Goal: Information Seeking & Learning: Find contact information

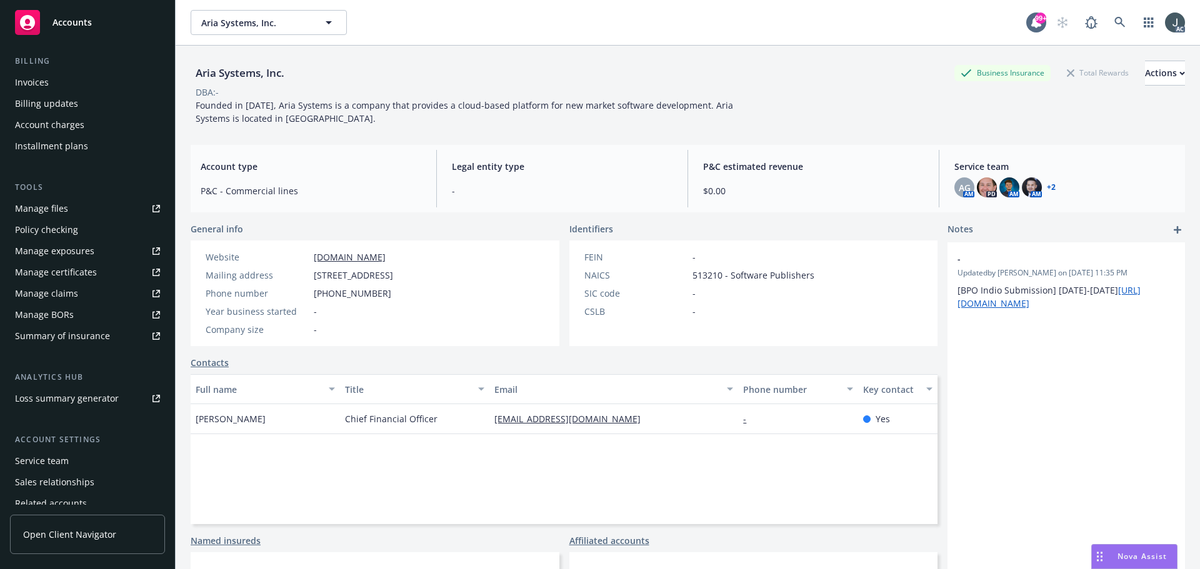
scroll to position [245, 0]
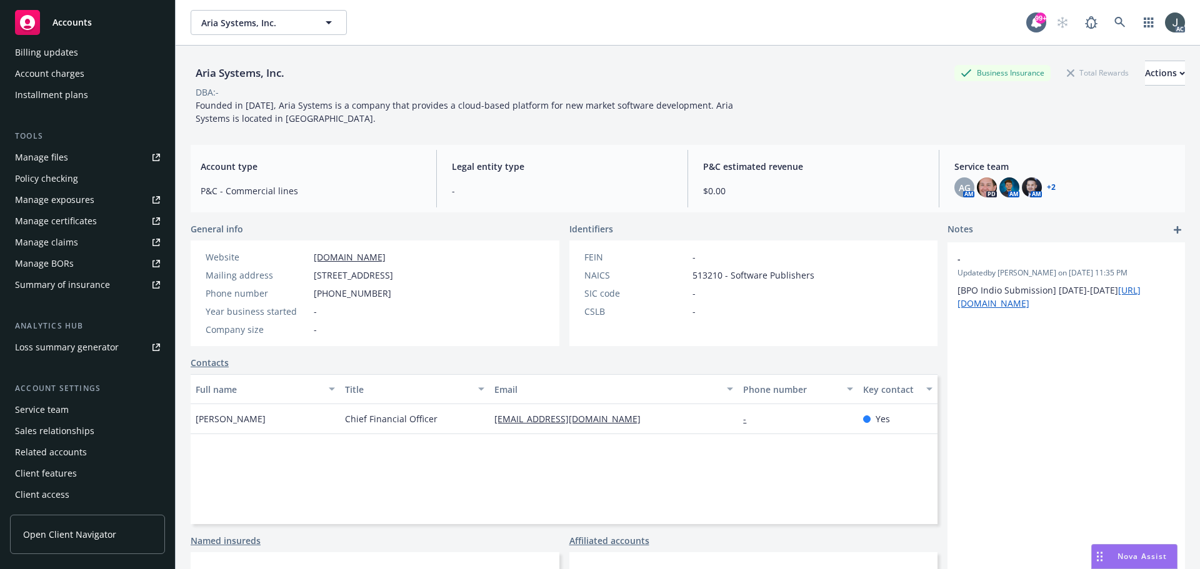
click at [44, 403] on div "Service team" at bounding box center [42, 410] width 54 height 20
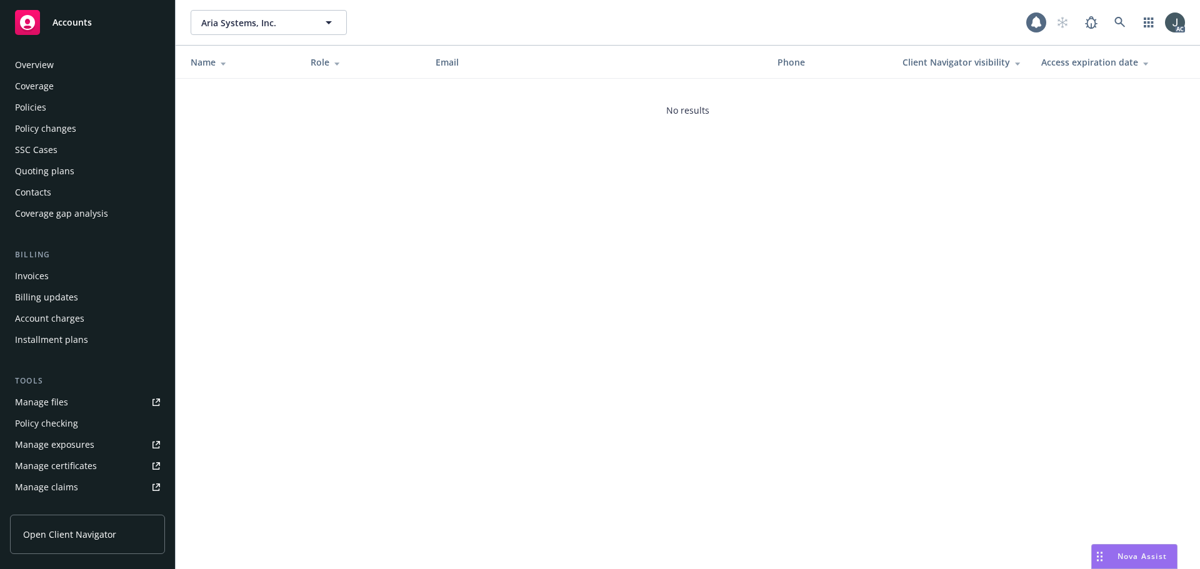
scroll to position [245, 0]
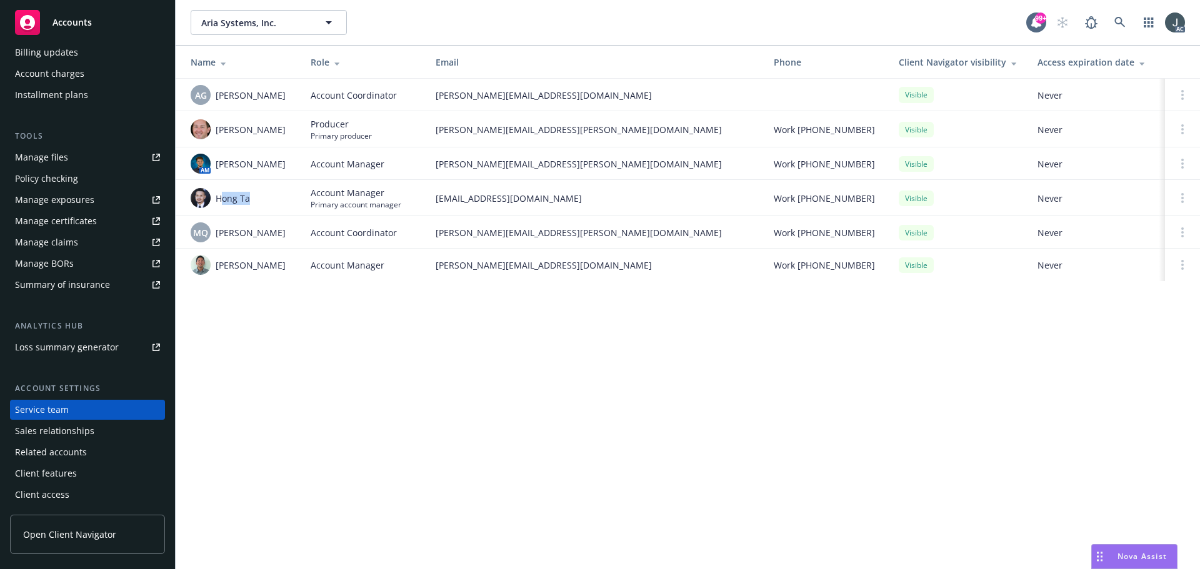
drag, startPoint x: 253, startPoint y: 196, endPoint x: 219, endPoint y: 198, distance: 33.2
click at [219, 198] on div "Hong Ta" at bounding box center [241, 198] width 100 height 20
copy span "[PERSON_NAME]"
drag, startPoint x: 212, startPoint y: 203, endPoint x: 230, endPoint y: 214, distance: 21.0
click at [212, 203] on div "Schedules can be found here" at bounding box center [229, 200] width 133 height 23
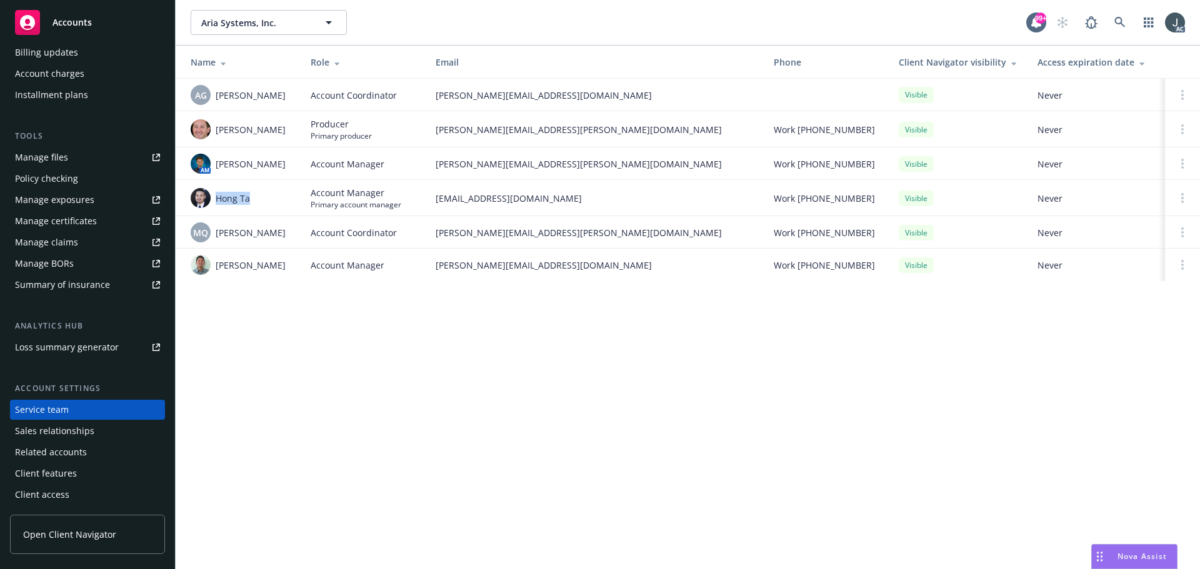
drag, startPoint x: 254, startPoint y: 198, endPoint x: 221, endPoint y: 199, distance: 33.1
click at [218, 199] on div "Hong Ta" at bounding box center [241, 198] width 100 height 20
copy span "Hong Ta"
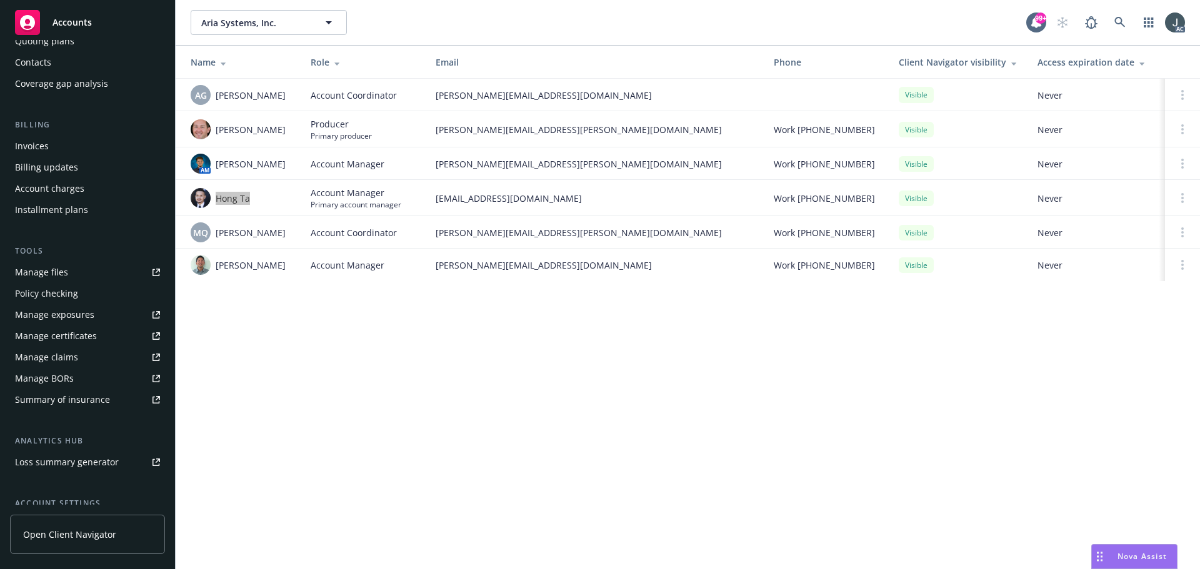
scroll to position [0, 0]
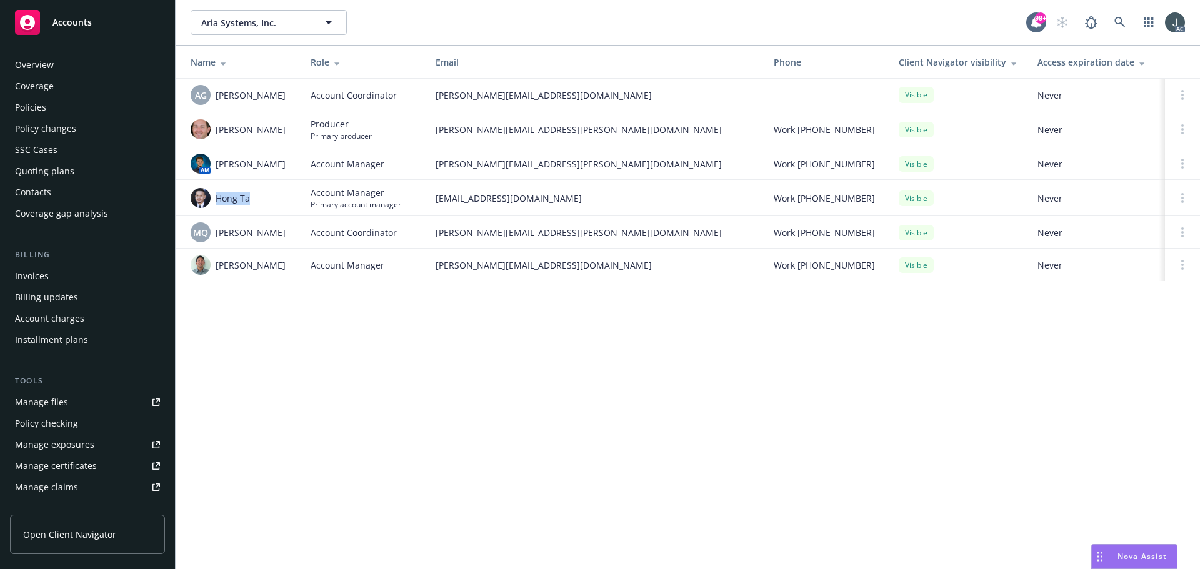
click at [43, 63] on div "Overview" at bounding box center [34, 65] width 39 height 20
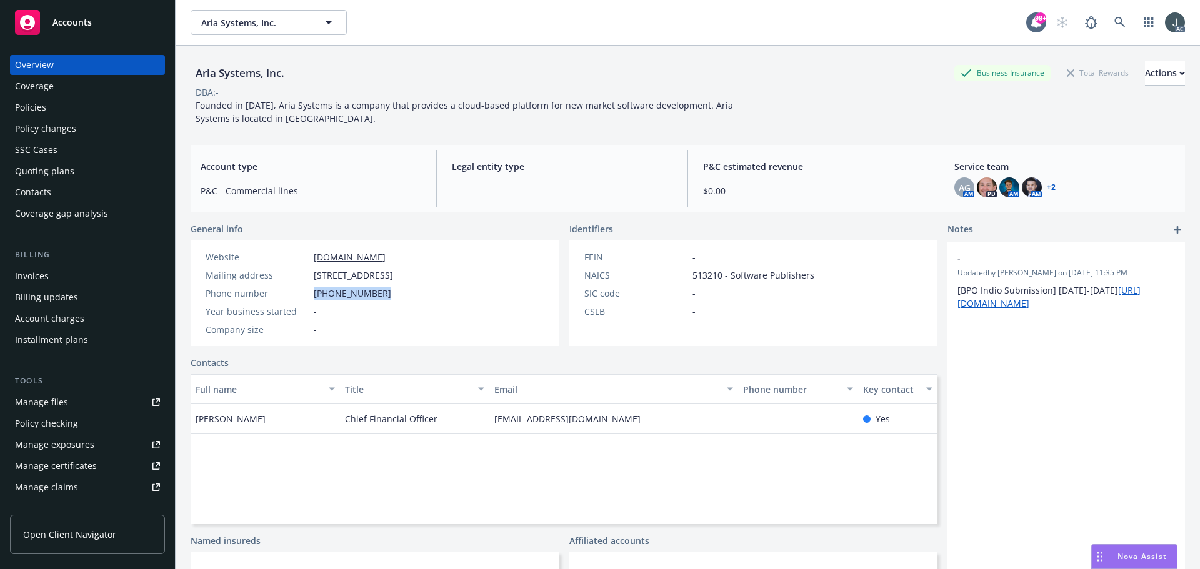
drag, startPoint x: 374, startPoint y: 294, endPoint x: 314, endPoint y: 296, distance: 60.6
click at [314, 296] on div "Phone number (415) 852-7250" at bounding box center [300, 293] width 198 height 13
copy span "(415) 852-7250"
drag, startPoint x: 314, startPoint y: 274, endPoint x: 397, endPoint y: 274, distance: 82.5
click at [393, 274] on span "100 Pine St, Ste 2450, San Francisco, CA, 94111" at bounding box center [353, 275] width 79 height 13
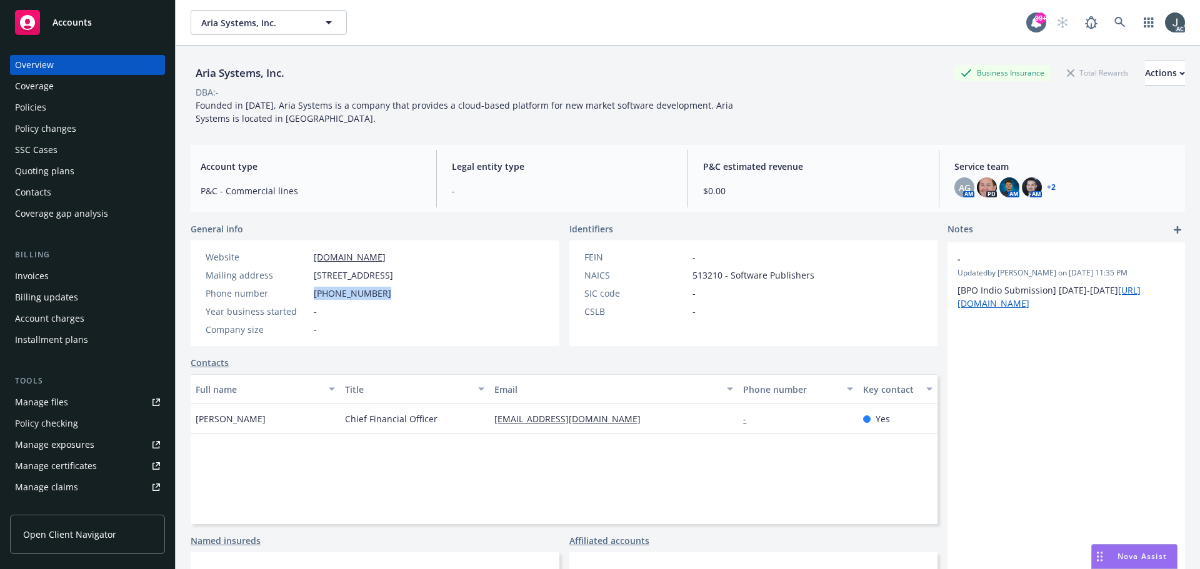
copy span "100 Pine St, Ste 2450"
drag, startPoint x: 405, startPoint y: 278, endPoint x: 458, endPoint y: 276, distance: 52.5
click at [393, 276] on span "100 Pine St, Ste 2450, San Francisco, CA, 94111" at bounding box center [353, 275] width 79 height 13
copy span "San Francisco"
click at [393, 274] on span "100 Pine St, Ste 2450, San Francisco, CA, 94111" at bounding box center [353, 275] width 79 height 13
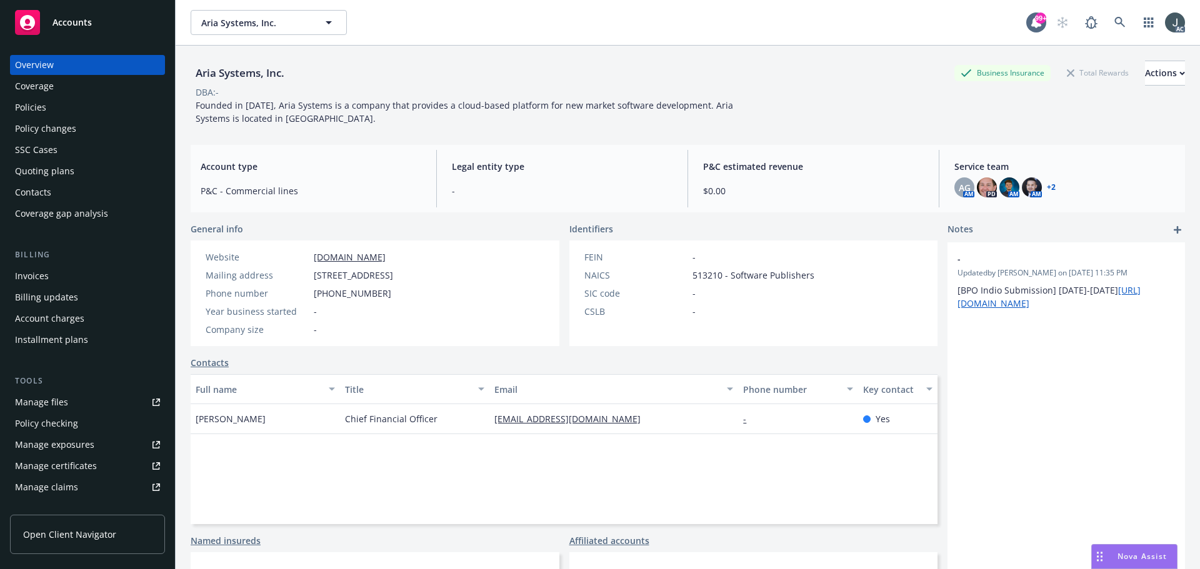
click at [393, 274] on span "100 Pine St, Ste 2450, San Francisco, CA, 94111" at bounding box center [353, 275] width 79 height 13
copy span "94111"
drag, startPoint x: 431, startPoint y: 259, endPoint x: 307, endPoint y: 257, distance: 124.4
click at [307, 257] on div "Website www.ariasystems.com" at bounding box center [300, 257] width 198 height 13
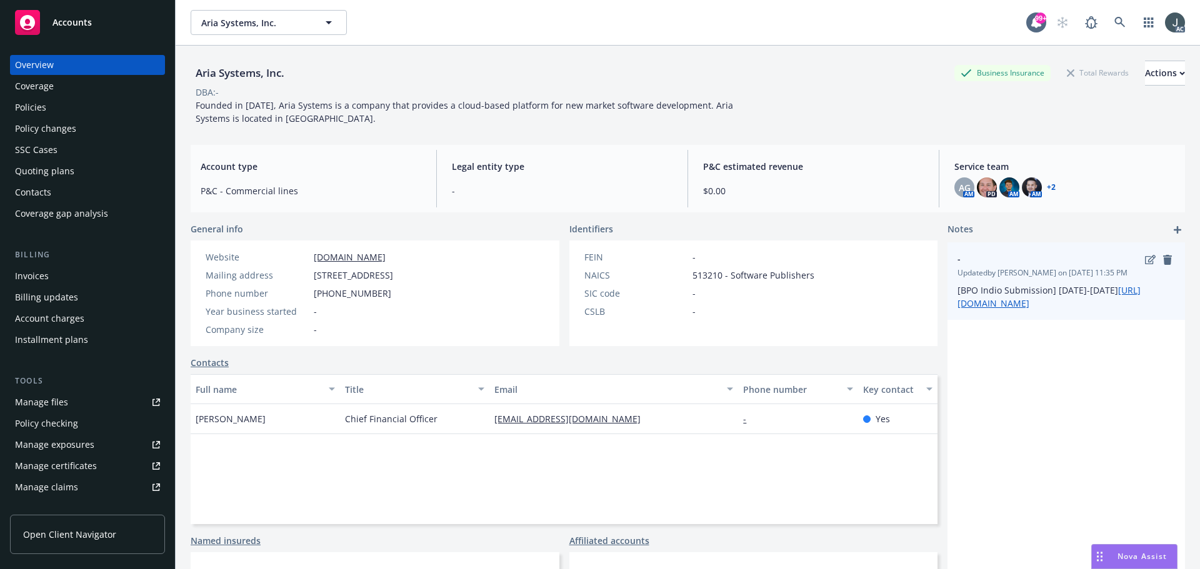
copy div "www.ariasystems.com"
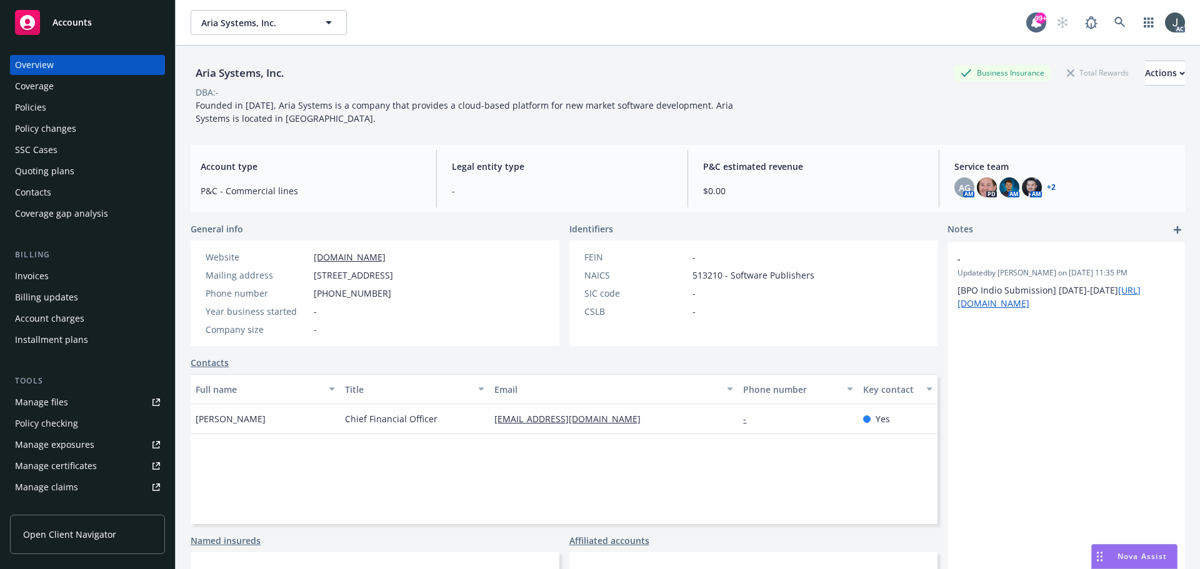
click at [59, 103] on div "Policies" at bounding box center [87, 108] width 145 height 20
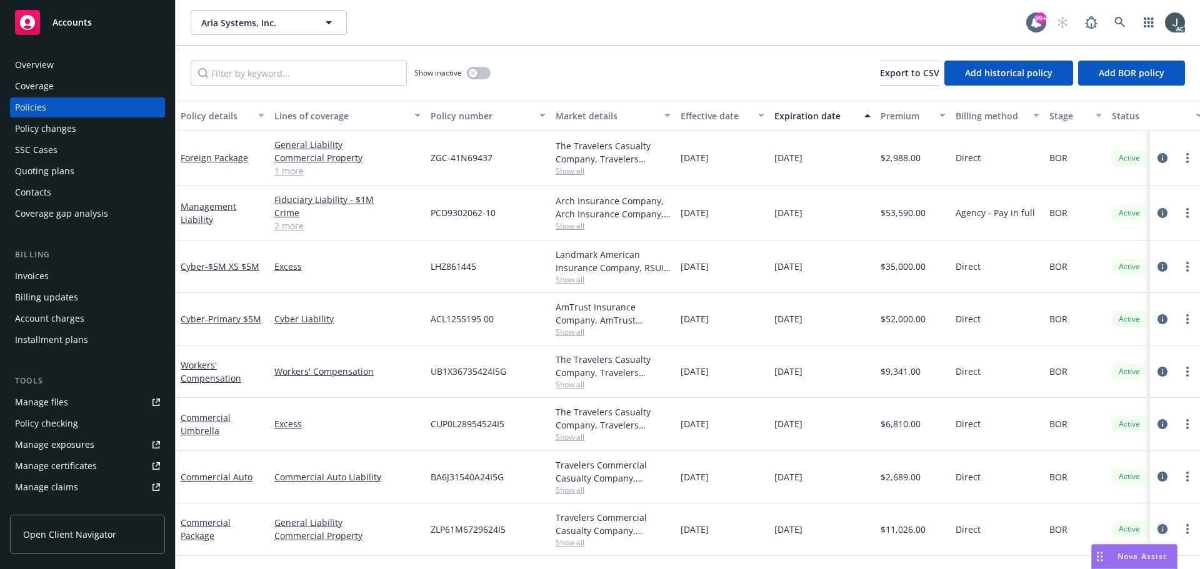
click at [1161, 528] on icon "circleInformation" at bounding box center [1163, 529] width 10 height 10
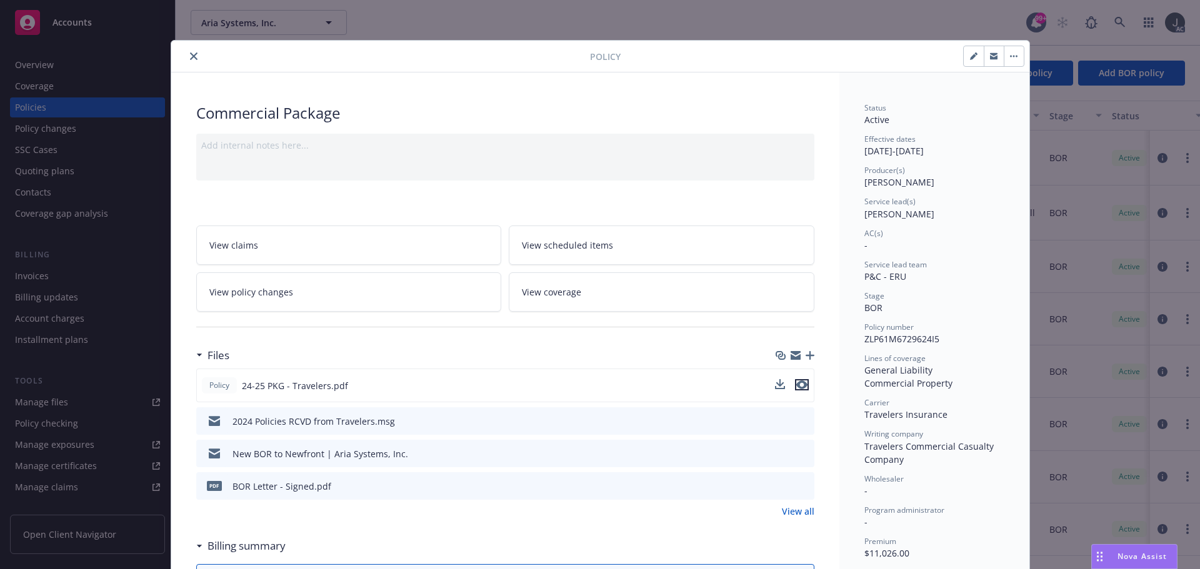
click at [799, 382] on icon "preview file" at bounding box center [801, 385] width 11 height 9
click at [190, 59] on icon "close" at bounding box center [194, 57] width 8 height 8
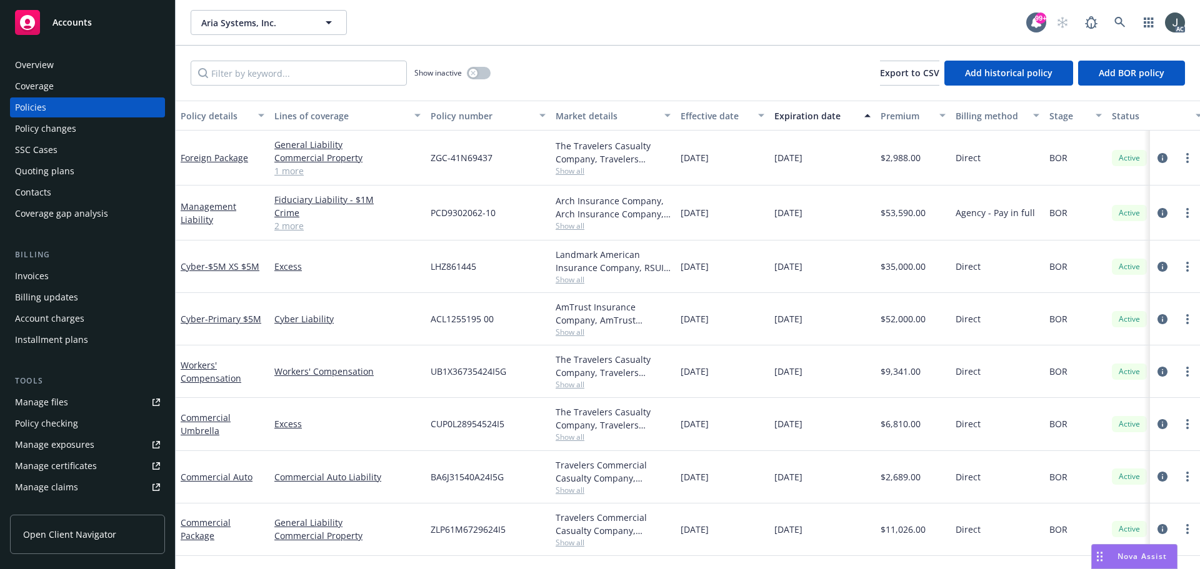
click at [29, 71] on div "Overview" at bounding box center [34, 65] width 39 height 20
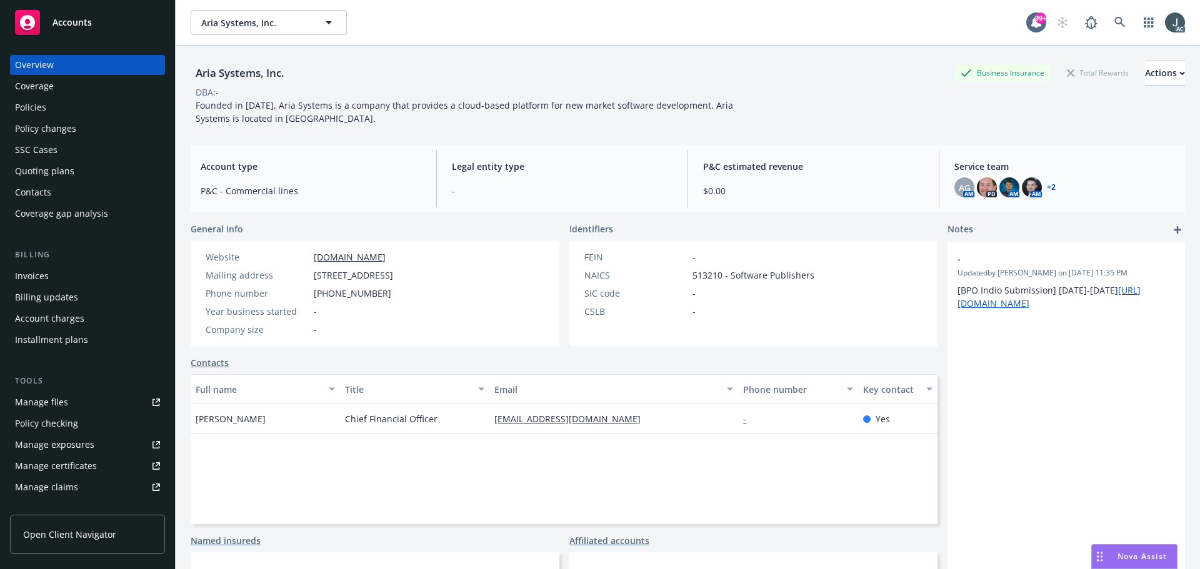
click at [704, 276] on span "513210 - Software Publishers" at bounding box center [754, 275] width 122 height 13
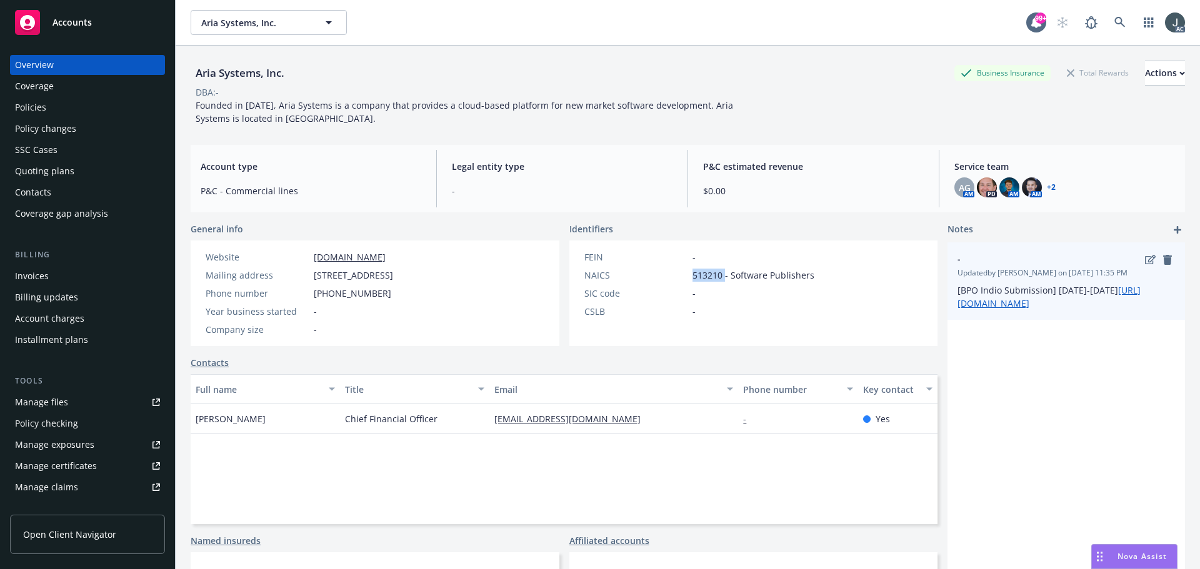
copy span "513210"
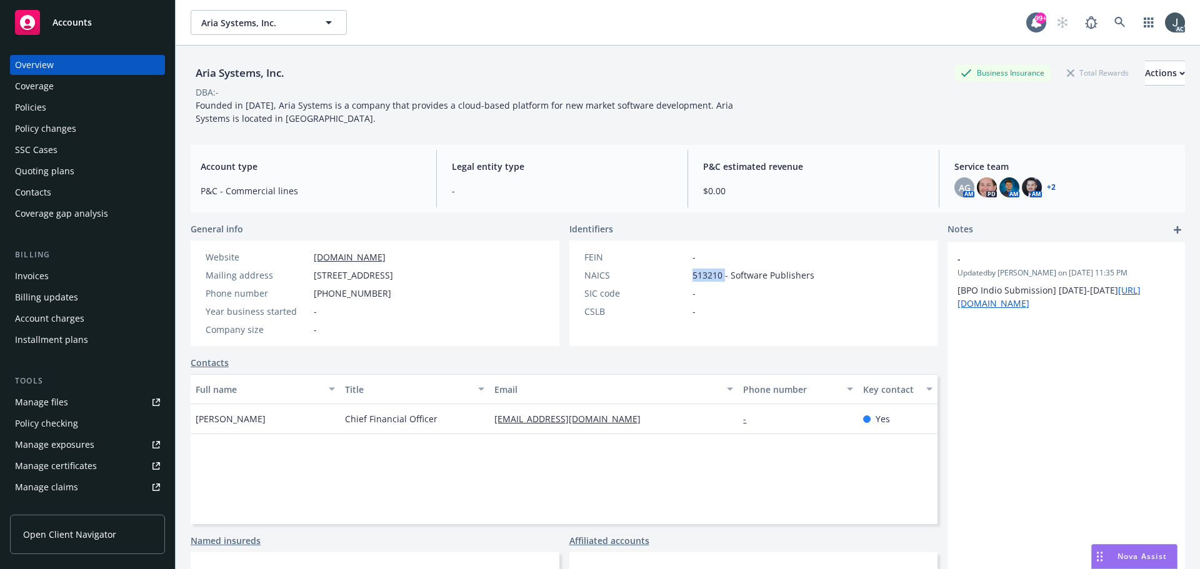
drag, startPoint x: 274, startPoint y: 418, endPoint x: 190, endPoint y: 419, distance: 84.4
click at [190, 419] on div "Aria Systems, Inc. Business Insurance Total Rewards Actions DBA: - Founded in 2…" at bounding box center [688, 330] width 1024 height 569
copy span "Peter van Pruissen"
drag, startPoint x: 438, startPoint y: 421, endPoint x: 344, endPoint y: 421, distance: 93.8
click at [344, 421] on div "Chief Financial Officer" at bounding box center [414, 419] width 149 height 30
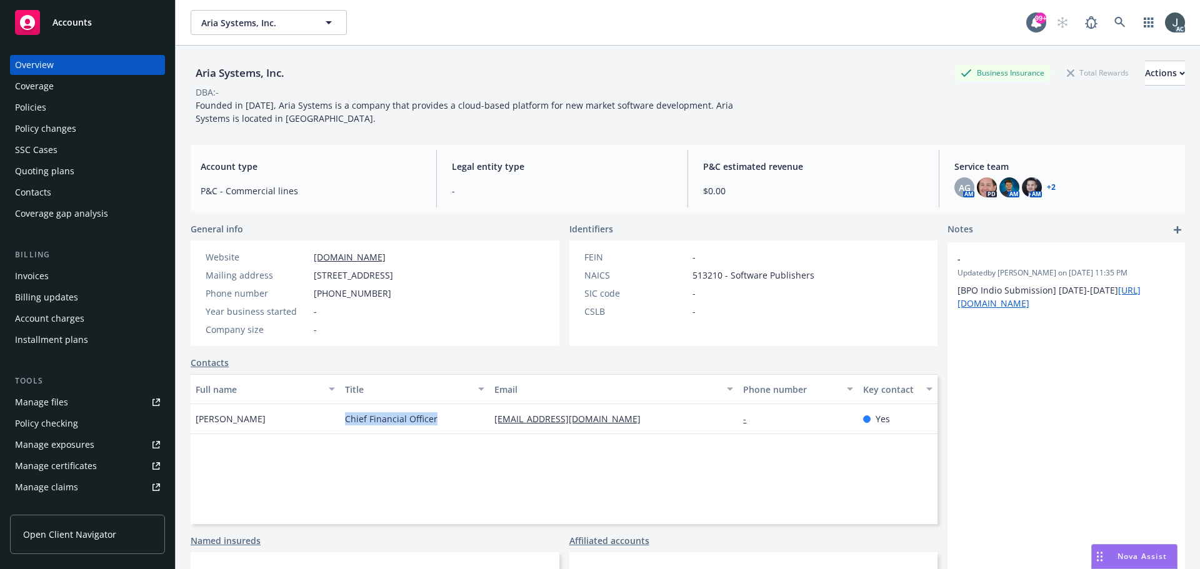
copy span "Chief Financial Officer"
drag, startPoint x: 674, startPoint y: 421, endPoint x: 486, endPoint y: 419, distance: 187.5
click at [489, 419] on div "pvanpruissen@ariasystems.com" at bounding box center [613, 419] width 249 height 30
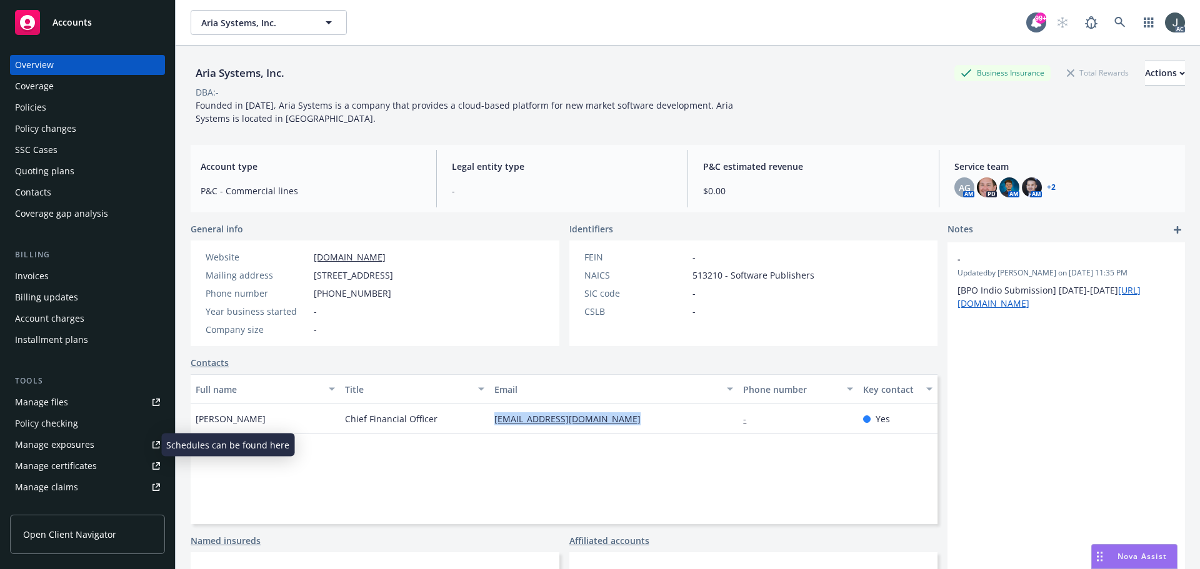
click at [65, 445] on div "Manage exposures" at bounding box center [54, 445] width 79 height 20
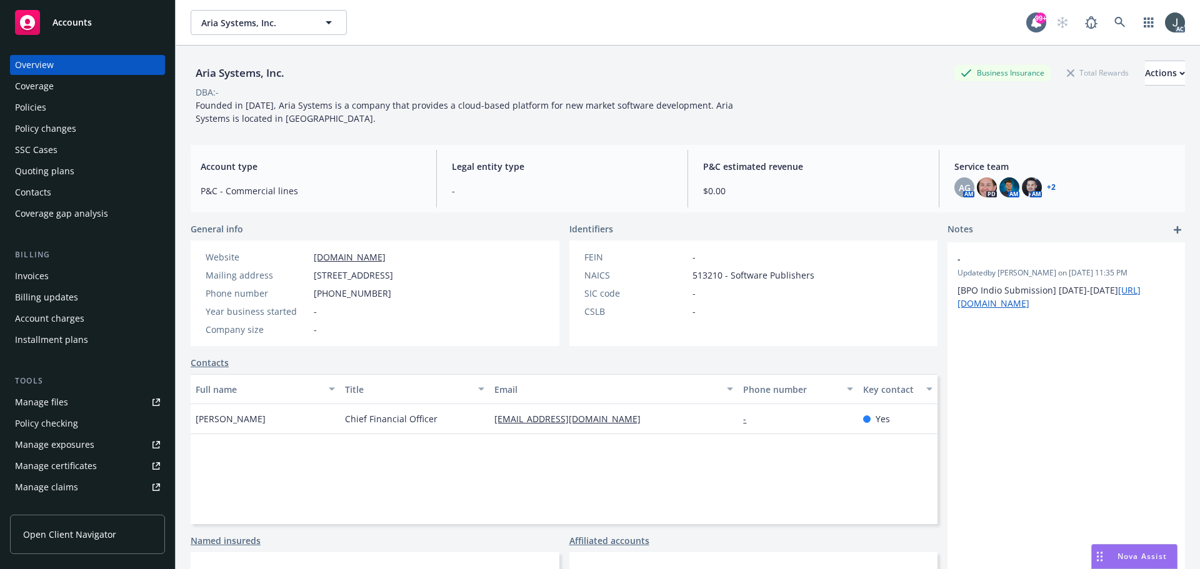
click at [198, 104] on span "Founded in 2002, Aria Systems is a company that provides a cloud-based platform…" at bounding box center [466, 111] width 540 height 25
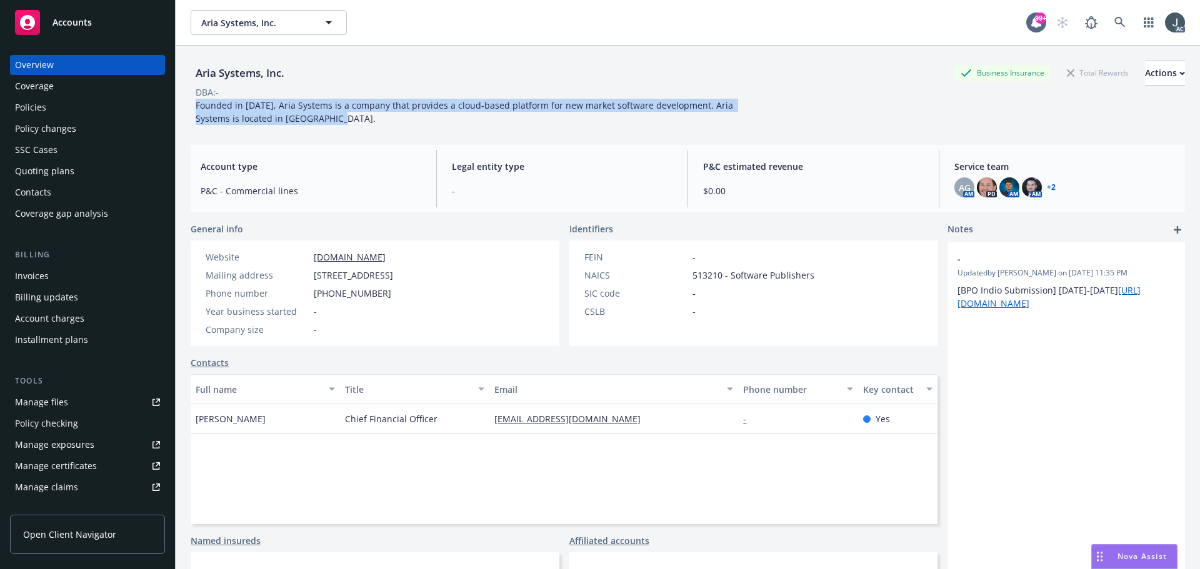
drag, startPoint x: 197, startPoint y: 105, endPoint x: 309, endPoint y: 121, distance: 113.0
click at [309, 121] on div "Founded in 2002, Aria Systems is a company that provides a cloud-based platform…" at bounding box center [472, 112] width 563 height 26
click at [36, 111] on div "Policies" at bounding box center [30, 108] width 31 height 20
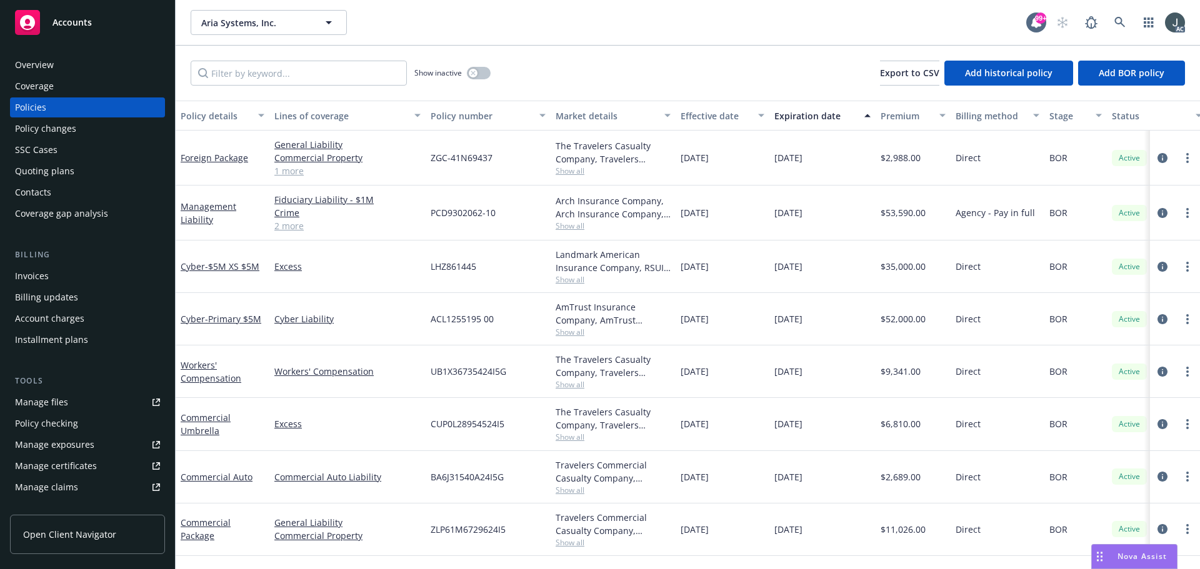
click at [461, 531] on span "ZLP61M6729624I5" at bounding box center [468, 529] width 75 height 13
click at [571, 543] on span "Show all" at bounding box center [613, 543] width 115 height 11
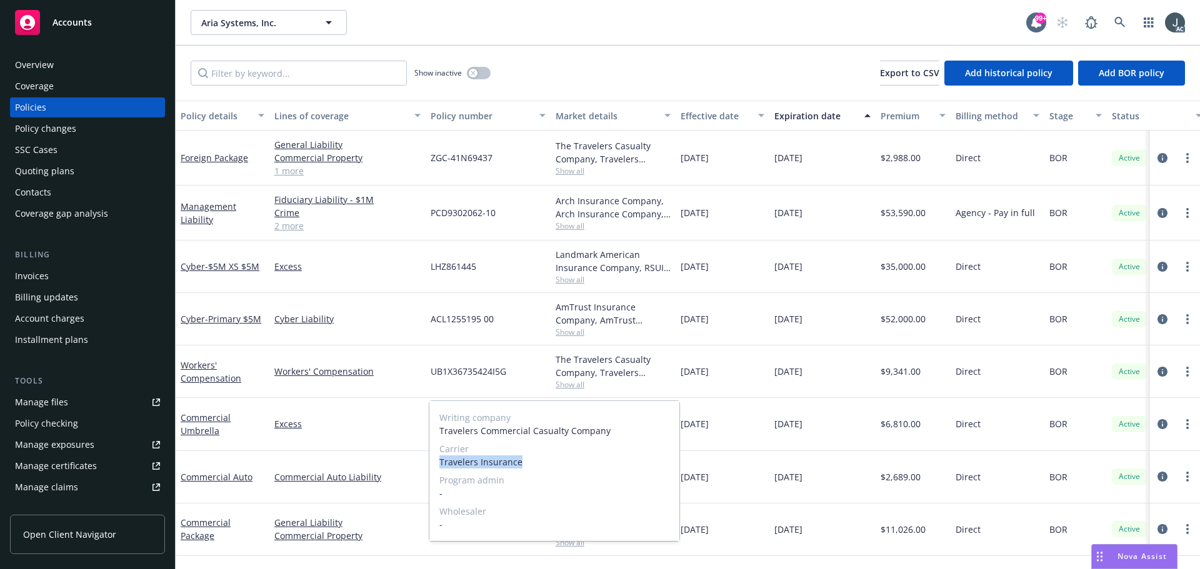
drag, startPoint x: 438, startPoint y: 462, endPoint x: 543, endPoint y: 463, distance: 104.4
click at [543, 463] on div "Writing company Travelers Commercial Casualty Company Carrier Travelers Insuran…" at bounding box center [554, 471] width 250 height 140
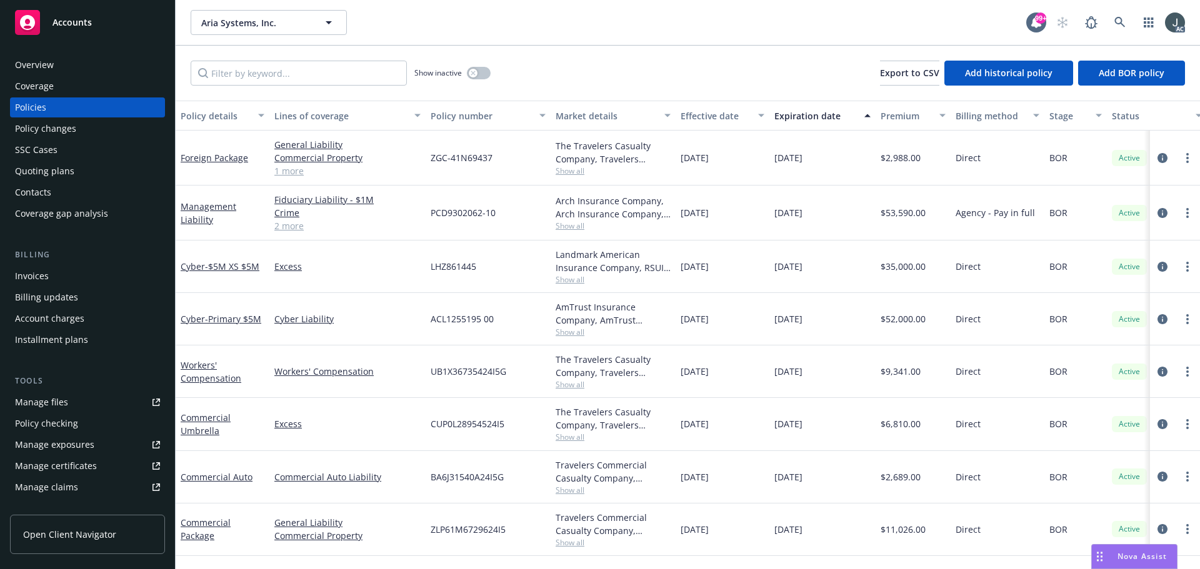
click at [781, 543] on div "10/01/2025" at bounding box center [822, 530] width 106 height 53
drag, startPoint x: 681, startPoint y: 528, endPoint x: 741, endPoint y: 528, distance: 60.0
click at [741, 528] on div "10/01/2024" at bounding box center [723, 530] width 94 height 53
click at [912, 530] on span "$11,026.00" at bounding box center [903, 529] width 45 height 13
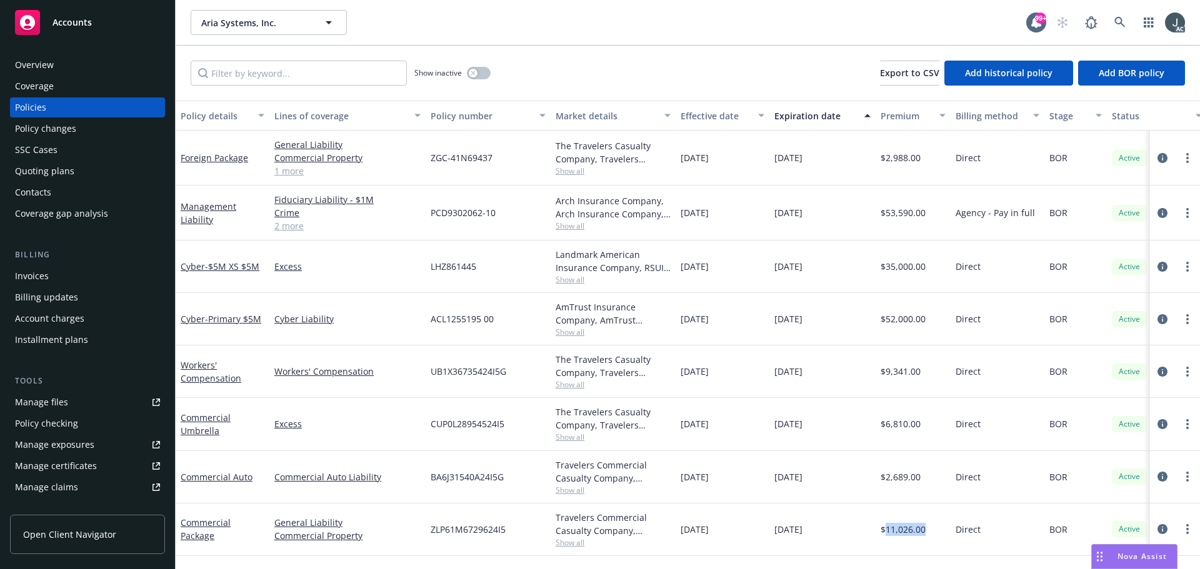
click at [461, 478] on span "BA6J31540A24I5G" at bounding box center [467, 477] width 73 height 13
click at [571, 494] on span "Show all" at bounding box center [613, 490] width 115 height 11
click at [820, 512] on div "10/01/2025" at bounding box center [822, 530] width 106 height 53
click at [891, 477] on span "$2,689.00" at bounding box center [901, 477] width 40 height 13
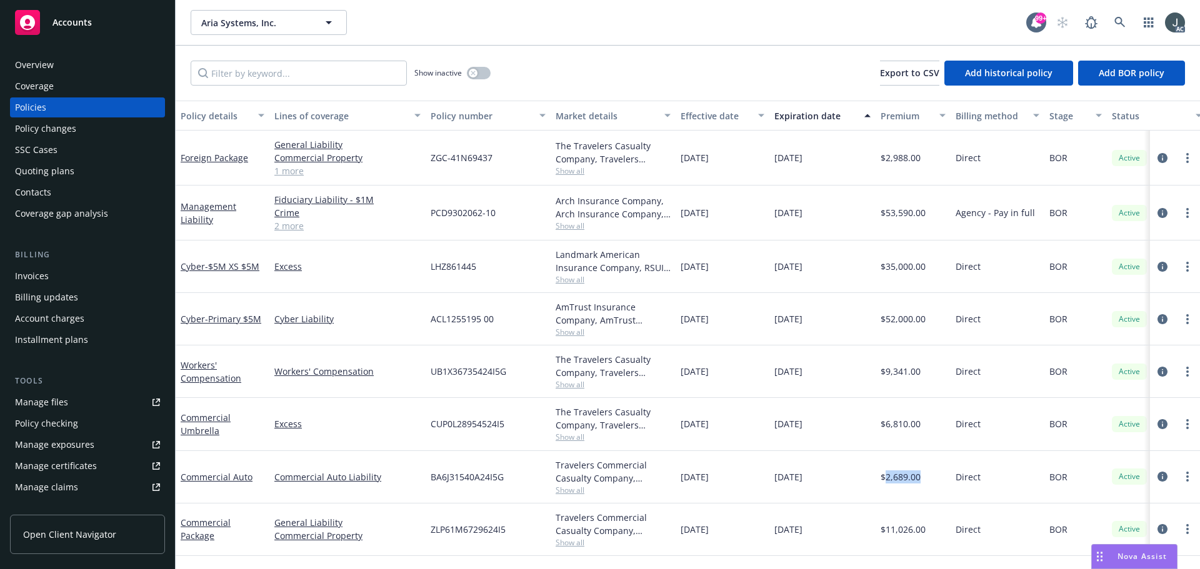
click at [891, 477] on span "$2,689.00" at bounding box center [901, 477] width 40 height 13
click at [292, 172] on link "1 more" at bounding box center [347, 170] width 146 height 13
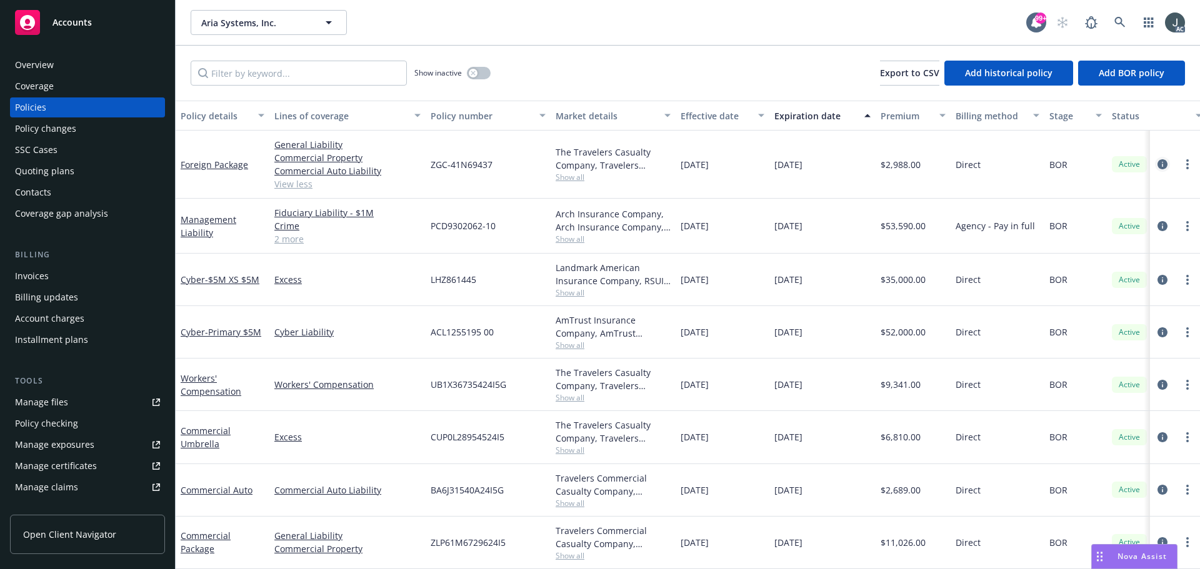
click at [1158, 166] on icon "circleInformation" at bounding box center [1163, 164] width 10 height 10
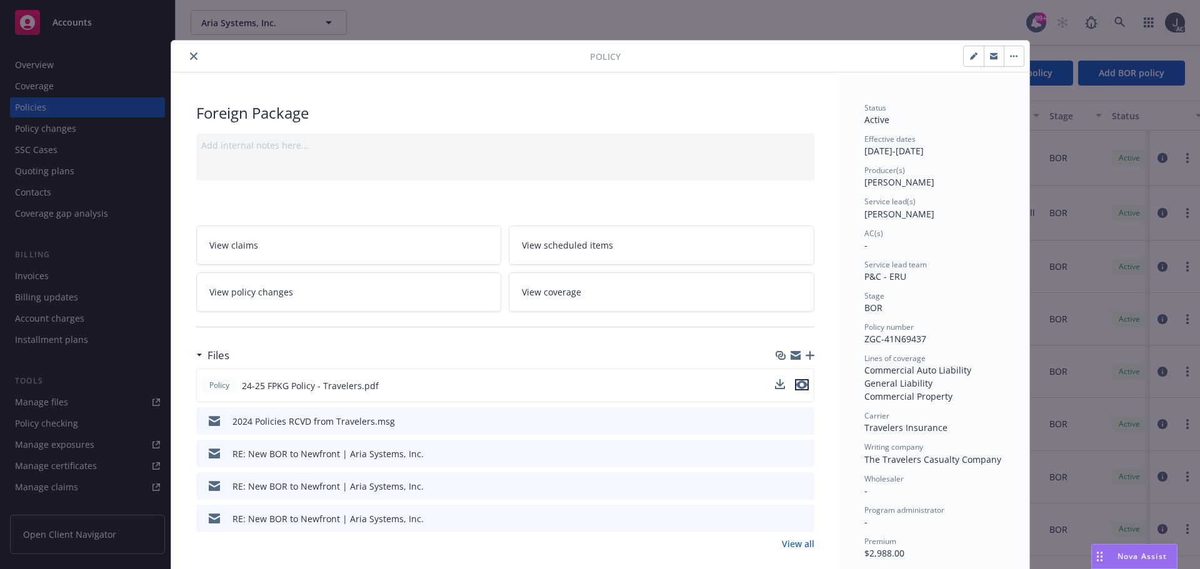
click at [796, 384] on icon "preview file" at bounding box center [801, 385] width 11 height 9
drag, startPoint x: 190, startPoint y: 54, endPoint x: 383, endPoint y: 264, distance: 285.8
click at [190, 54] on icon "close" at bounding box center [194, 57] width 8 height 8
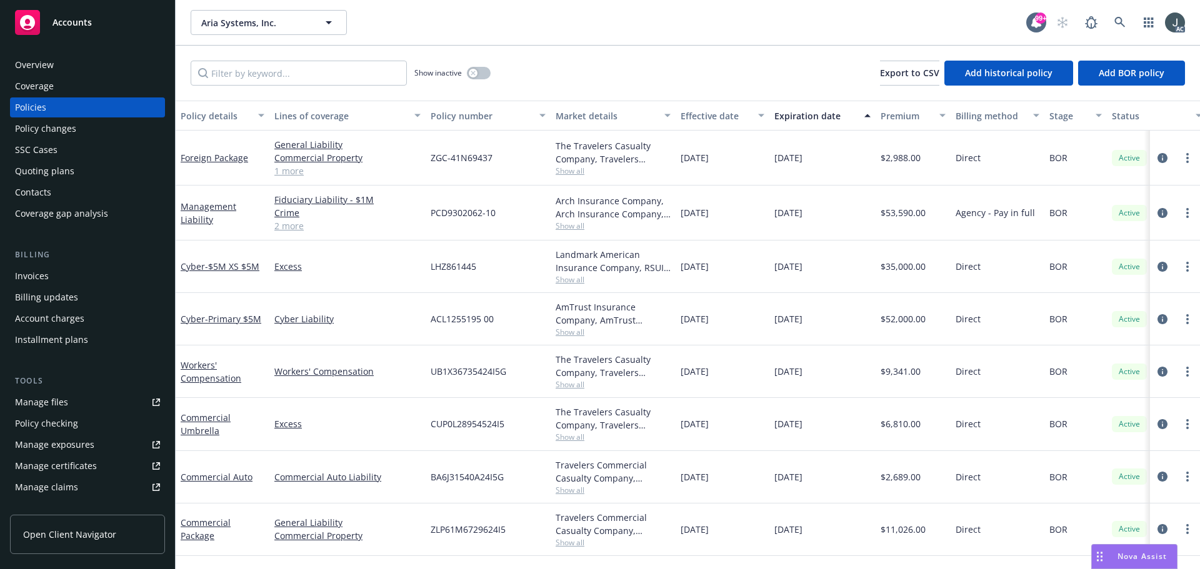
click at [452, 533] on span "ZLP61M6729624I5" at bounding box center [468, 529] width 75 height 13
drag, startPoint x: 252, startPoint y: 172, endPoint x: 181, endPoint y: 170, distance: 70.7
click at [181, 170] on div "Foreign Package" at bounding box center [223, 158] width 94 height 55
click at [436, 157] on span "ZGC-41N69437" at bounding box center [462, 157] width 62 height 13
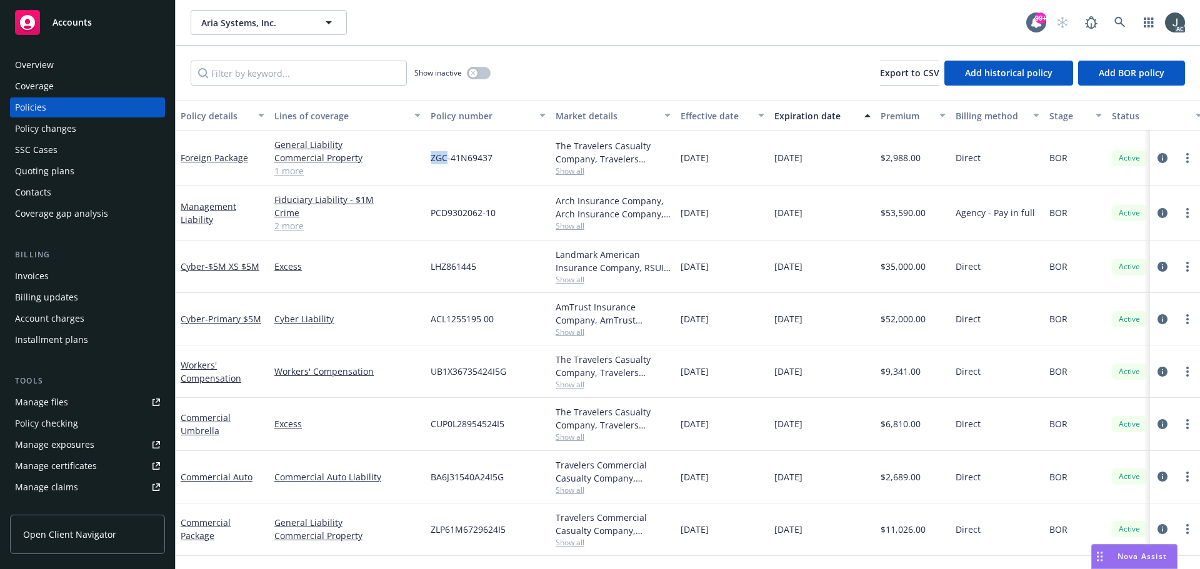
click at [436, 157] on span "ZGC-41N69437" at bounding box center [462, 157] width 62 height 13
click at [507, 158] on div "ZGC-41N69437" at bounding box center [488, 158] width 125 height 55
drag, startPoint x: 501, startPoint y: 156, endPoint x: 431, endPoint y: 154, distance: 70.0
click at [431, 154] on div "ZGC-41N69437" at bounding box center [488, 158] width 125 height 55
click at [486, 373] on span "UB1X36735424I5G" at bounding box center [469, 371] width 76 height 13
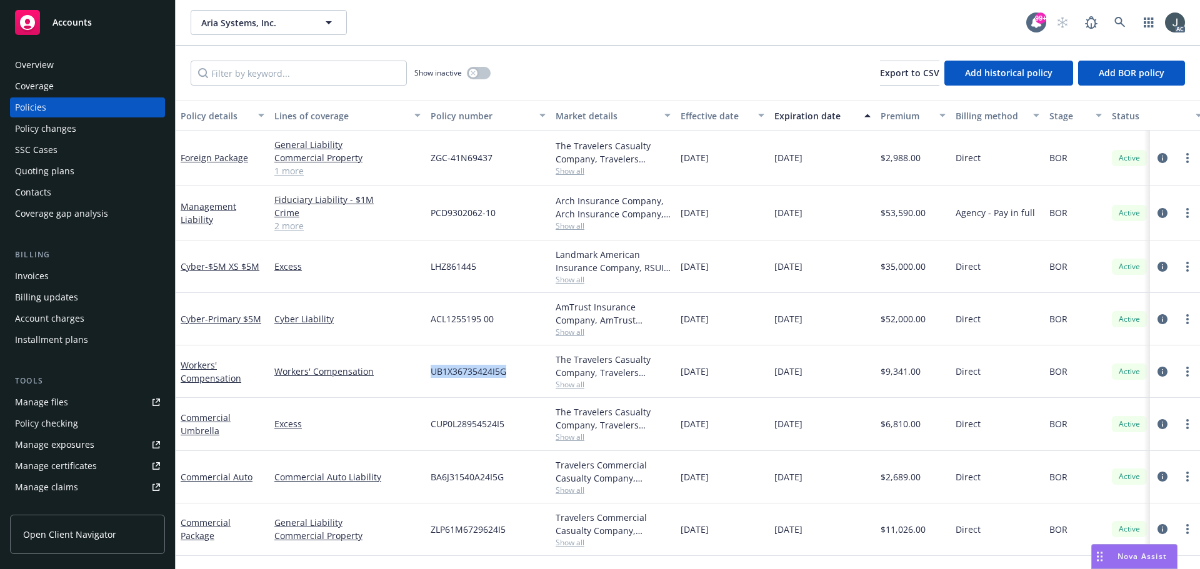
click at [486, 373] on span "UB1X36735424I5G" at bounding box center [469, 371] width 76 height 13
click at [1163, 373] on icon "circleInformation" at bounding box center [1163, 372] width 10 height 10
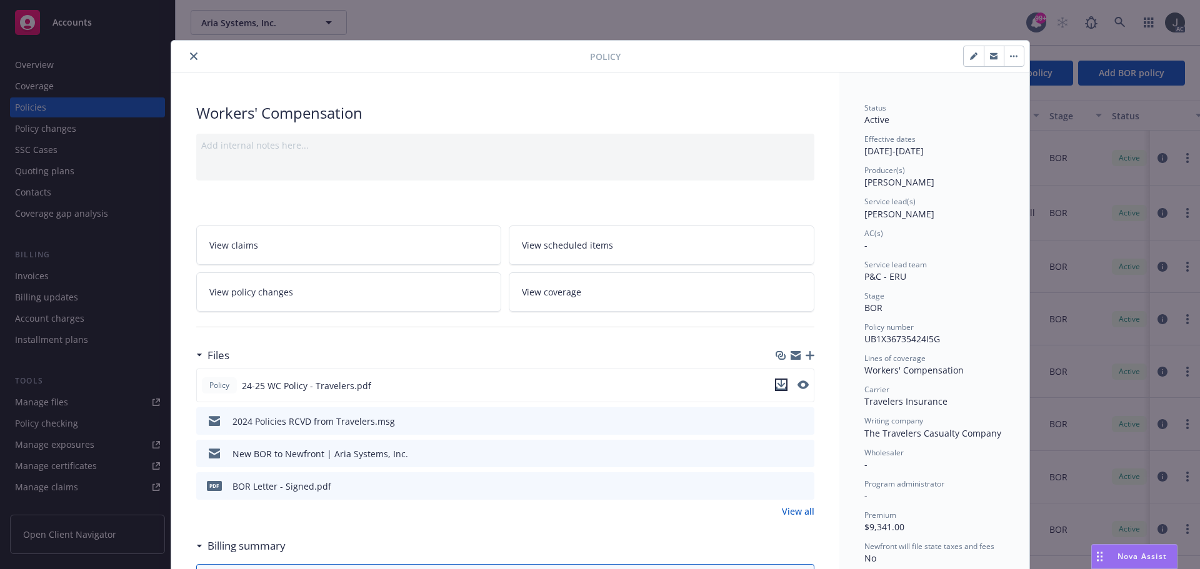
click at [779, 386] on icon "download file" at bounding box center [781, 385] width 10 height 10
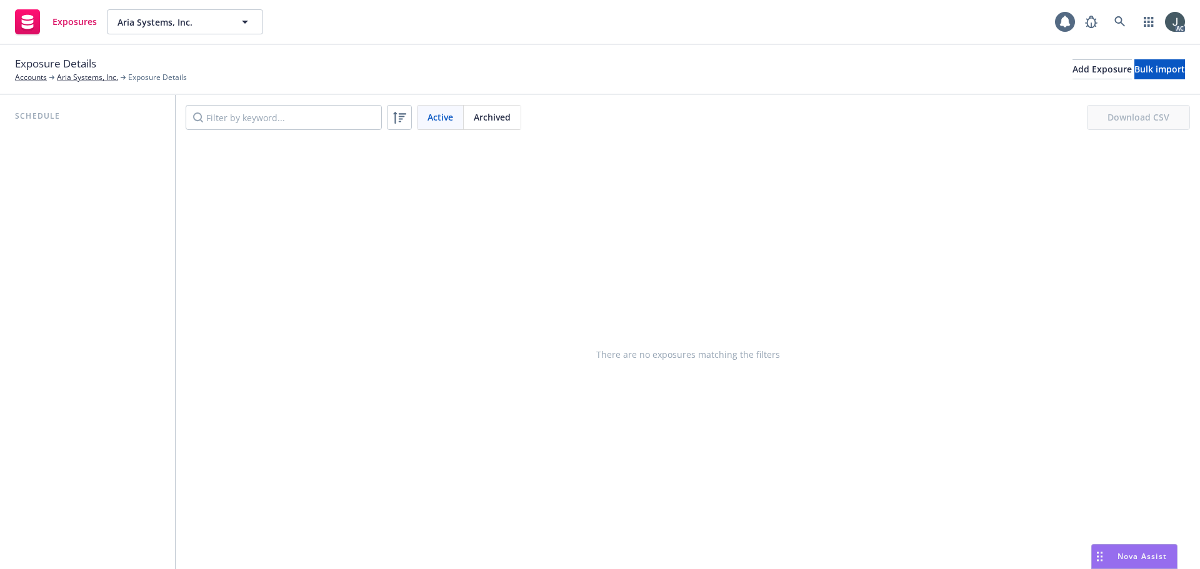
click at [508, 122] on span "Archived" at bounding box center [492, 117] width 37 height 13
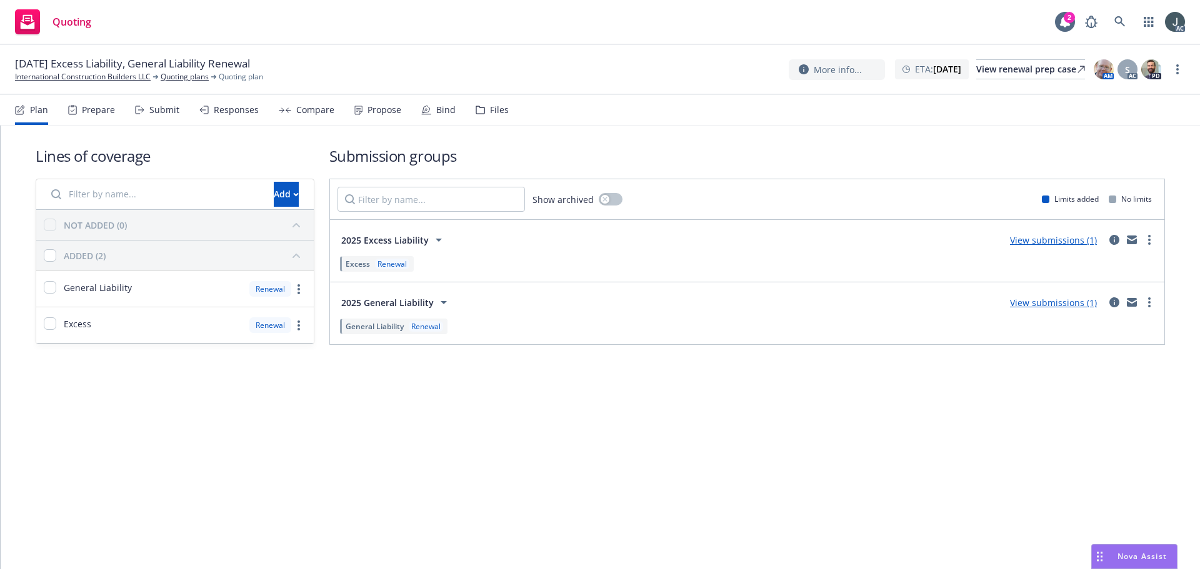
click at [100, 106] on div "Prepare" at bounding box center [98, 110] width 33 height 10
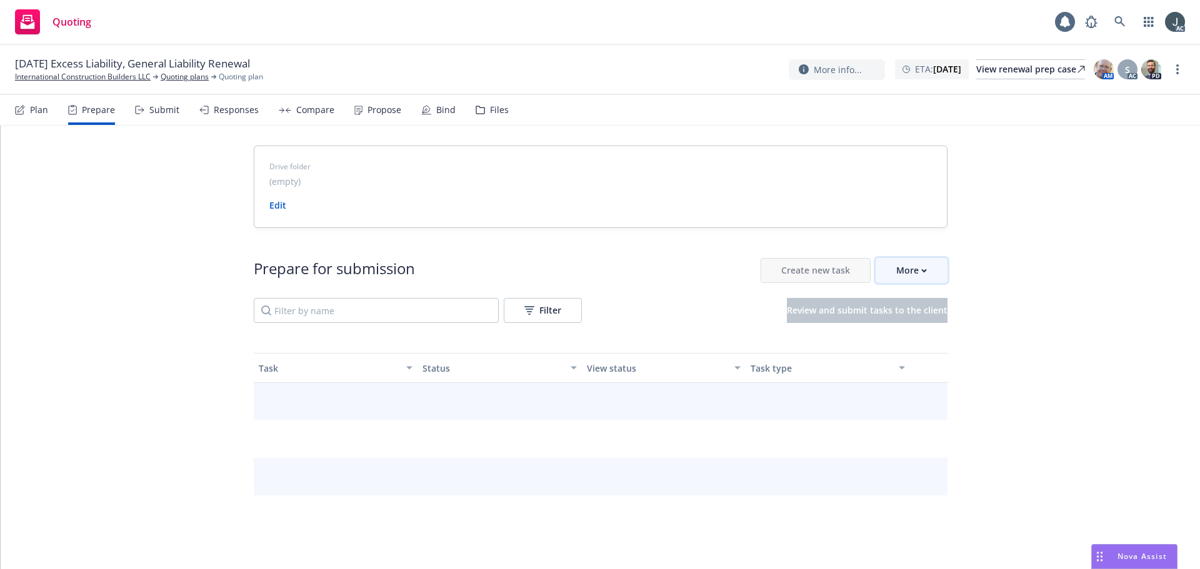
click at [922, 267] on button "More" at bounding box center [912, 270] width 72 height 25
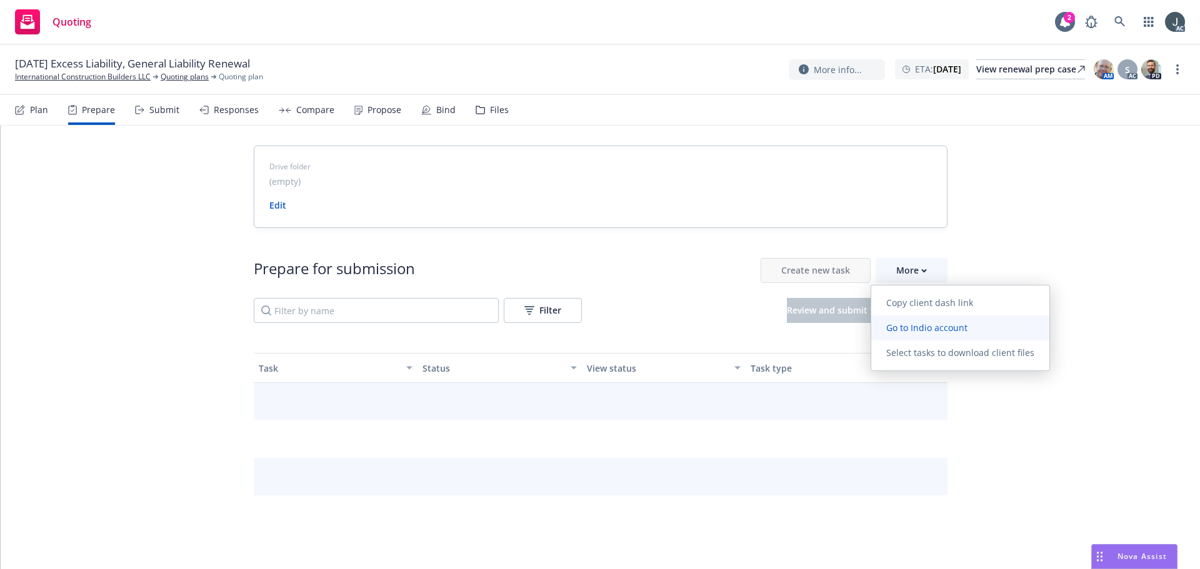
click at [918, 330] on span "Go to Indio account" at bounding box center [926, 328] width 111 height 12
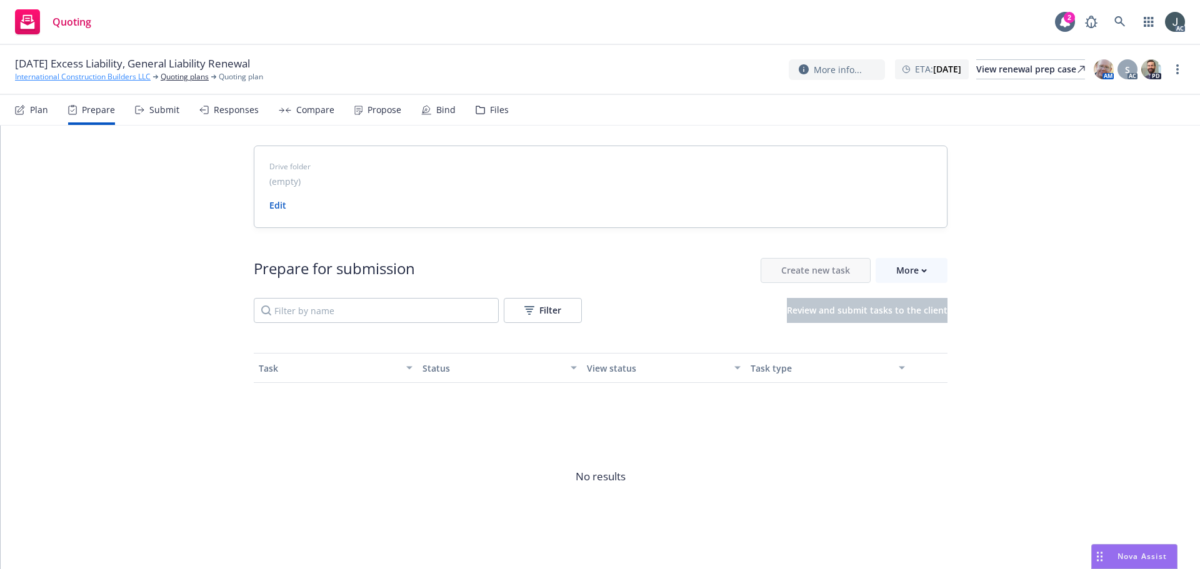
click at [98, 78] on link "International Construction Builders LLC" at bounding box center [83, 76] width 136 height 11
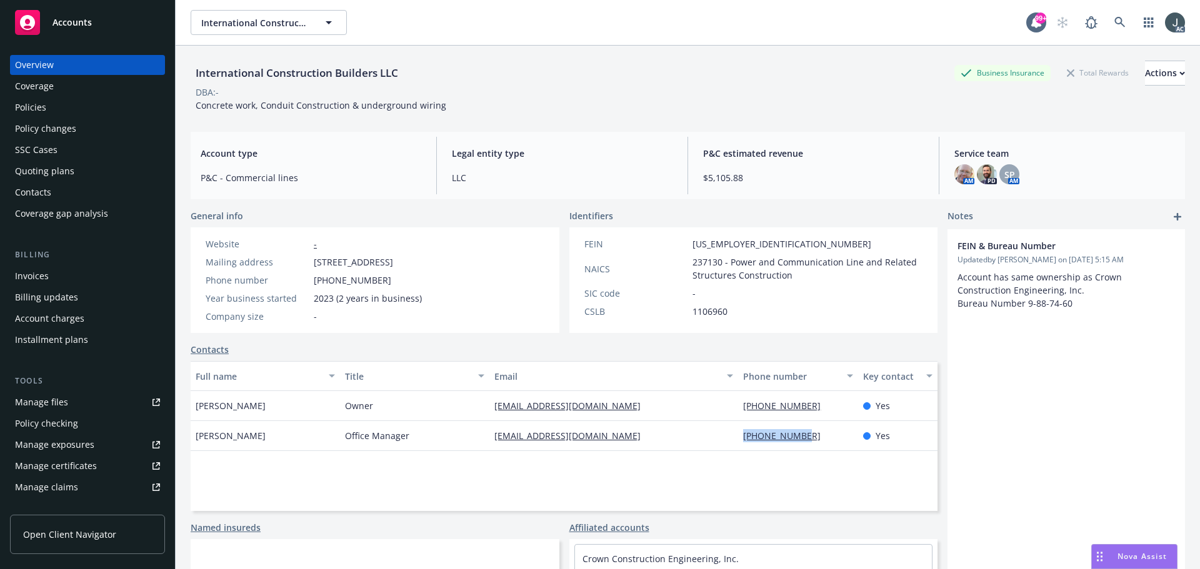
drag, startPoint x: 804, startPoint y: 441, endPoint x: 721, endPoint y: 441, distance: 82.5
click at [721, 441] on div "Stephanie Stott Office Manager steph_crownconst@outlook.com 909-477-0892 Yes" at bounding box center [564, 436] width 747 height 30
copy div "909-477-0892"
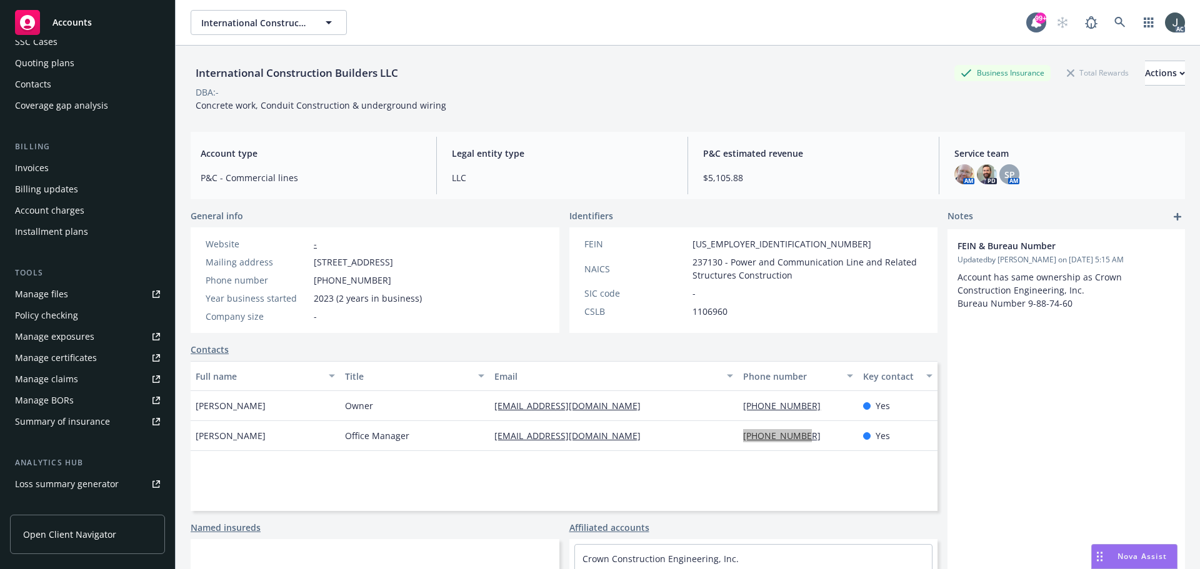
scroll to position [245, 0]
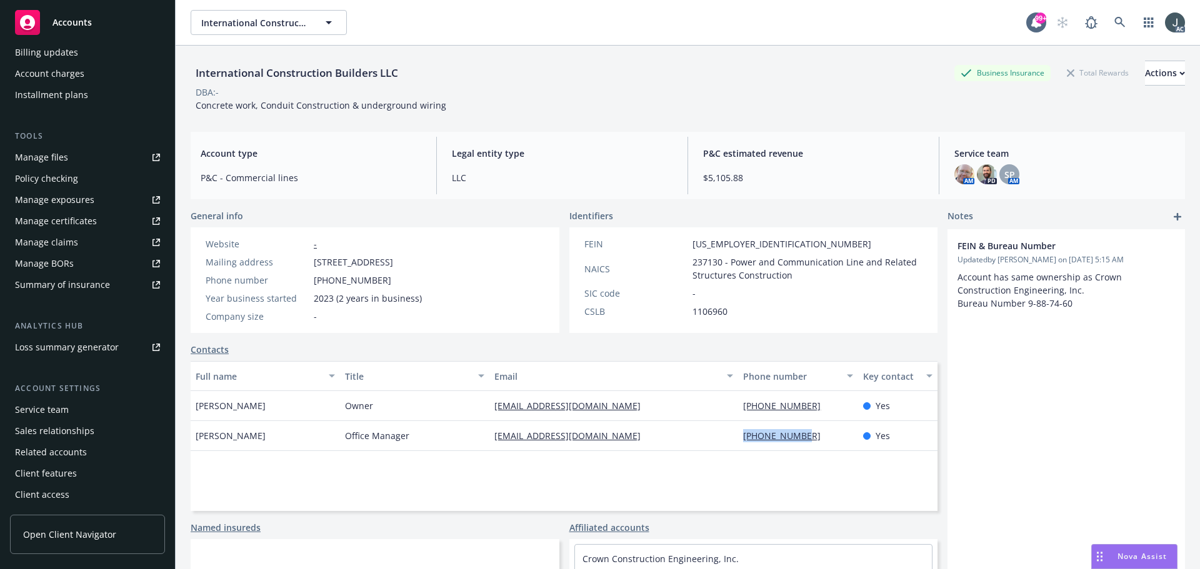
click at [45, 410] on div "Service team" at bounding box center [42, 410] width 54 height 20
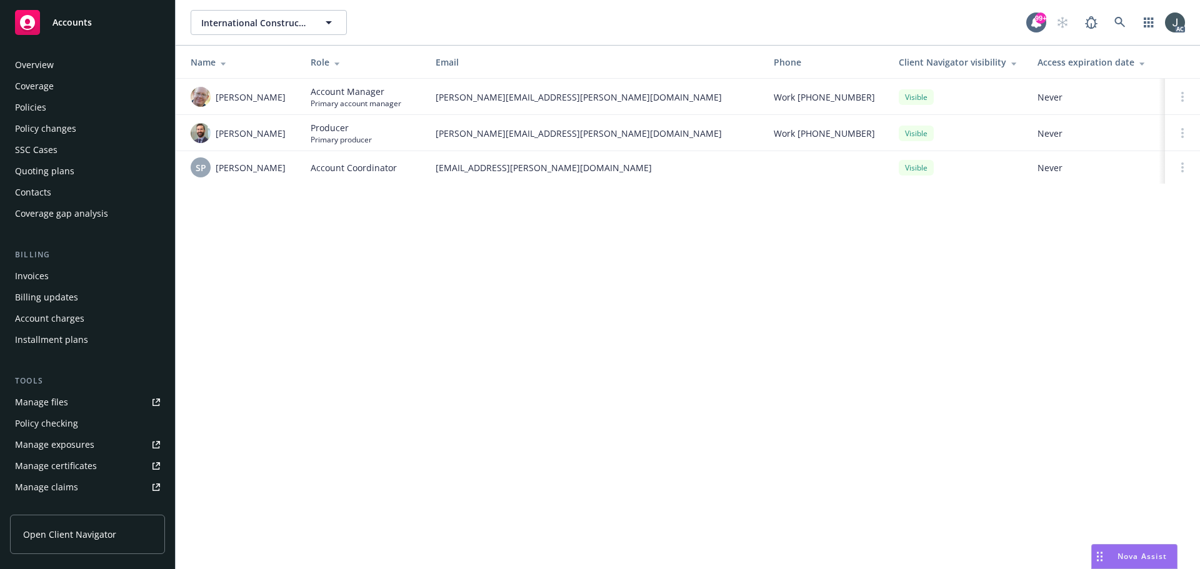
click at [46, 108] on div "Policies" at bounding box center [87, 108] width 145 height 20
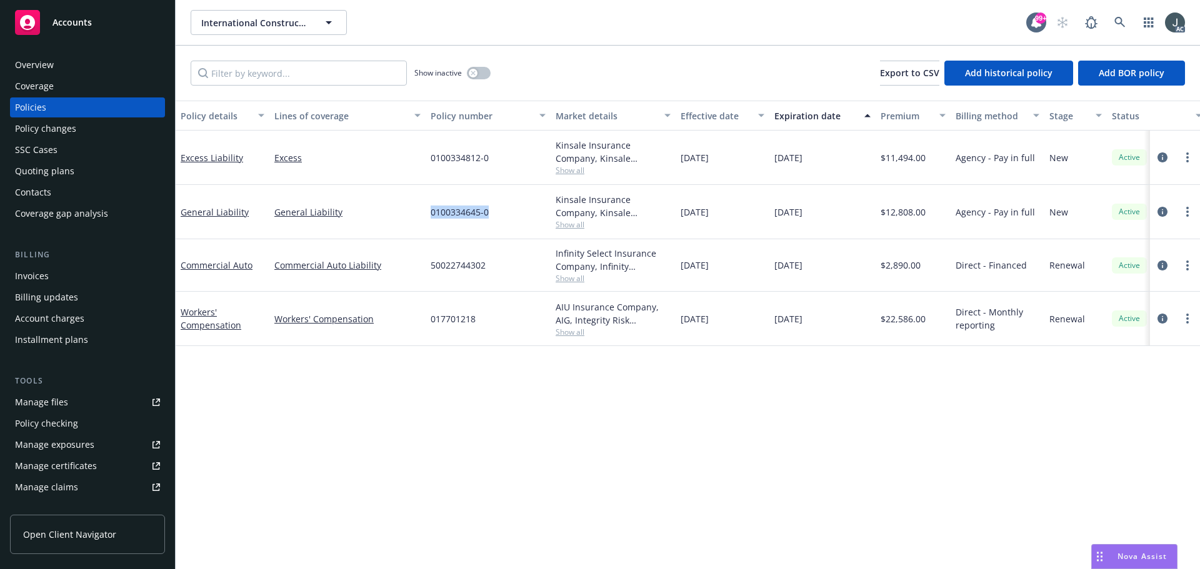
drag, startPoint x: 430, startPoint y: 212, endPoint x: 504, endPoint y: 213, distance: 73.8
click at [504, 213] on div "0100334645-0" at bounding box center [488, 212] width 125 height 54
copy span "0100334645-0"
drag, startPoint x: 775, startPoint y: 214, endPoint x: 838, endPoint y: 216, distance: 62.5
click at [838, 216] on div "11/15/2025" at bounding box center [822, 212] width 106 height 54
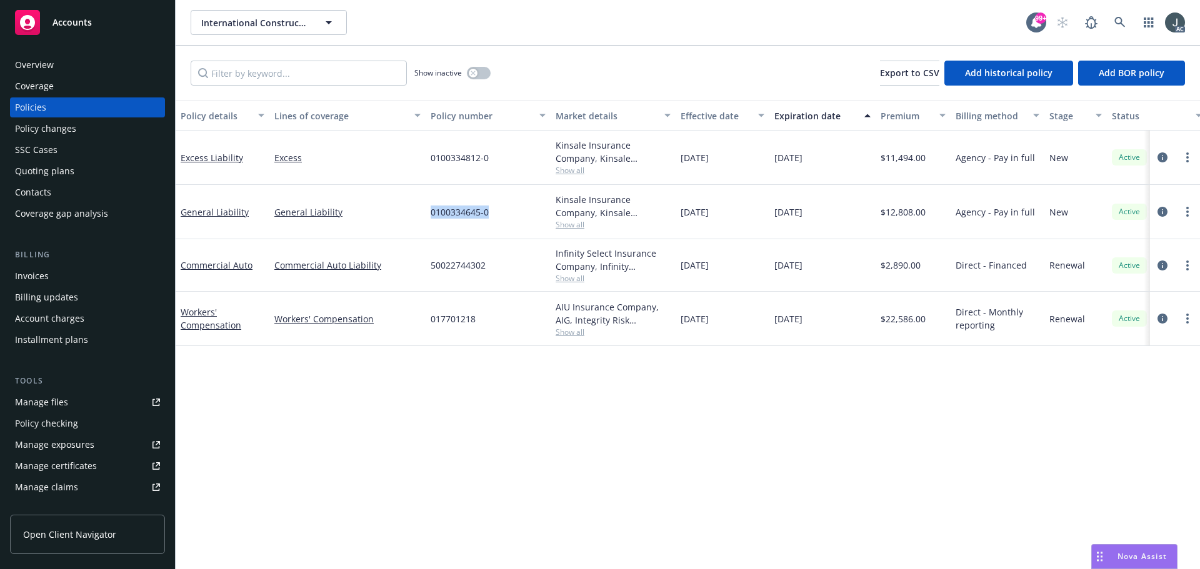
copy span "11/15/2025"
drag, startPoint x: 249, startPoint y: 225, endPoint x: 183, endPoint y: 219, distance: 66.5
click at [183, 219] on div "General Liability" at bounding box center [223, 212] width 94 height 54
copy link "General Liability"
drag, startPoint x: 243, startPoint y: 169, endPoint x: 177, endPoint y: 164, distance: 66.4
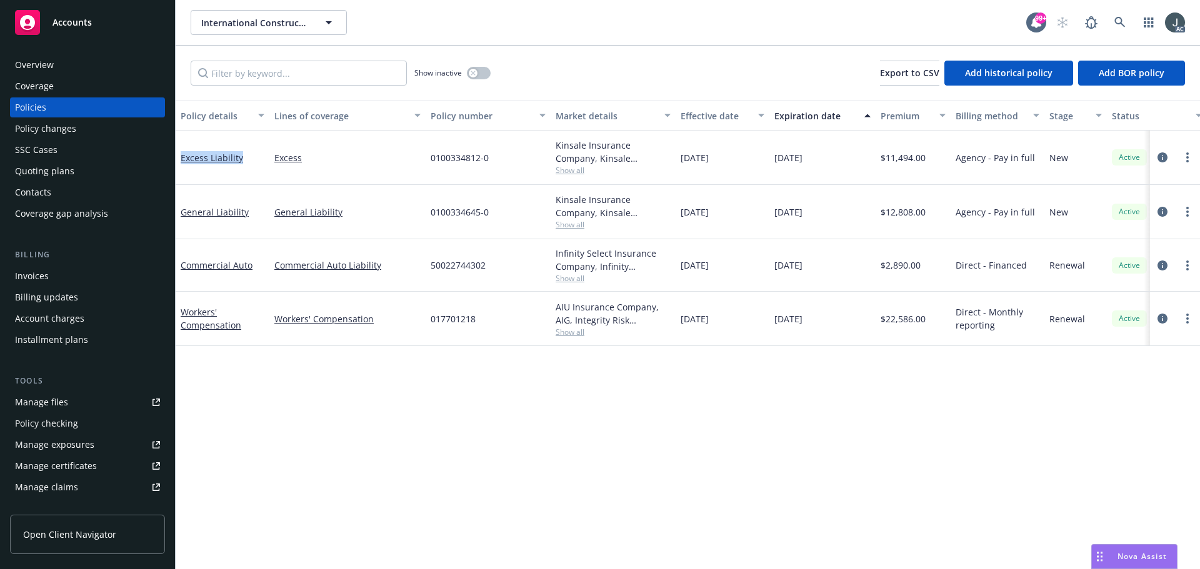
click at [177, 164] on div "Excess Liability" at bounding box center [223, 158] width 94 height 54
copy link "Excess Liability"
click at [1163, 213] on icon "circleInformation" at bounding box center [1163, 212] width 10 height 10
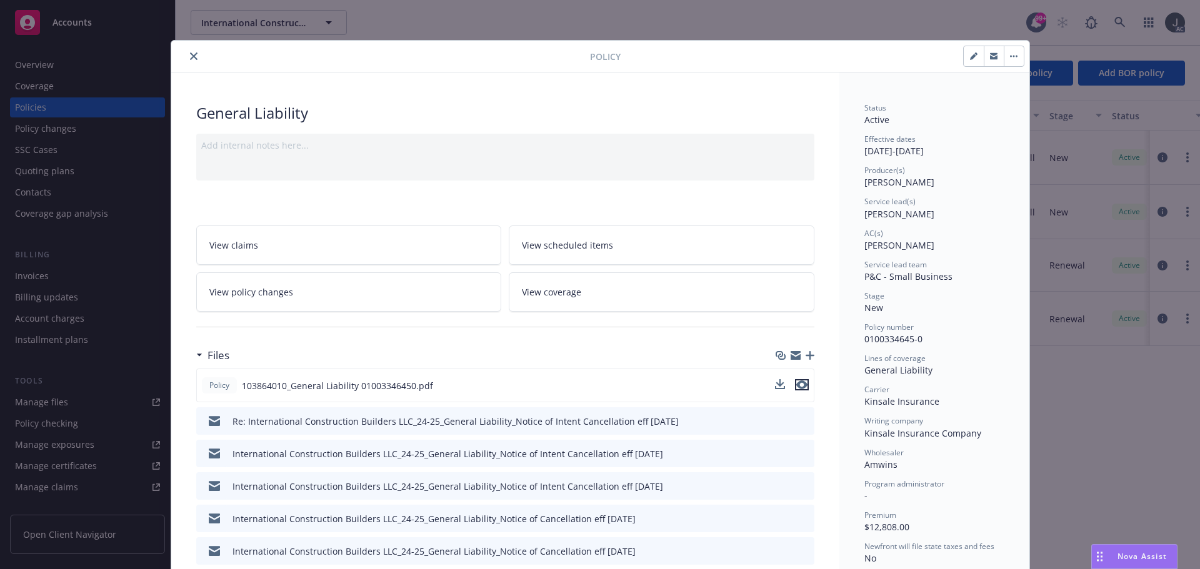
click at [798, 381] on icon "preview file" at bounding box center [801, 385] width 11 height 9
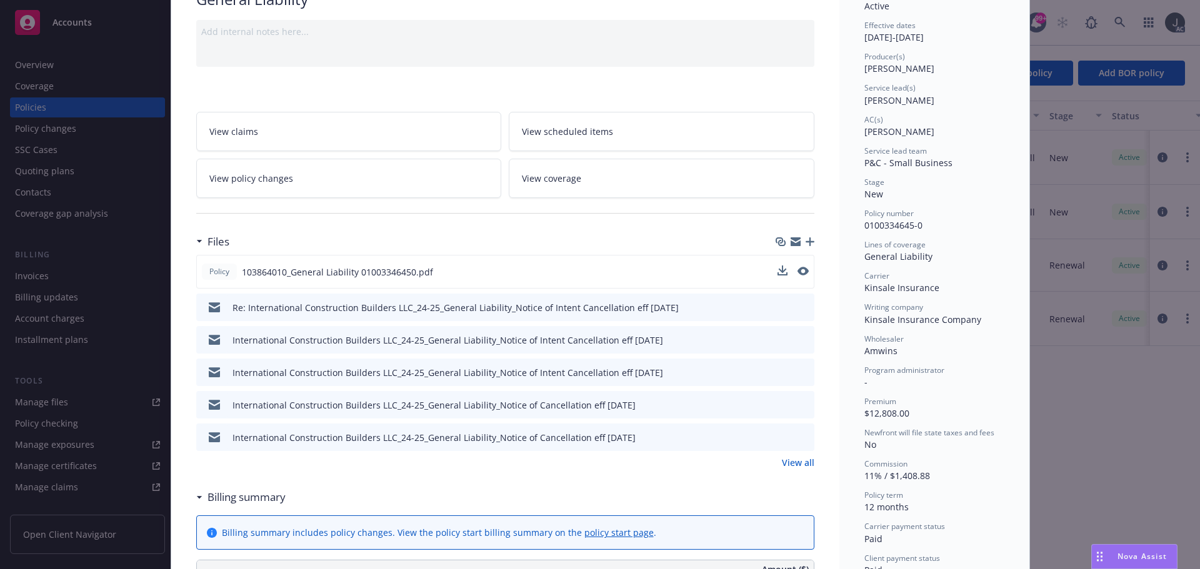
scroll to position [188, 0]
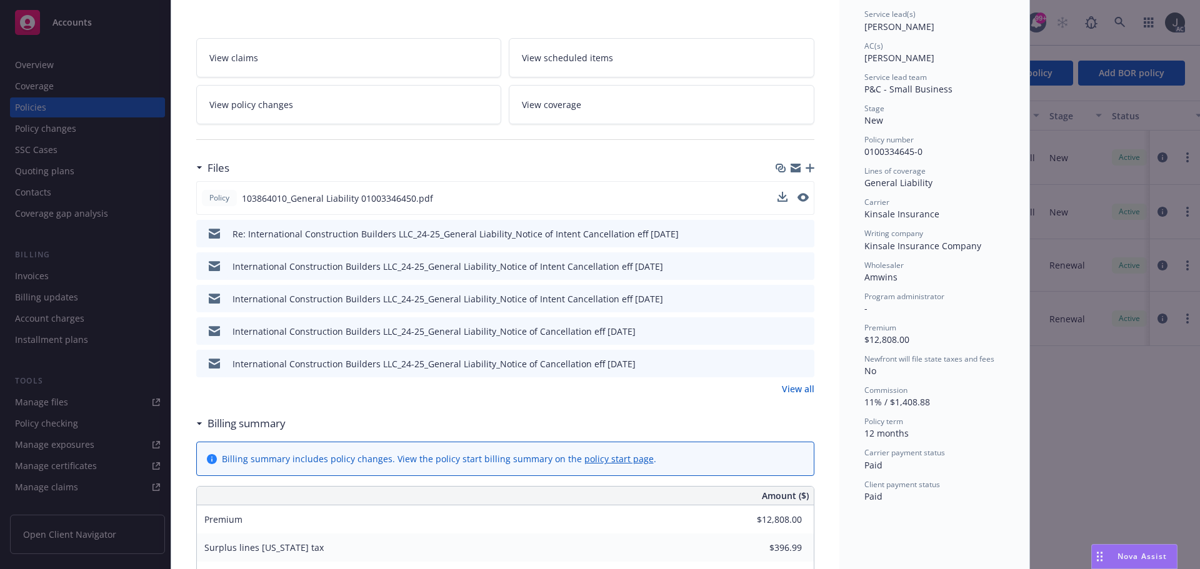
click at [783, 389] on link "View all" at bounding box center [798, 389] width 33 height 13
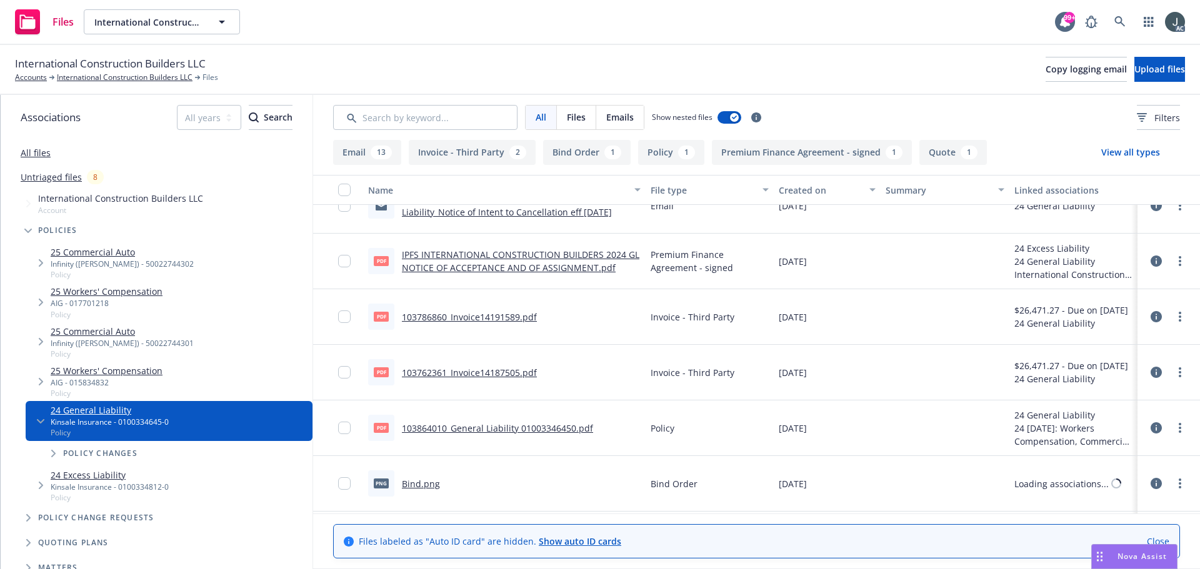
scroll to position [741, 0]
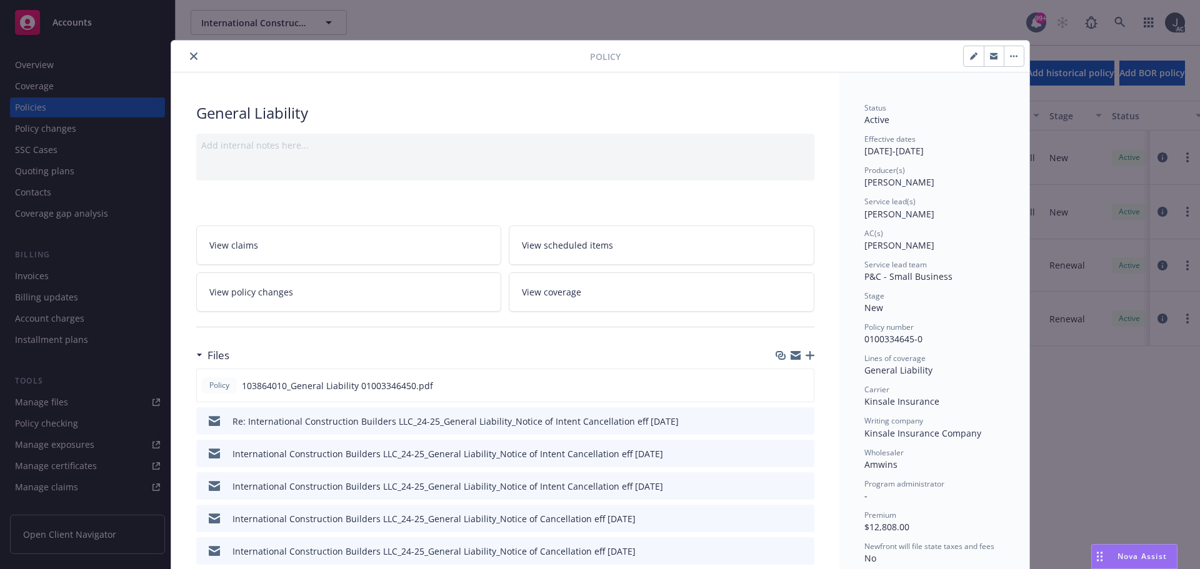
click at [190, 54] on icon "close" at bounding box center [194, 57] width 8 height 8
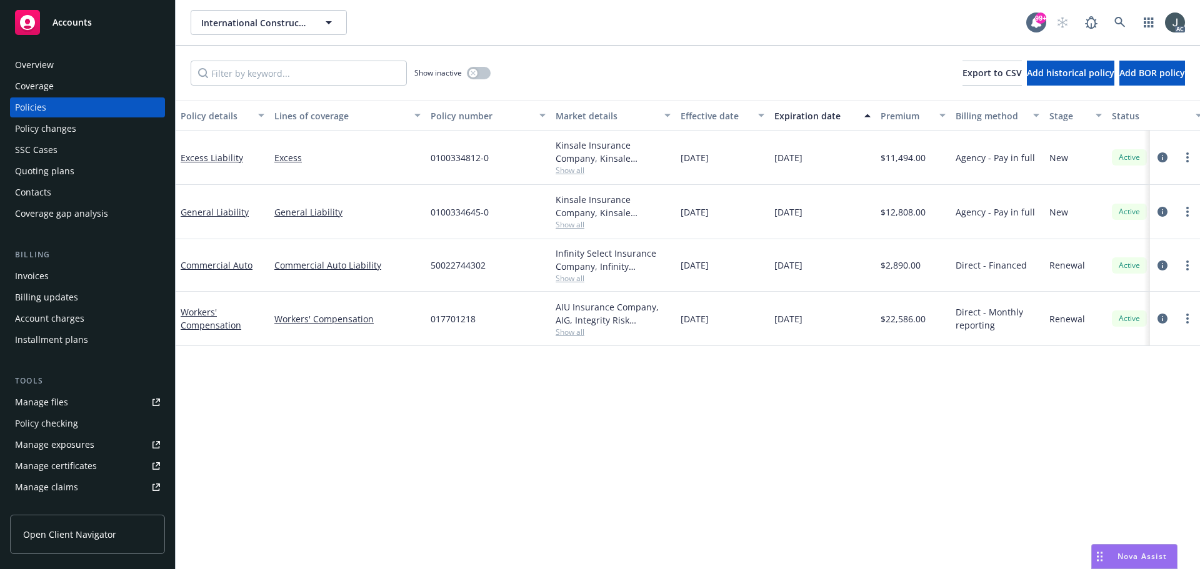
click at [59, 404] on div "Manage files" at bounding box center [41, 403] width 53 height 20
click at [34, 62] on div "Overview" at bounding box center [34, 65] width 39 height 20
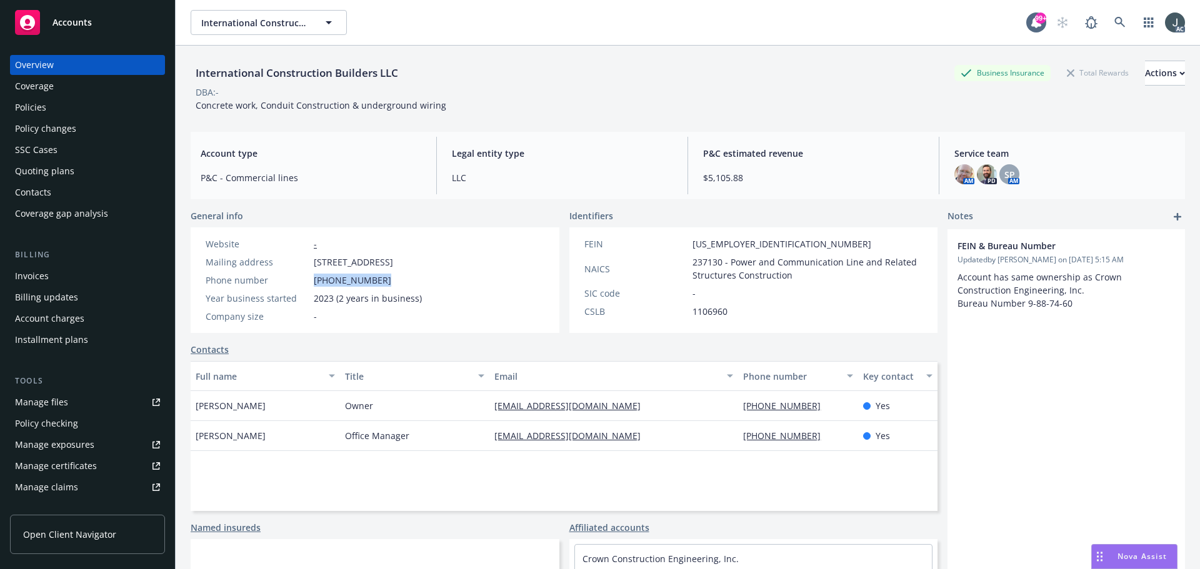
drag, startPoint x: 374, startPoint y: 279, endPoint x: 309, endPoint y: 278, distance: 65.7
click at [309, 278] on div "Phone number (951) 317-6646" at bounding box center [314, 280] width 226 height 13
copy div "(951) 317-6646"
click at [706, 264] on span "237130 - Power and Communication Line and Related Structures Construction" at bounding box center [808, 269] width 231 height 26
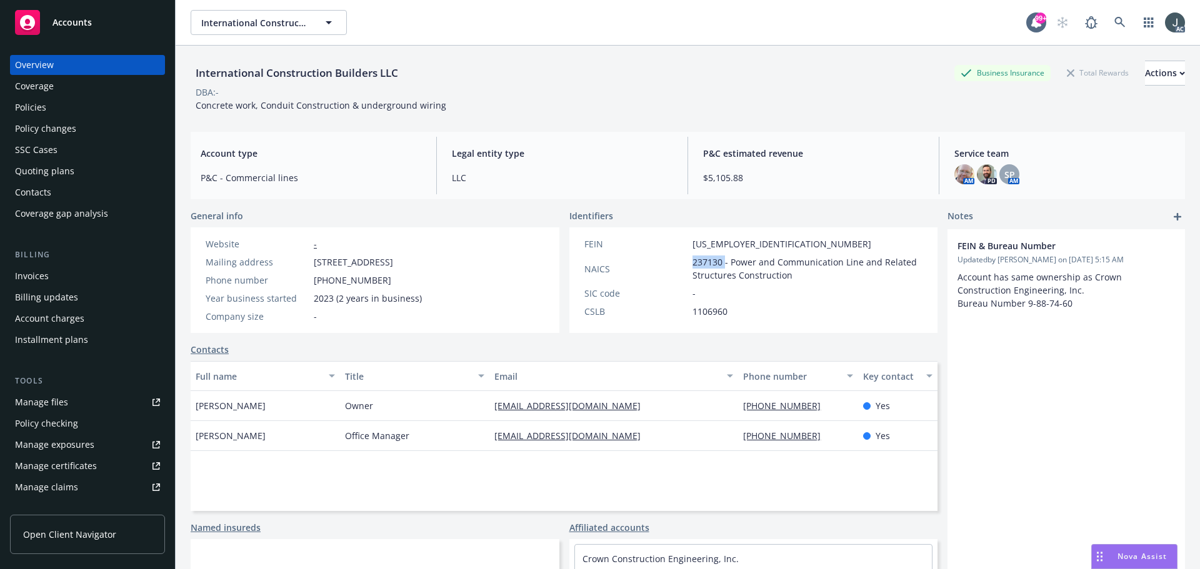
copy span "237130"
drag, startPoint x: 276, startPoint y: 406, endPoint x: 198, endPoint y: 405, distance: 78.1
click at [198, 405] on div "Gabriel Najera" at bounding box center [265, 406] width 149 height 30
copy span "Gabriel Najera"
click at [345, 406] on span "Owner" at bounding box center [359, 405] width 28 height 13
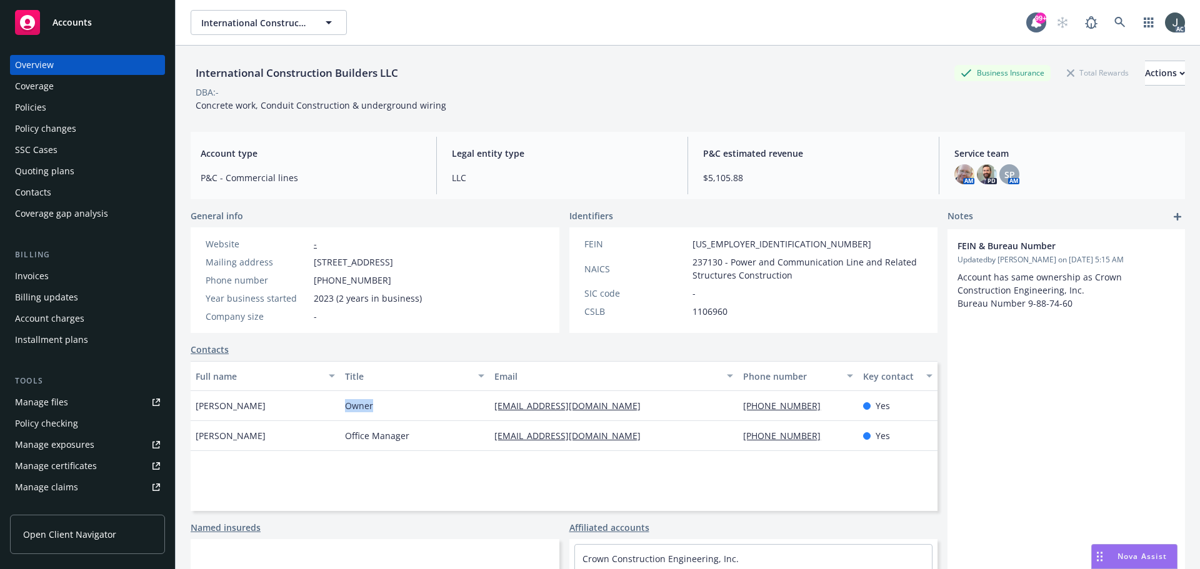
click at [345, 406] on span "Owner" at bounding box center [359, 405] width 28 height 13
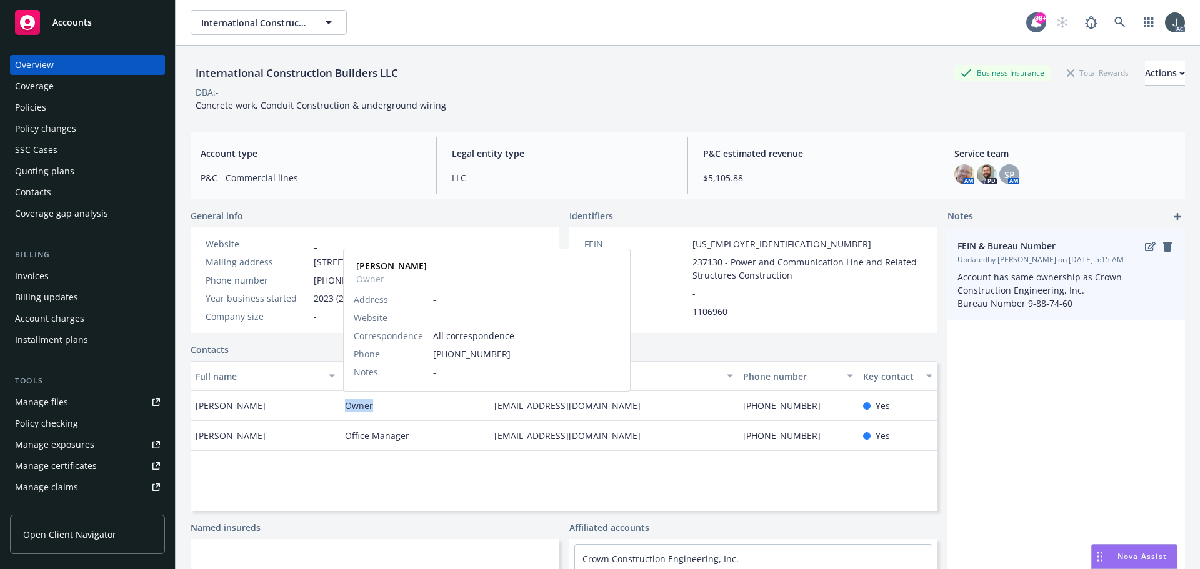
copy span "Owner"
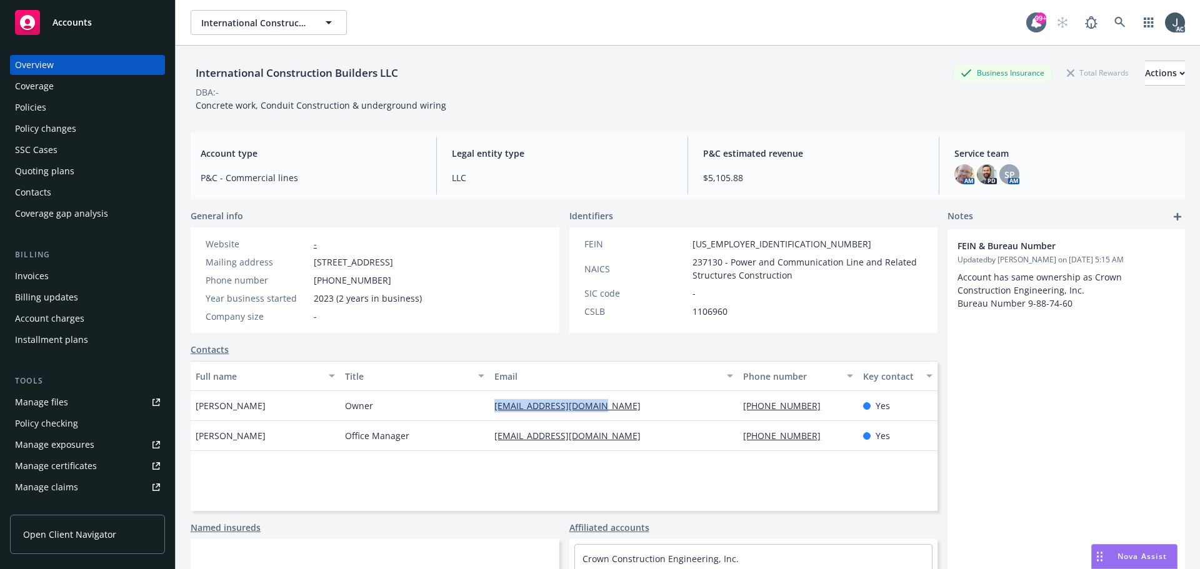
drag, startPoint x: 646, startPoint y: 413, endPoint x: 489, endPoint y: 409, distance: 156.3
click at [489, 409] on div "crownconst@outlook.com" at bounding box center [613, 406] width 249 height 30
copy link "crownconst@outlook.com"
drag, startPoint x: 809, startPoint y: 409, endPoint x: 723, endPoint y: 408, distance: 86.3
click at [723, 408] on div "Gabriel Najera Owner crownconst@outlook.com 909-477-0892 Yes" at bounding box center [564, 406] width 747 height 30
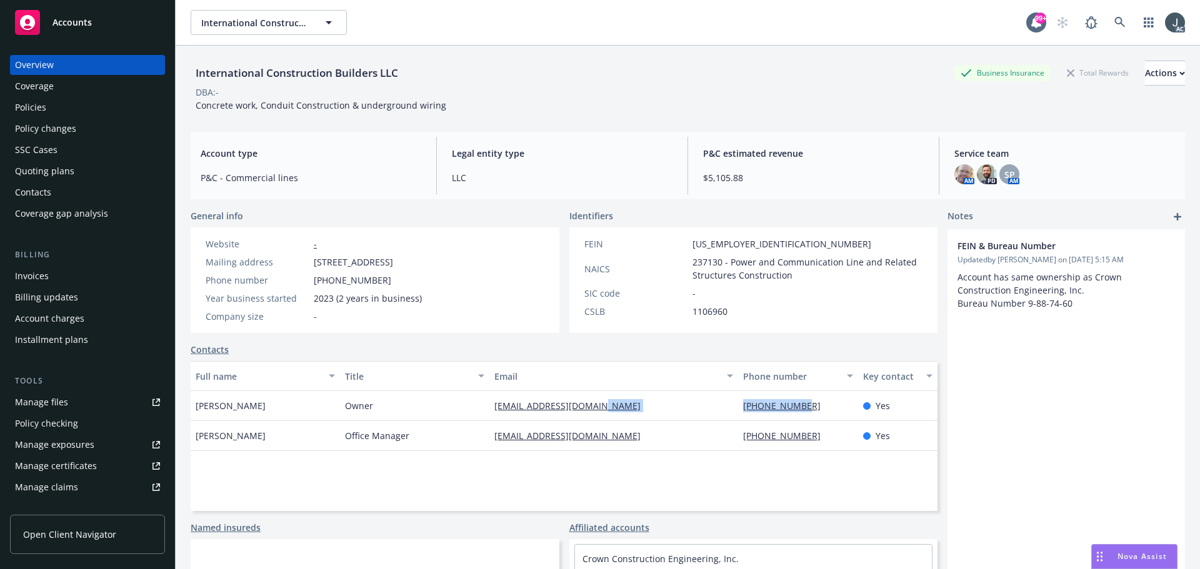
copy div "909-477-0892"
drag, startPoint x: 284, startPoint y: 434, endPoint x: 193, endPoint y: 434, distance: 91.3
click at [193, 434] on div "Stephanie Stott" at bounding box center [265, 436] width 149 height 30
copy span "Stephanie Stott"
drag, startPoint x: 397, startPoint y: 439, endPoint x: 343, endPoint y: 438, distance: 53.8
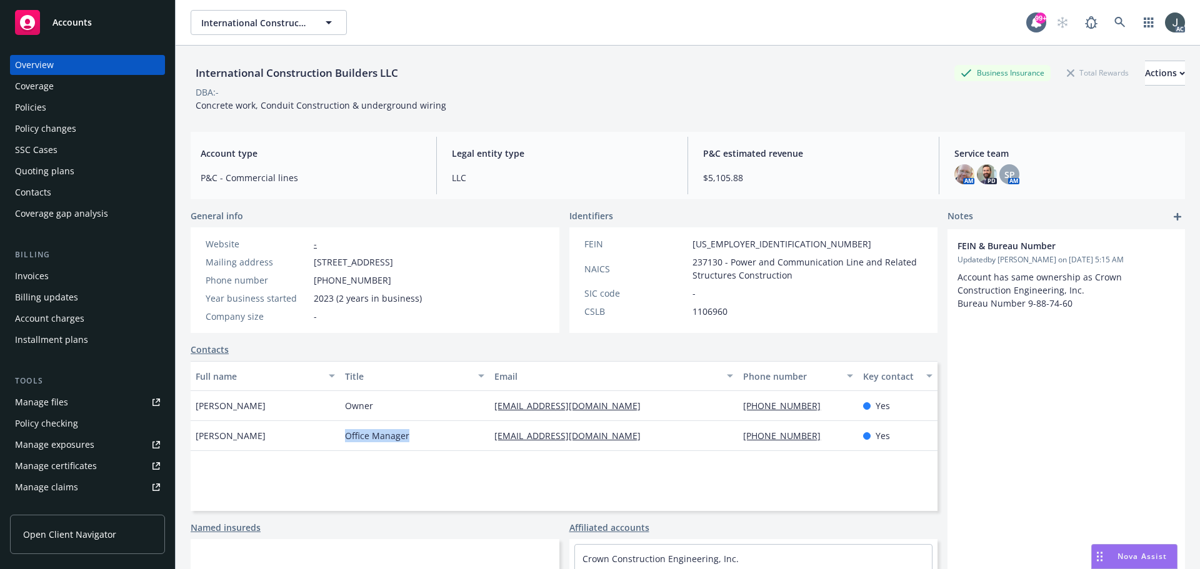
click at [343, 438] on div "Office Manager" at bounding box center [414, 436] width 149 height 30
copy span "Office Manager"
drag, startPoint x: 646, startPoint y: 432, endPoint x: 491, endPoint y: 438, distance: 155.1
click at [491, 438] on div "steph_crownconst@outlook.com" at bounding box center [613, 436] width 249 height 30
copy link "steph_crownconst@outlook.com"
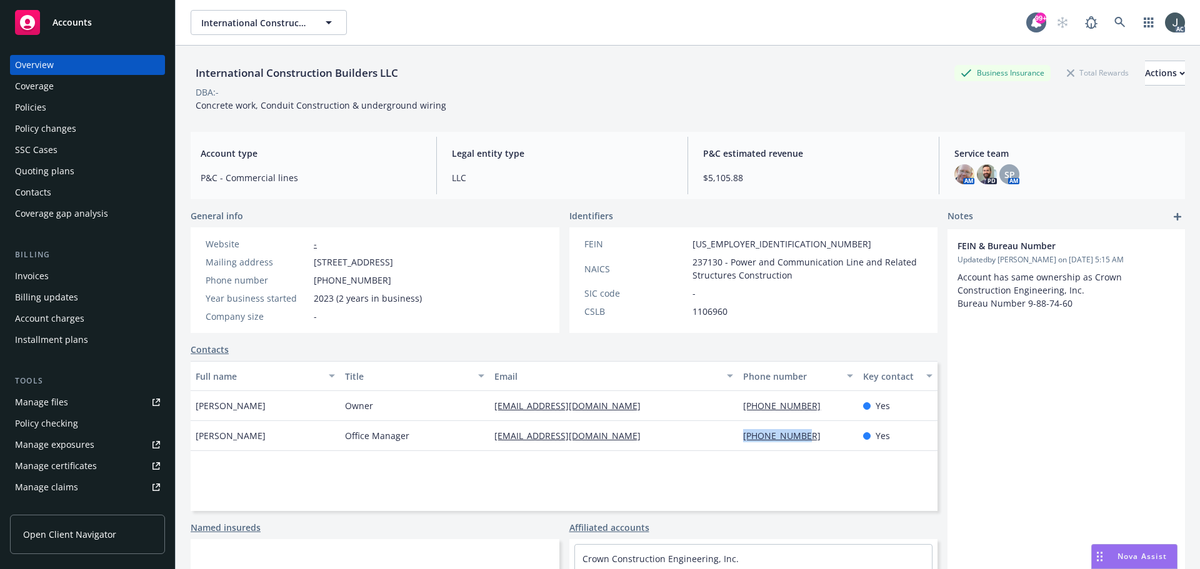
drag, startPoint x: 806, startPoint y: 440, endPoint x: 729, endPoint y: 439, distance: 76.9
click at [729, 439] on div "Stephanie Stott Office Manager steph_crownconst@outlook.com 909-477-0892 Yes" at bounding box center [564, 436] width 747 height 30
copy div "909-477-0892"
drag, startPoint x: 196, startPoint y: 105, endPoint x: 478, endPoint y: 108, distance: 281.9
click at [478, 108] on div "International Construction Builders LLC Business Insurance Total Rewards Action…" at bounding box center [688, 86] width 994 height 51
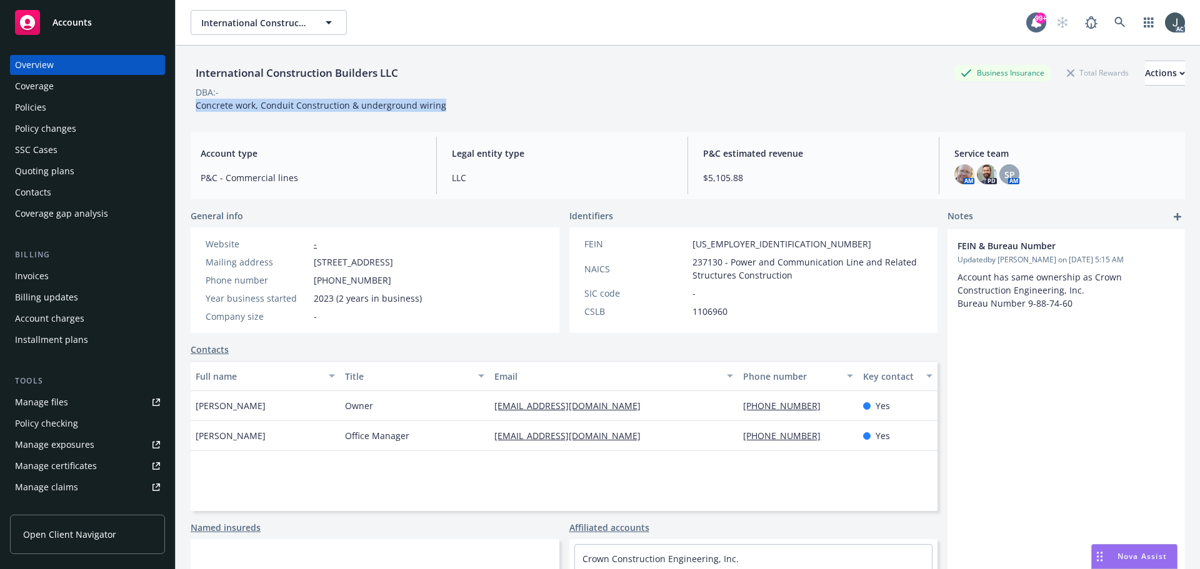
click at [36, 109] on div "Policies" at bounding box center [30, 108] width 31 height 20
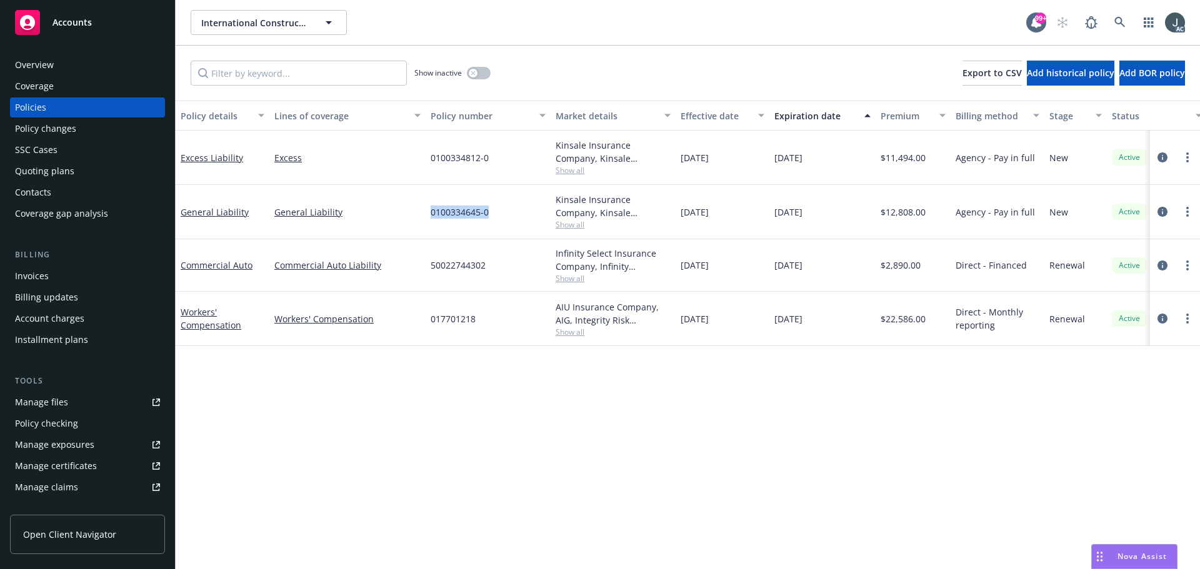
drag, startPoint x: 433, startPoint y: 211, endPoint x: 496, endPoint y: 211, distance: 63.1
click at [496, 211] on div "0100334645-0" at bounding box center [488, 212] width 125 height 54
click at [556, 225] on span "Show all" at bounding box center [613, 224] width 115 height 11
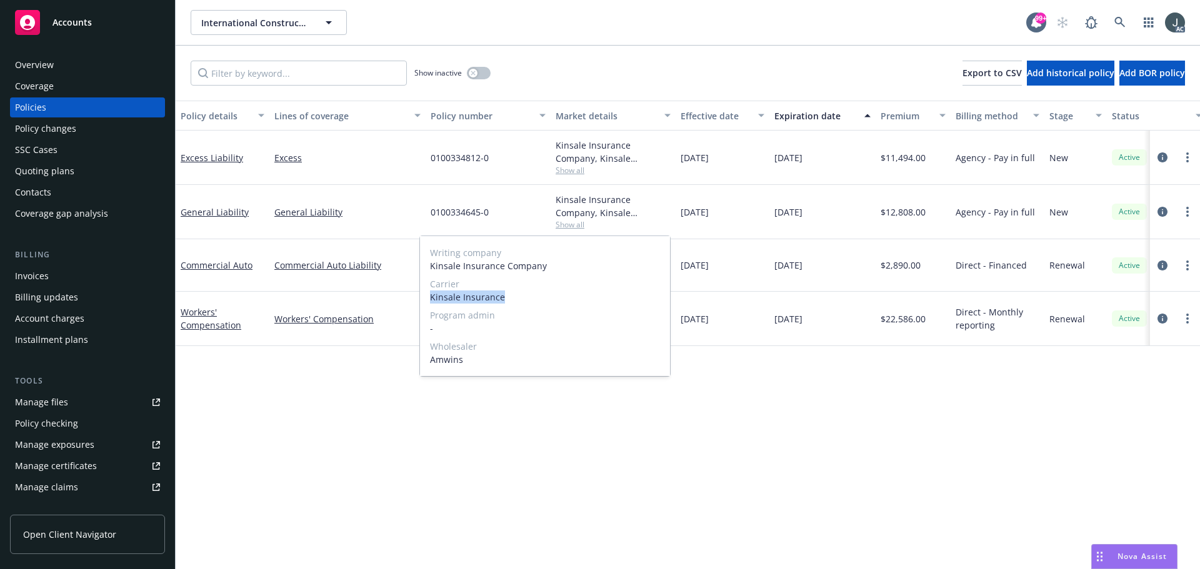
drag, startPoint x: 429, startPoint y: 298, endPoint x: 535, endPoint y: 299, distance: 105.6
click at [535, 299] on div "Writing company Kinsale Insurance Company Carrier Kinsale Insurance Program adm…" at bounding box center [545, 306] width 250 height 140
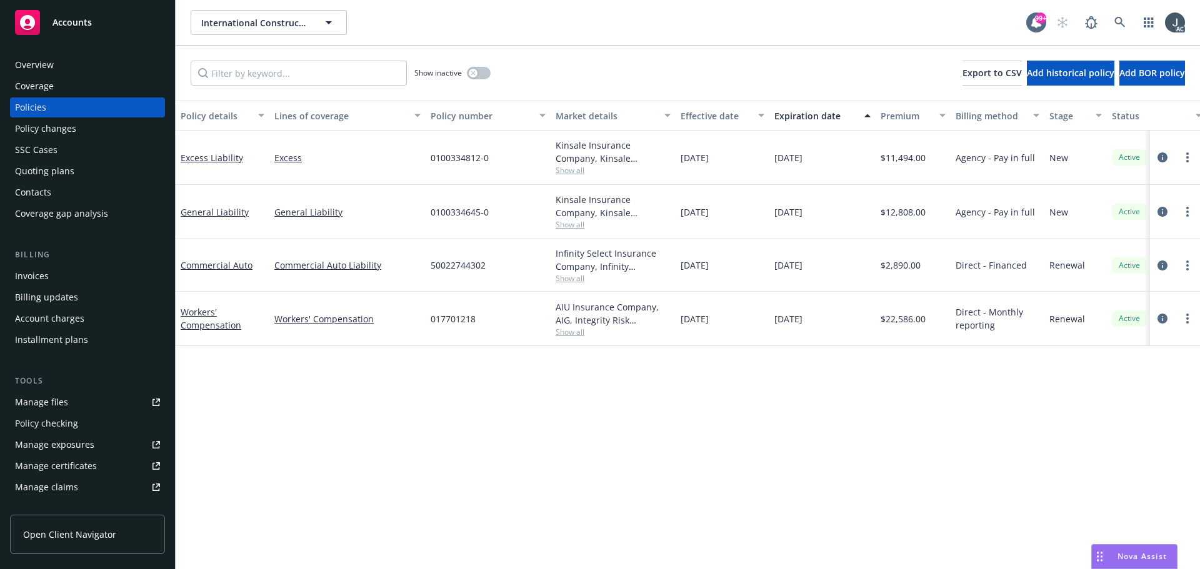
click at [731, 223] on div "11/15/2024" at bounding box center [723, 212] width 94 height 54
drag, startPoint x: 683, startPoint y: 212, endPoint x: 741, endPoint y: 213, distance: 57.5
click at [741, 213] on div "11/15/2024" at bounding box center [723, 212] width 94 height 54
drag, startPoint x: 774, startPoint y: 212, endPoint x: 851, endPoint y: 214, distance: 76.9
click at [851, 214] on div "11/15/2025" at bounding box center [822, 212] width 106 height 54
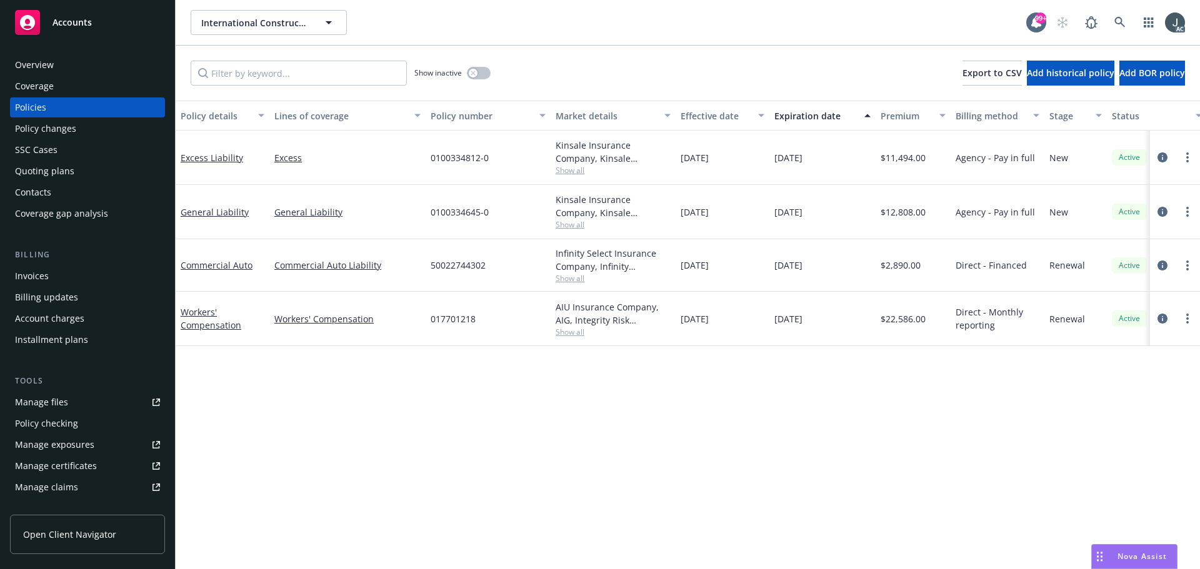
click at [909, 211] on span "$12,808.00" at bounding box center [903, 212] width 45 height 13
click at [911, 154] on span "$11,494.00" at bounding box center [903, 157] width 45 height 13
drag, startPoint x: 431, startPoint y: 159, endPoint x: 488, endPoint y: 158, distance: 57.5
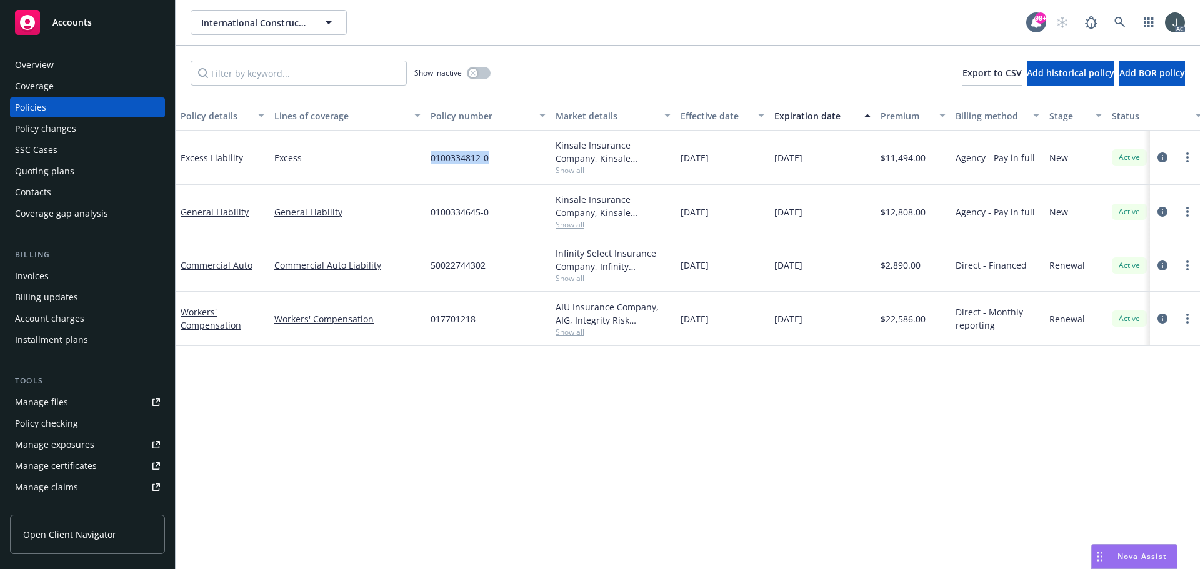
click at [488, 158] on span "0100334812-0" at bounding box center [460, 157] width 58 height 13
click at [571, 169] on span "Show all" at bounding box center [613, 170] width 115 height 11
click at [479, 73] on button "button" at bounding box center [479, 73] width 24 height 13
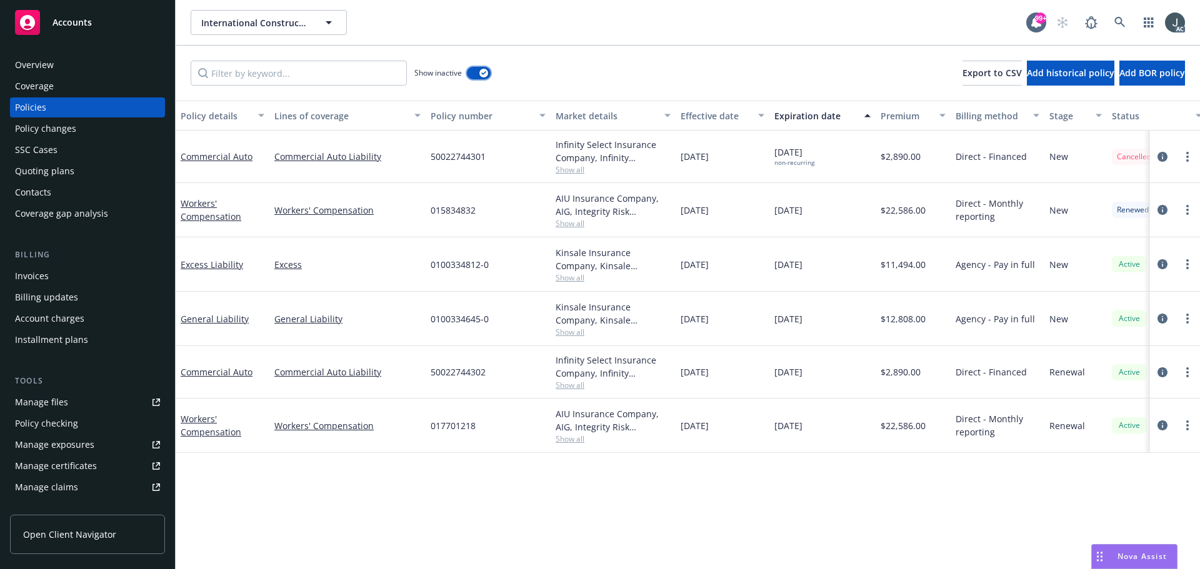
click at [479, 72] on button "button" at bounding box center [479, 73] width 24 height 13
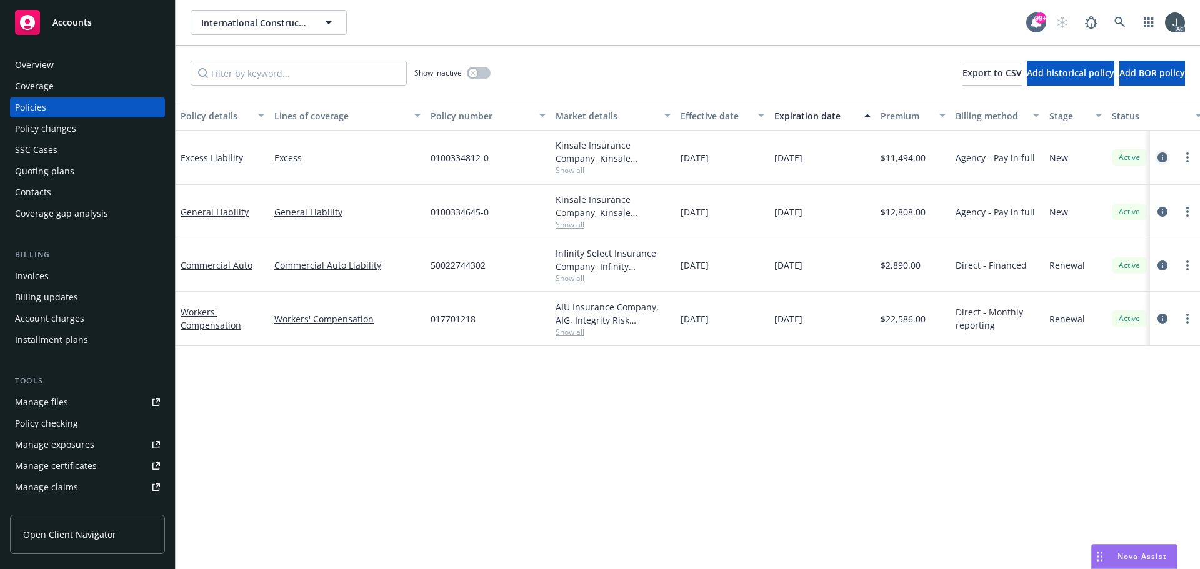
click at [1162, 157] on icon "circleInformation" at bounding box center [1163, 158] width 10 height 10
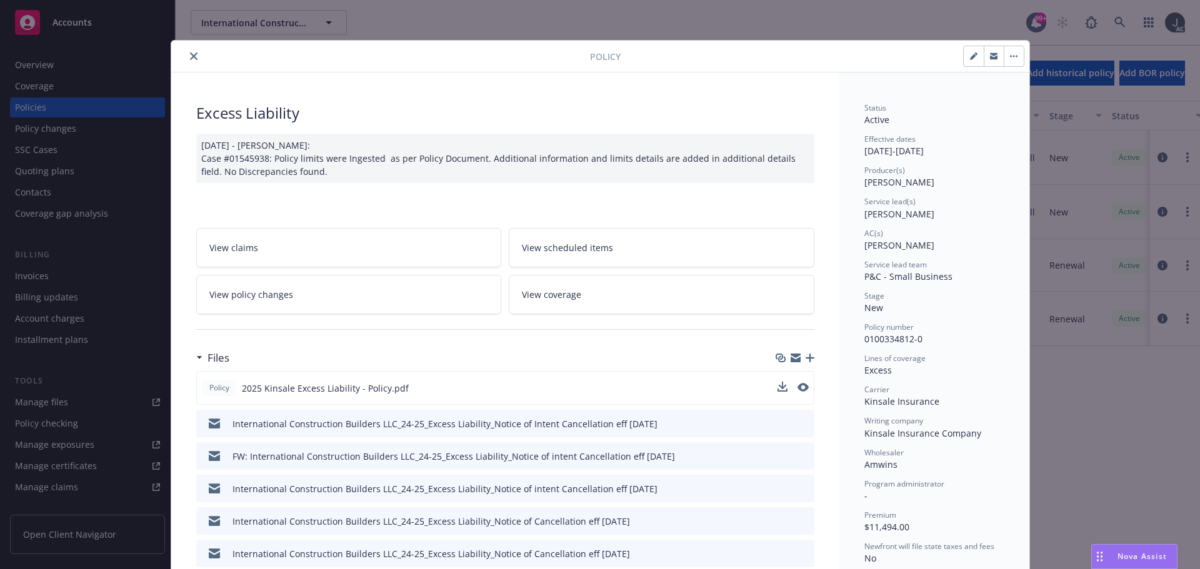
click at [799, 393] on button at bounding box center [803, 388] width 11 height 13
click at [798, 391] on icon "preview file" at bounding box center [801, 387] width 11 height 9
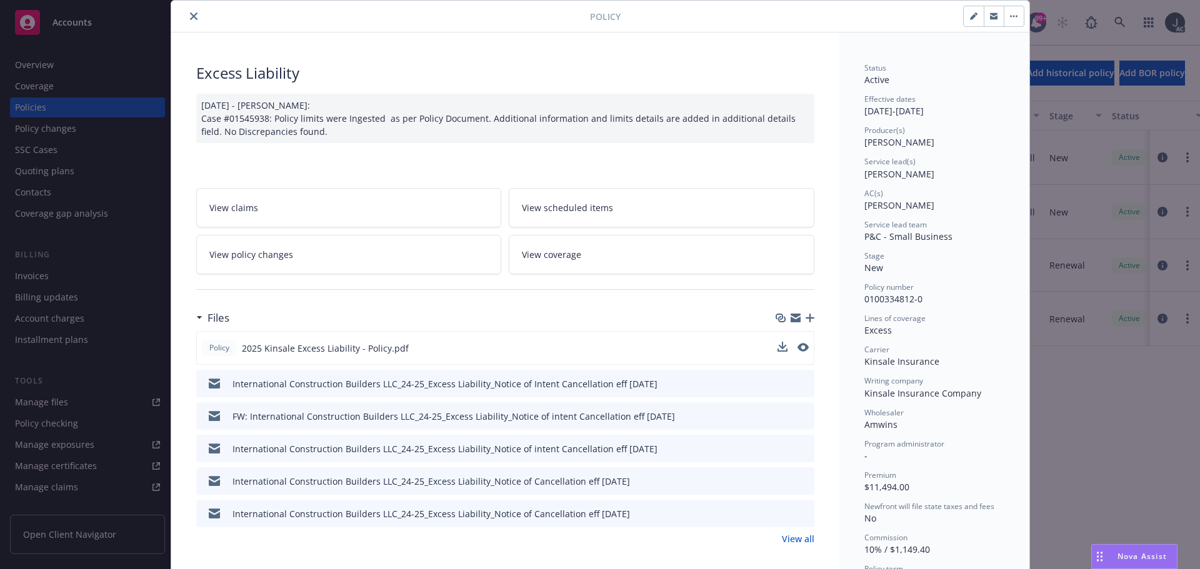
scroll to position [63, 0]
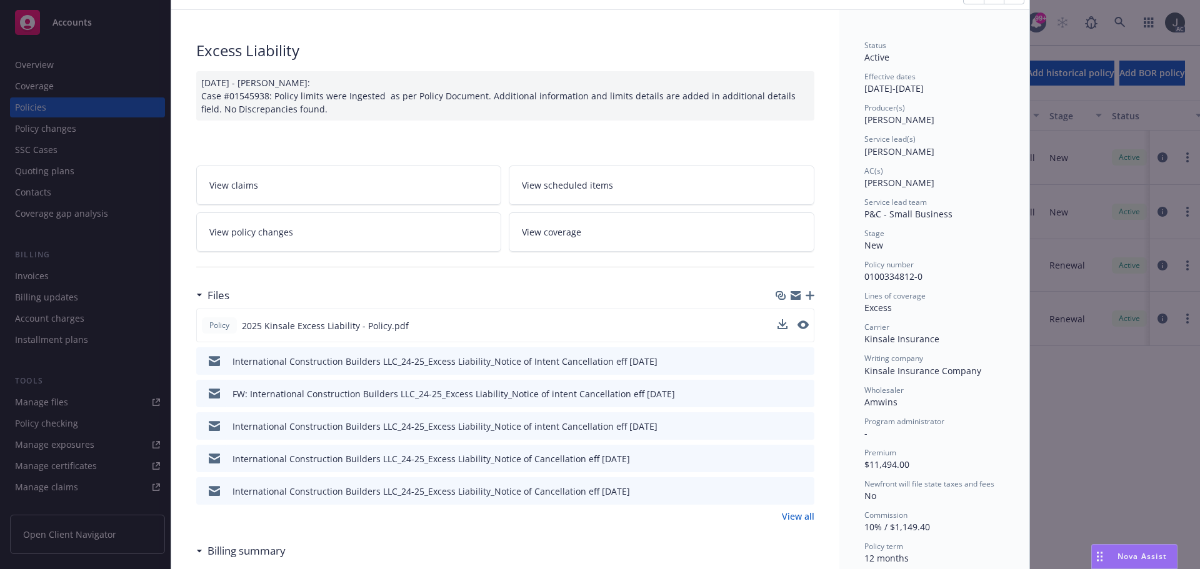
click at [792, 516] on link "View all" at bounding box center [798, 516] width 33 height 13
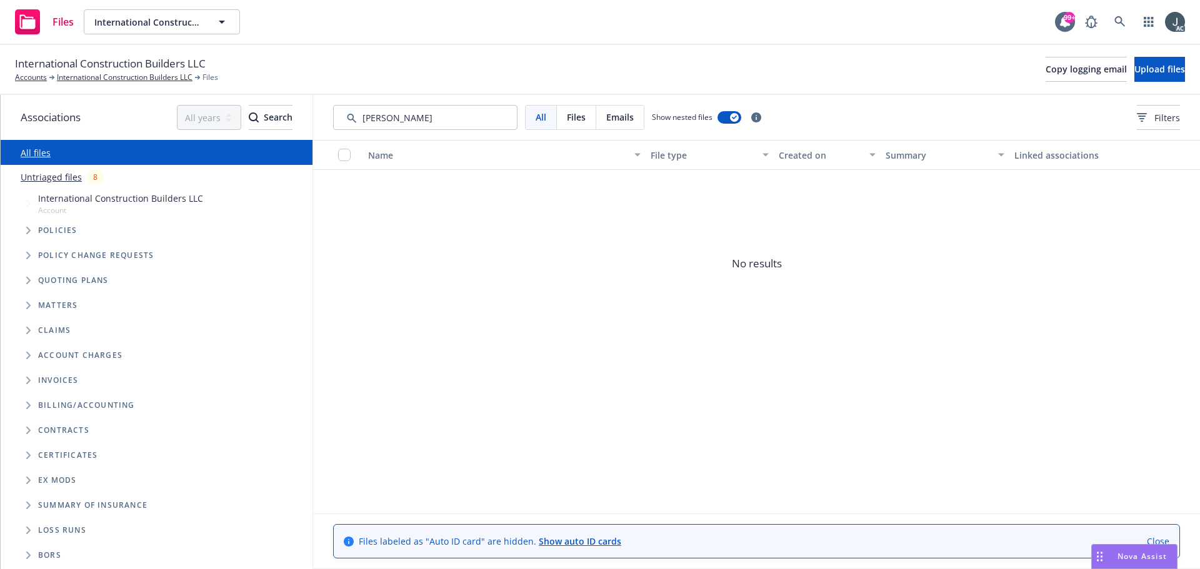
click at [402, 121] on input "Search by keyword..." at bounding box center [425, 117] width 184 height 25
type input "126"
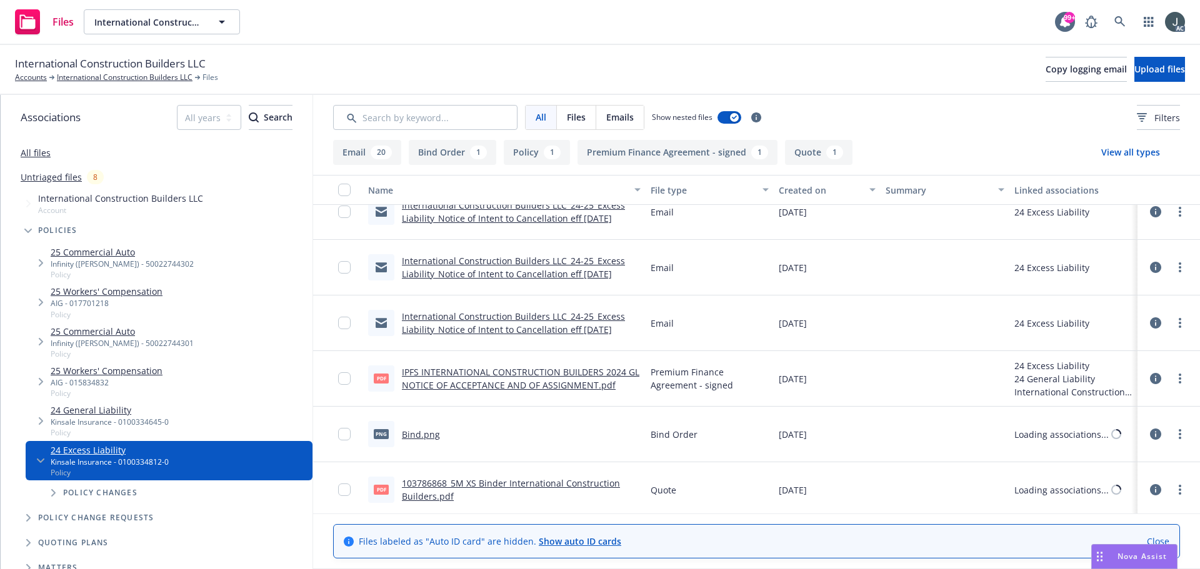
scroll to position [1016, 0]
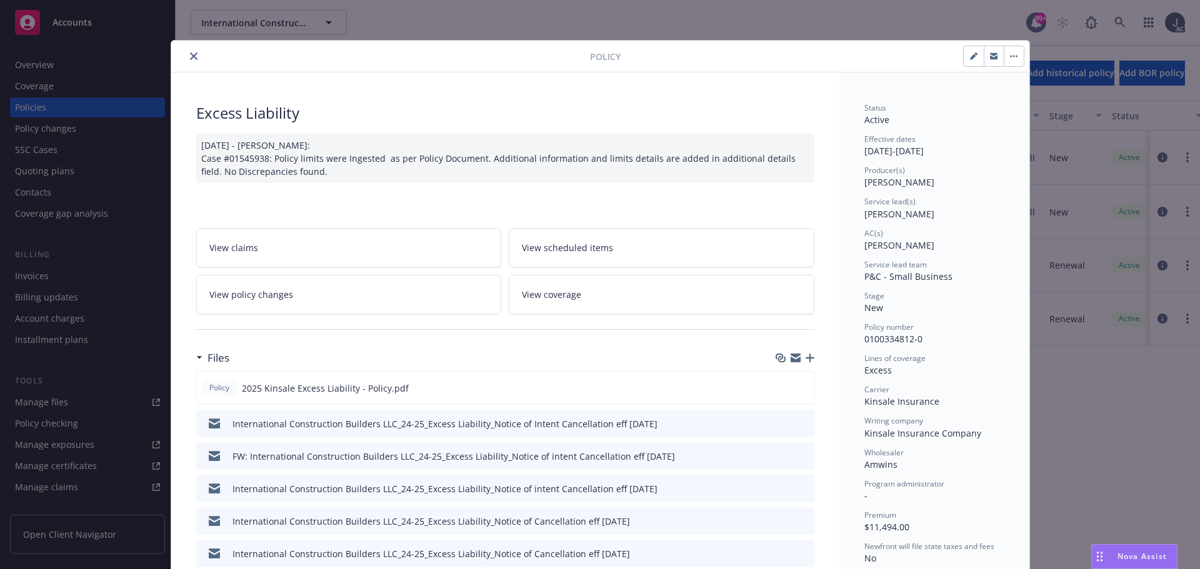
click at [86, 371] on div "Policy Excess Liability [DATE] - [PERSON_NAME]: Case #01545938: Policy limits w…" at bounding box center [600, 284] width 1200 height 569
click at [190, 57] on icon "close" at bounding box center [194, 57] width 8 height 8
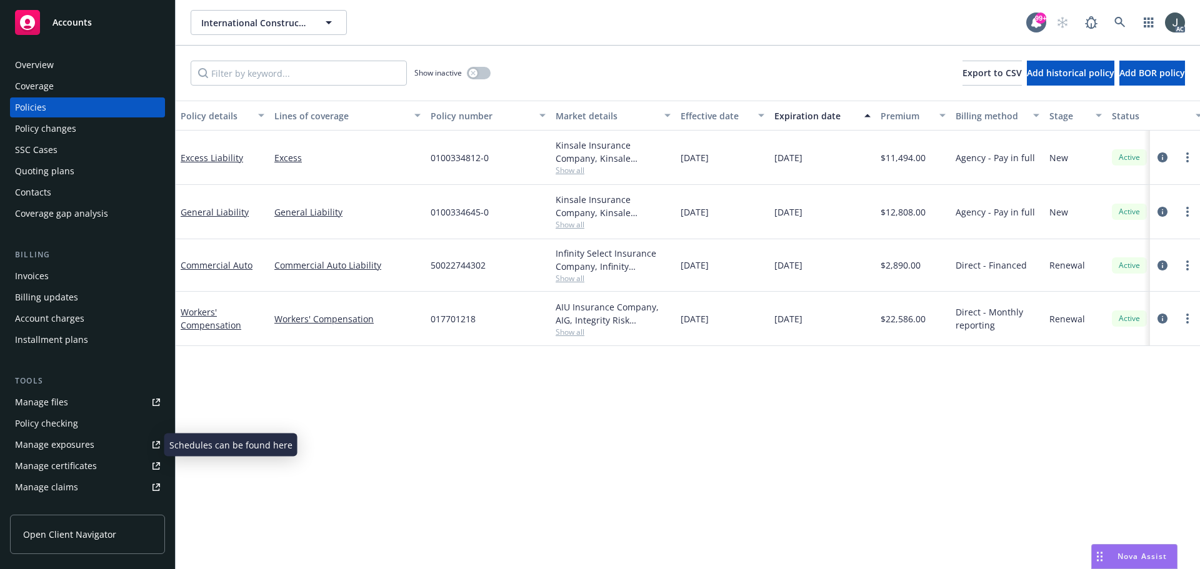
click at [68, 444] on div "Manage exposures" at bounding box center [54, 445] width 79 height 20
click at [66, 62] on div "Overview" at bounding box center [87, 65] width 145 height 20
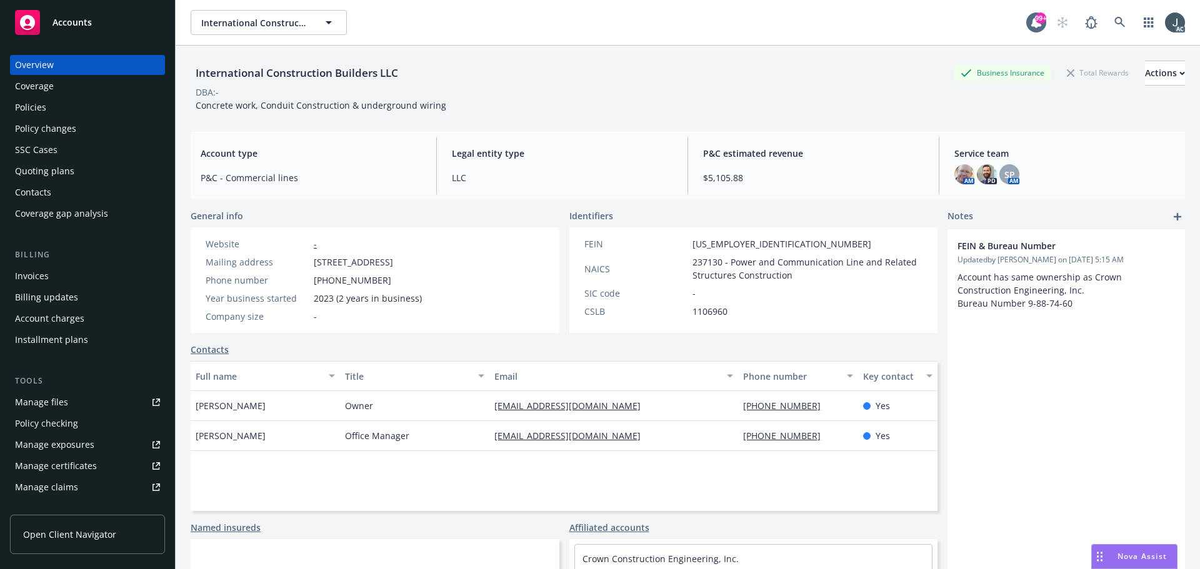
drag, startPoint x: 316, startPoint y: 261, endPoint x: 392, endPoint y: 261, distance: 75.6
click at [392, 261] on span "10130 Kenwood Ct, Alta Loma, CA, 91737" at bounding box center [353, 262] width 79 height 13
drag, startPoint x: 397, startPoint y: 262, endPoint x: 434, endPoint y: 263, distance: 36.9
click at [393, 263] on span "10130 Kenwood Ct, Alta Loma, CA, 91737" at bounding box center [353, 262] width 79 height 13
copy span "Alta Loma"
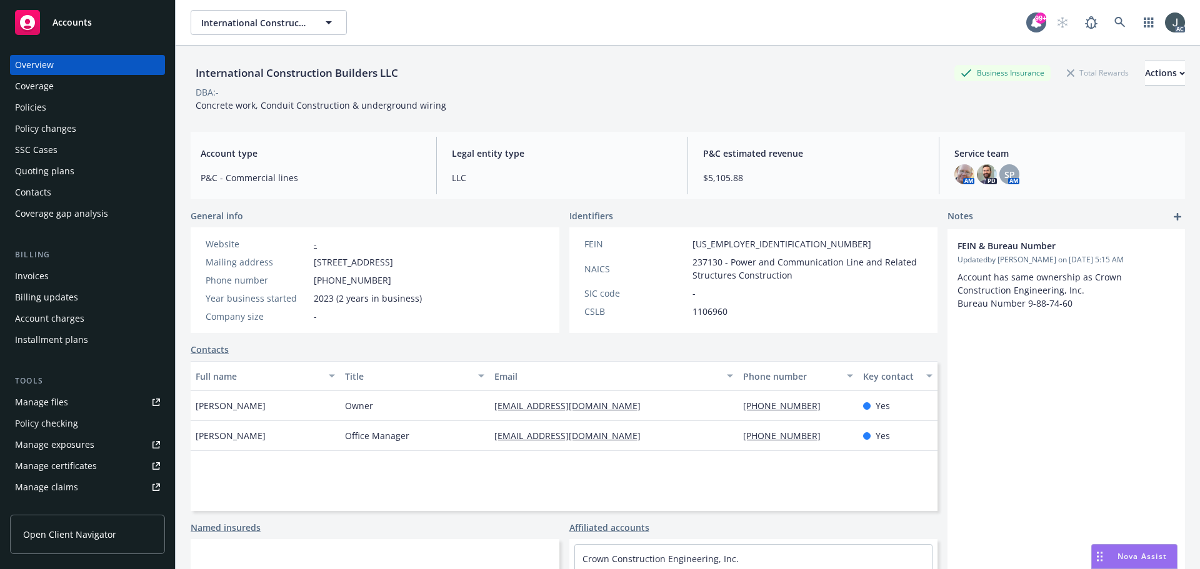
click at [393, 261] on span "10130 Kenwood Ct, Alta Loma, CA, 91737" at bounding box center [353, 262] width 79 height 13
copy span "91737"
drag, startPoint x: 326, startPoint y: 264, endPoint x: 501, endPoint y: 264, distance: 174.4
click at [501, 264] on div "Website - Mailing address 10130 Kenwood Ct, Alta Loma, CA, 91737 Phone number (…" at bounding box center [375, 281] width 369 height 106
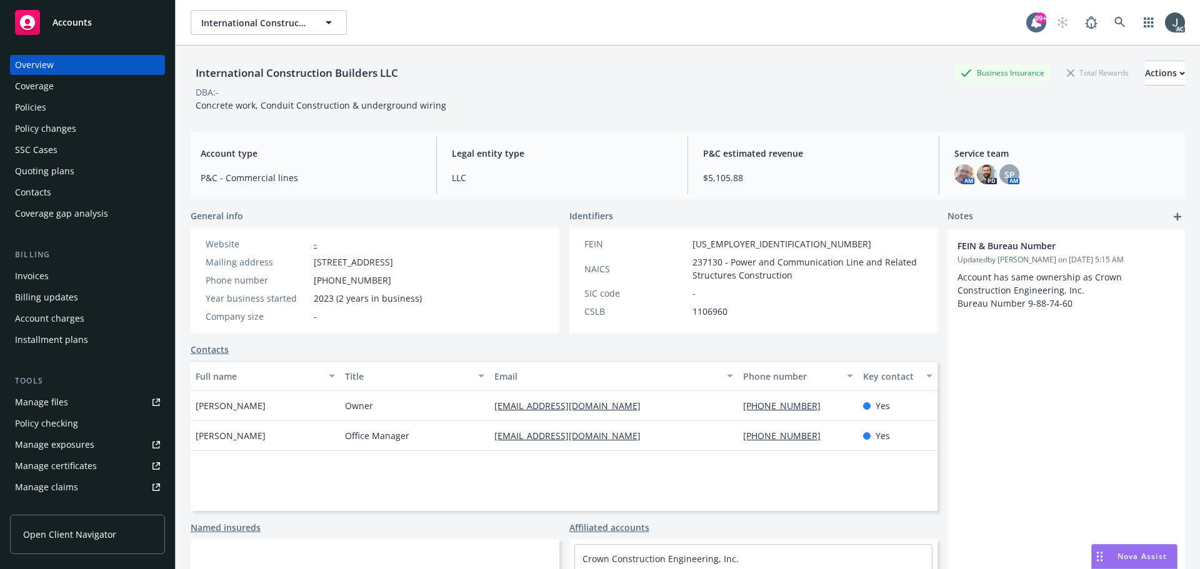
copy span "10130 Kenwood Ct, Alta Loma, CA, 91737"
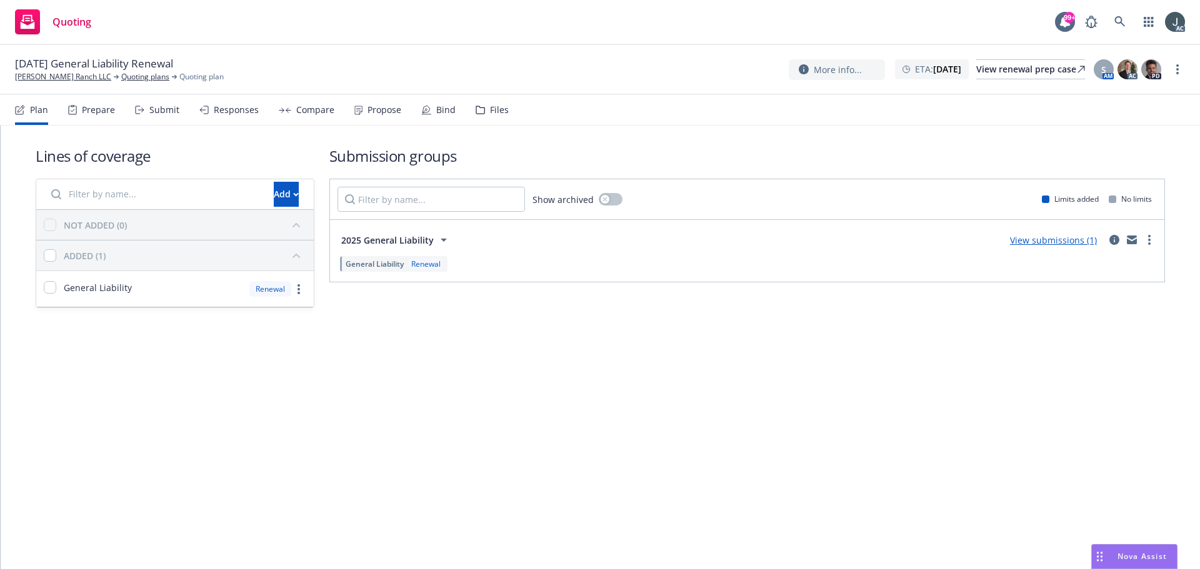
click at [91, 112] on div "Prepare" at bounding box center [98, 110] width 33 height 10
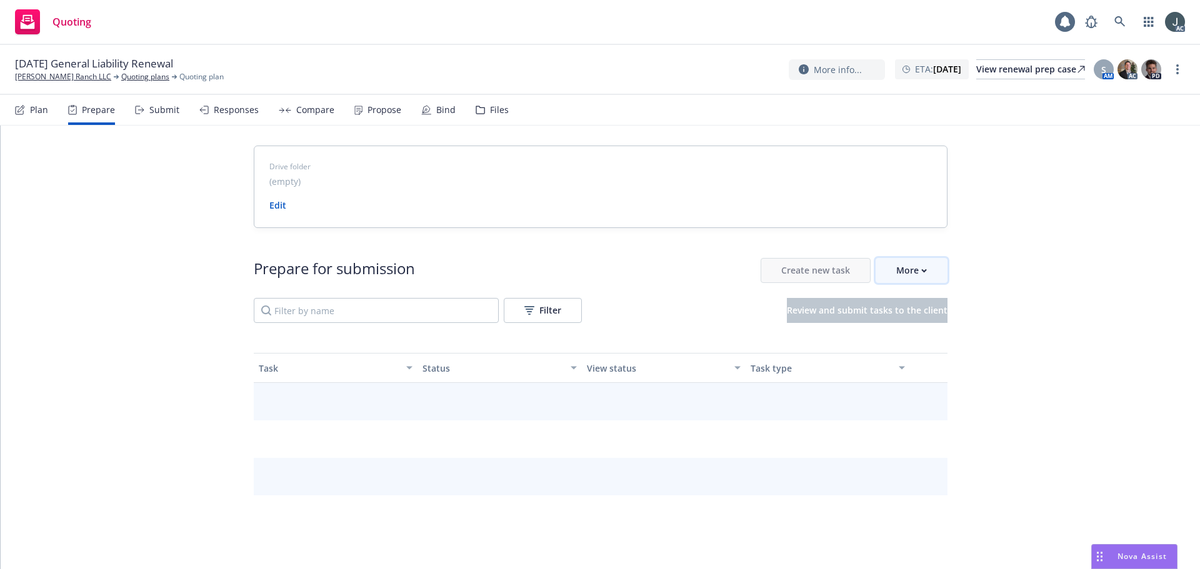
click at [911, 260] on div "More" at bounding box center [911, 271] width 31 height 24
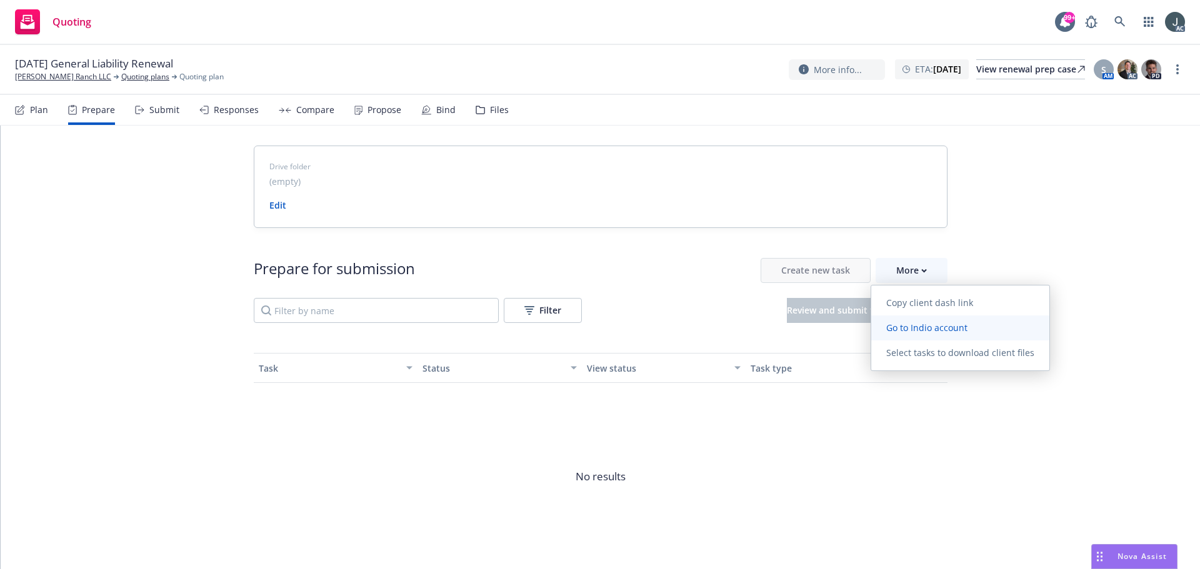
click at [936, 323] on span "Go to Indio account" at bounding box center [926, 328] width 111 height 12
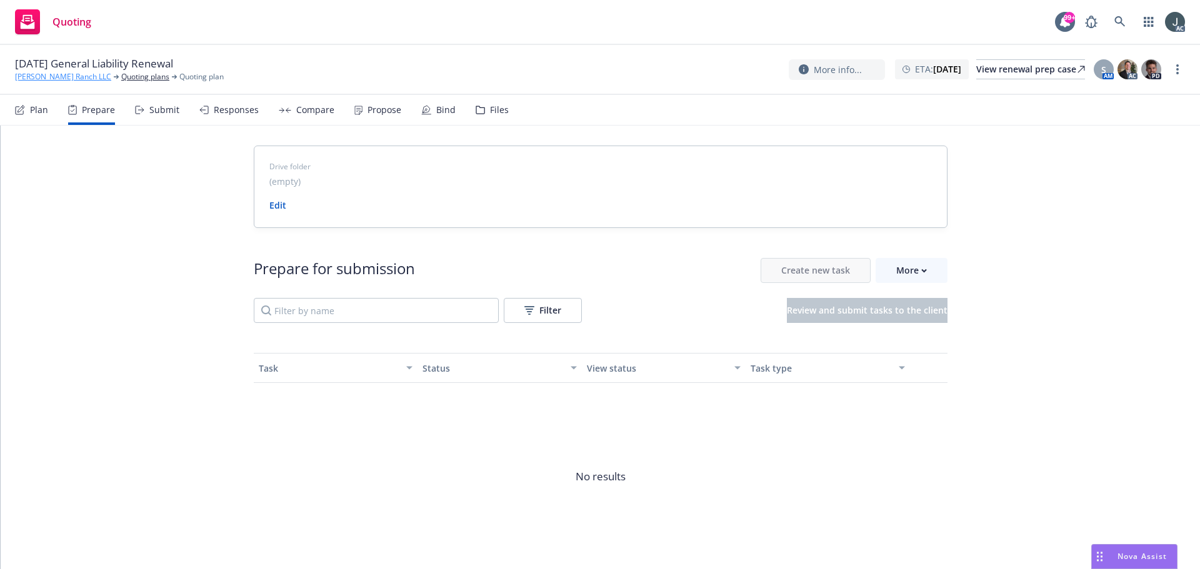
click at [46, 74] on link "[PERSON_NAME] Ranch LLC" at bounding box center [63, 76] width 96 height 11
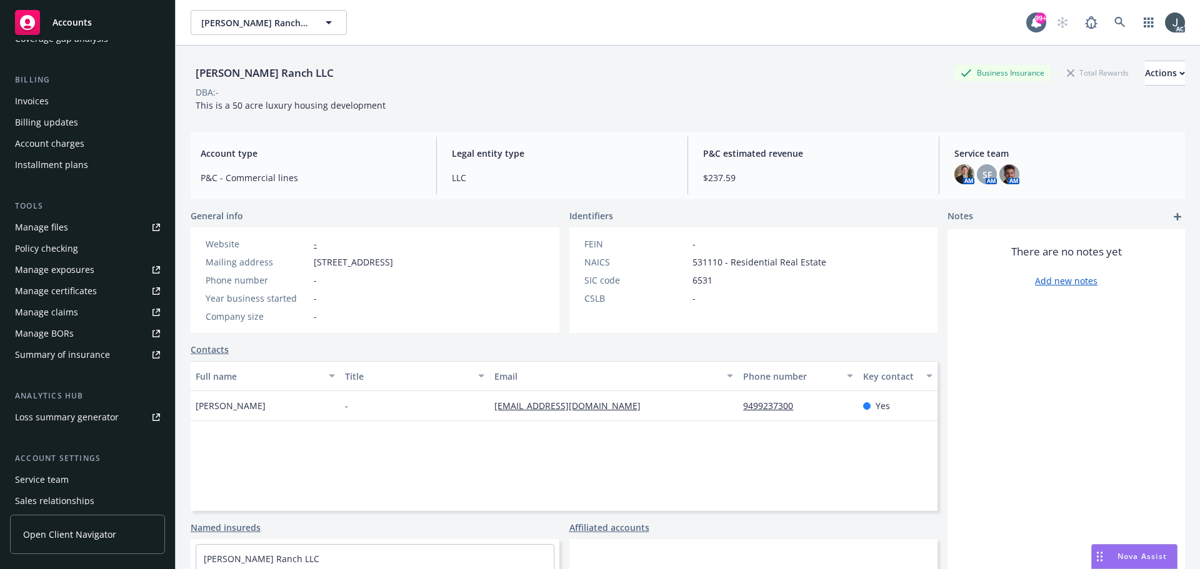
scroll to position [245, 0]
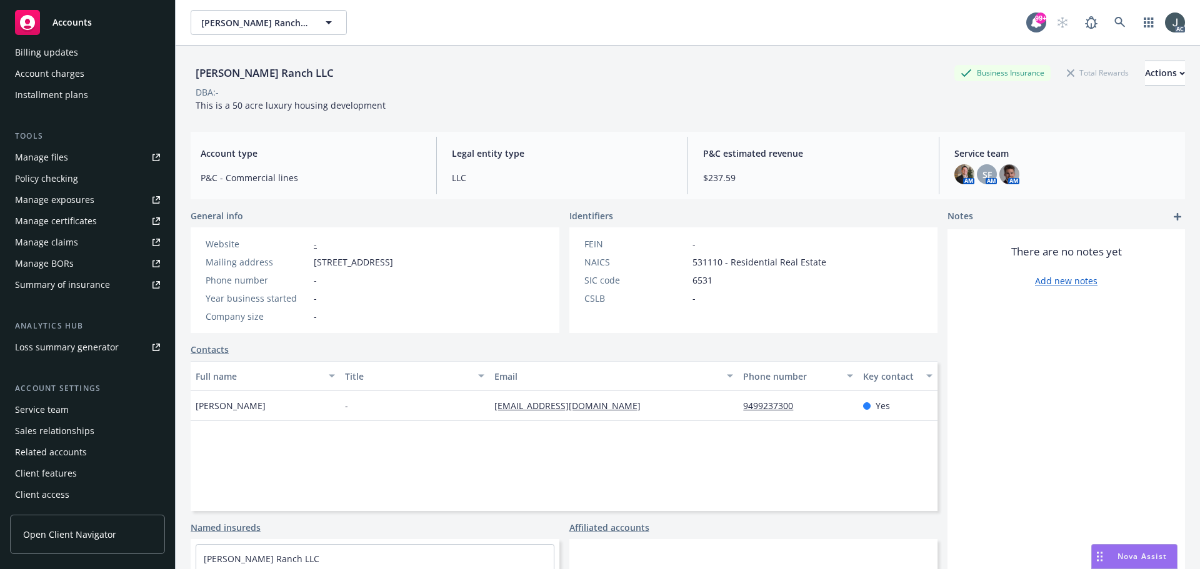
click at [38, 406] on div "Service team" at bounding box center [42, 410] width 54 height 20
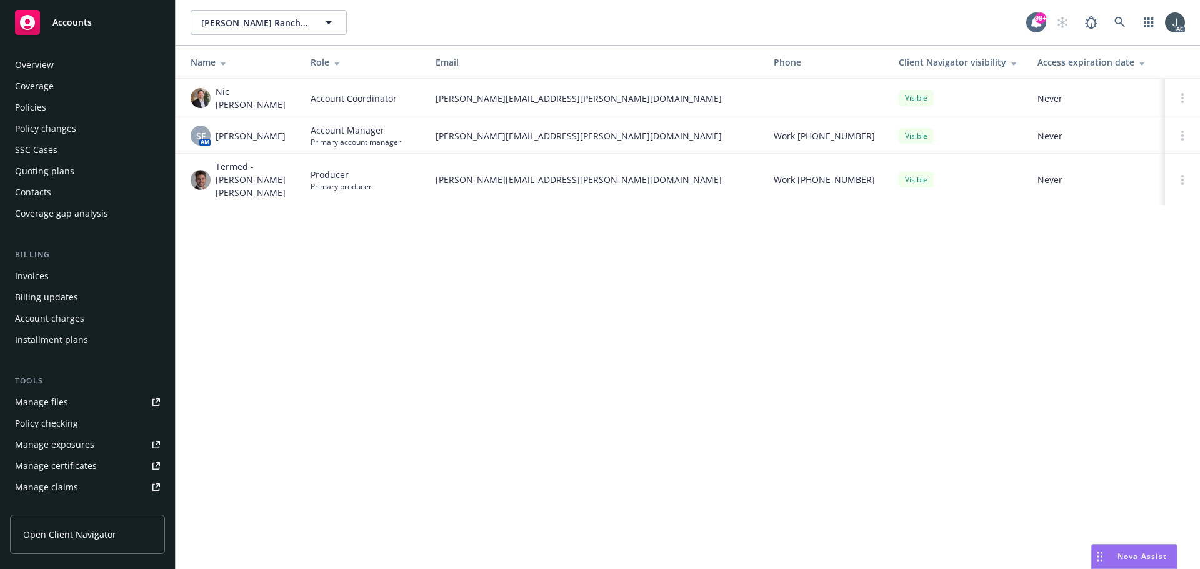
click at [34, 113] on div "Policies" at bounding box center [30, 108] width 31 height 20
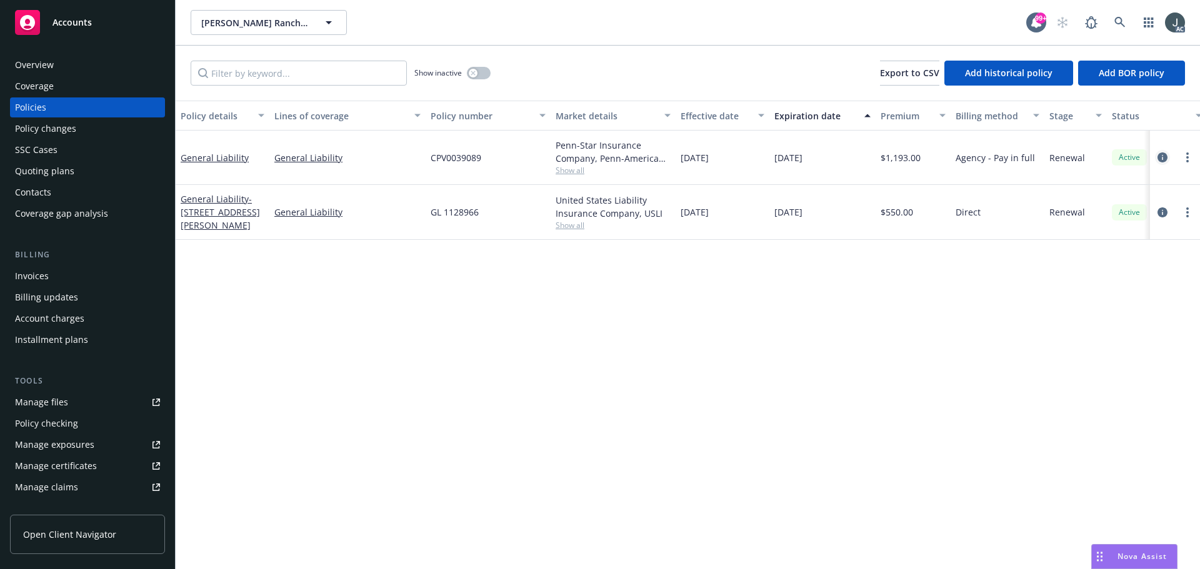
click at [1159, 160] on icon "circleInformation" at bounding box center [1163, 158] width 10 height 10
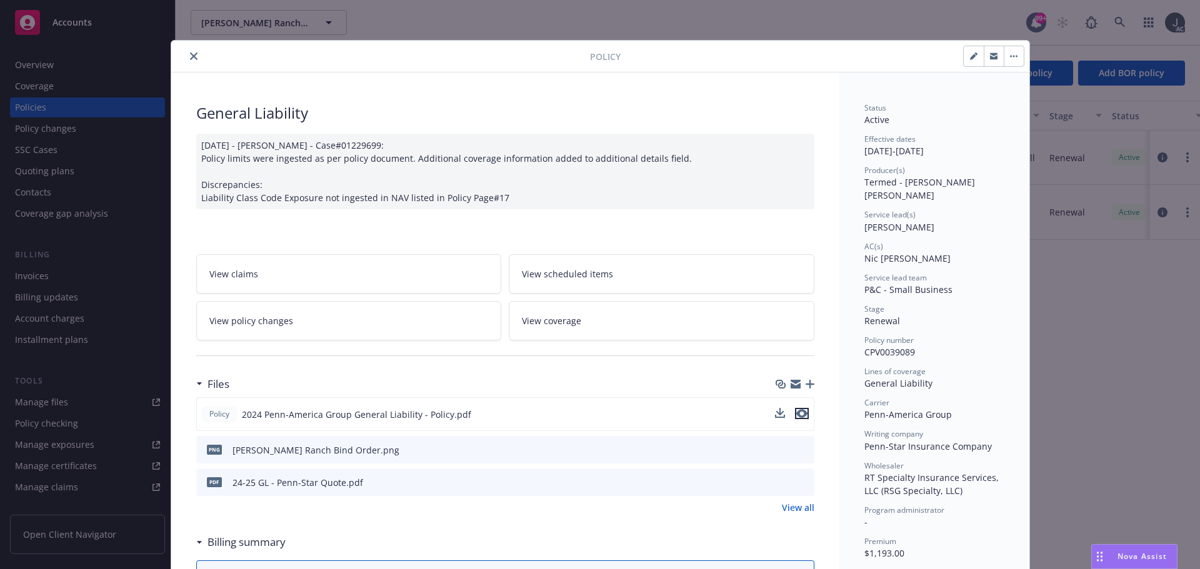
click at [796, 415] on icon "preview file" at bounding box center [801, 413] width 11 height 9
click at [191, 51] on button "close" at bounding box center [193, 56] width 15 height 15
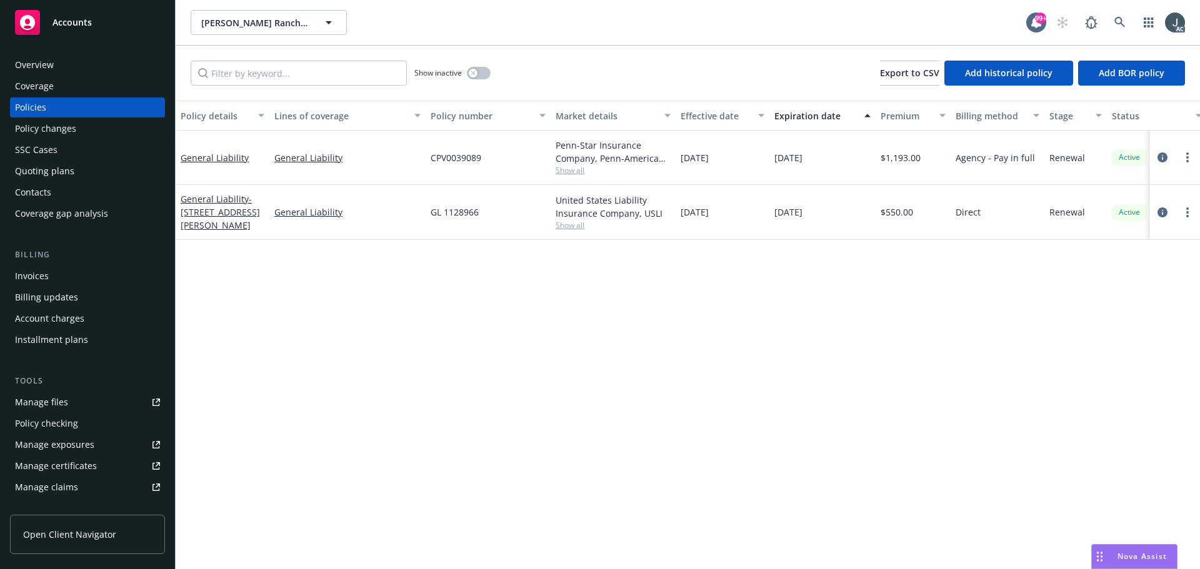
click at [66, 396] on div "Manage files" at bounding box center [41, 403] width 53 height 20
click at [573, 174] on span "Show all" at bounding box center [613, 170] width 115 height 11
click at [44, 71] on div "Overview" at bounding box center [34, 65] width 39 height 20
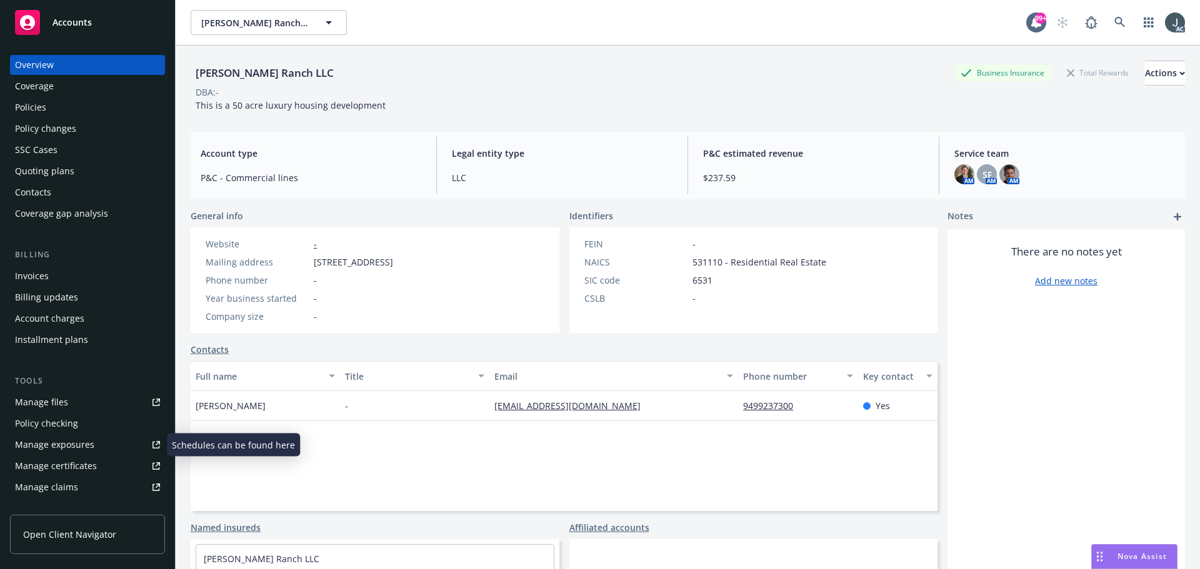
click at [64, 443] on div "Manage exposures" at bounding box center [54, 445] width 79 height 20
click at [29, 109] on div "Policies" at bounding box center [30, 108] width 31 height 20
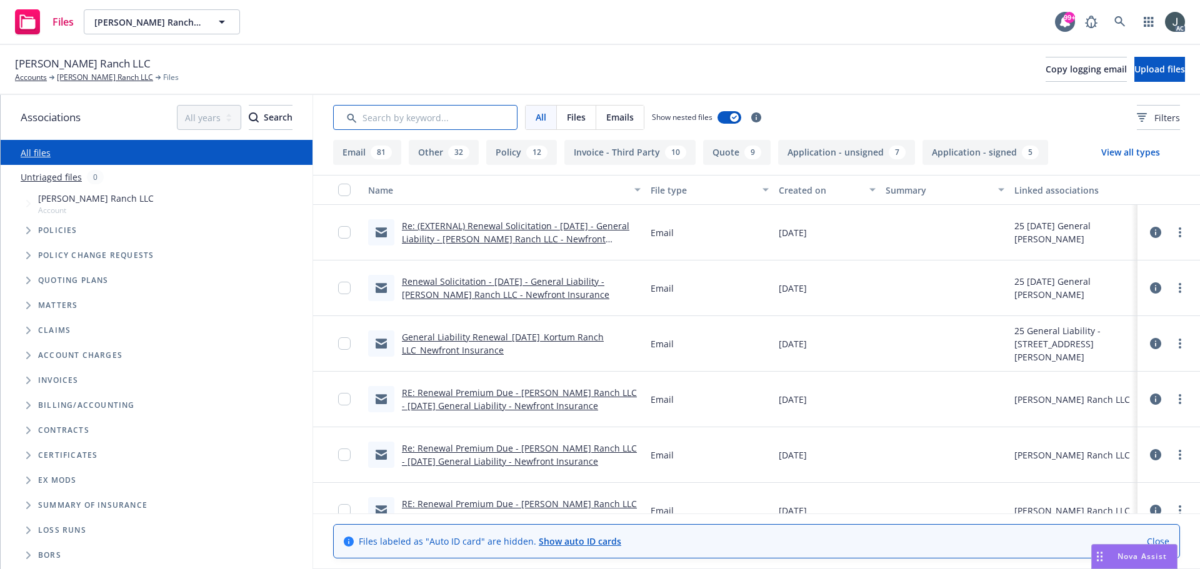
click at [383, 121] on input "Search by keyword..." at bounding box center [425, 117] width 184 height 25
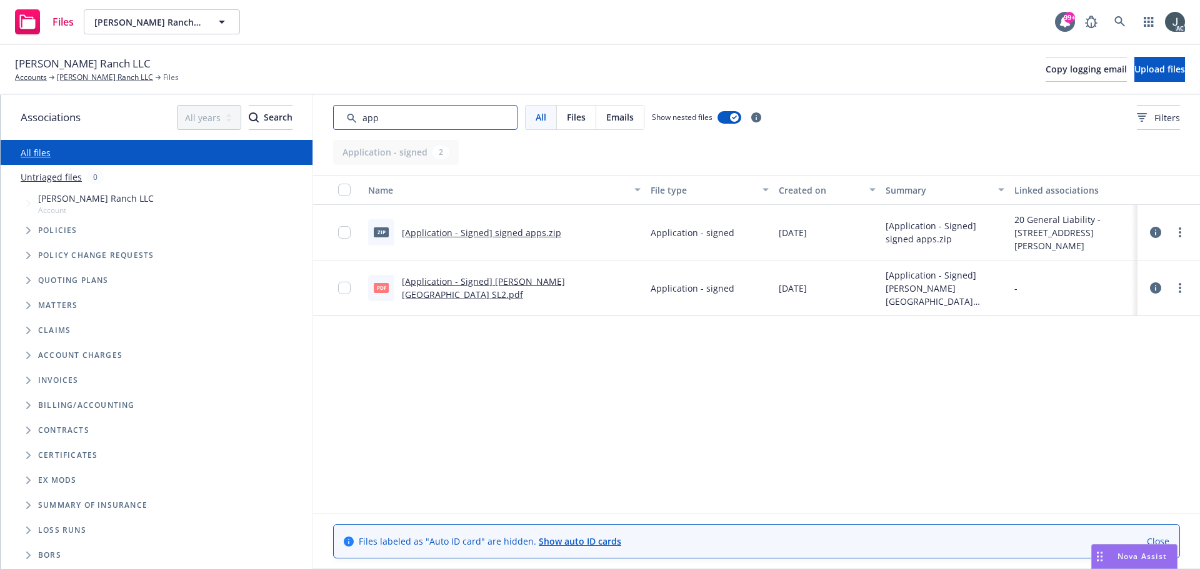
type input "app"
click at [383, 120] on input "Search by keyword..." at bounding box center [425, 117] width 184 height 25
click at [565, 288] on link "[Application - Signed] Kortum Ranch SL2.pdf" at bounding box center [483, 288] width 163 height 25
click at [424, 114] on input "Search by keyword..." at bounding box center [425, 117] width 184 height 25
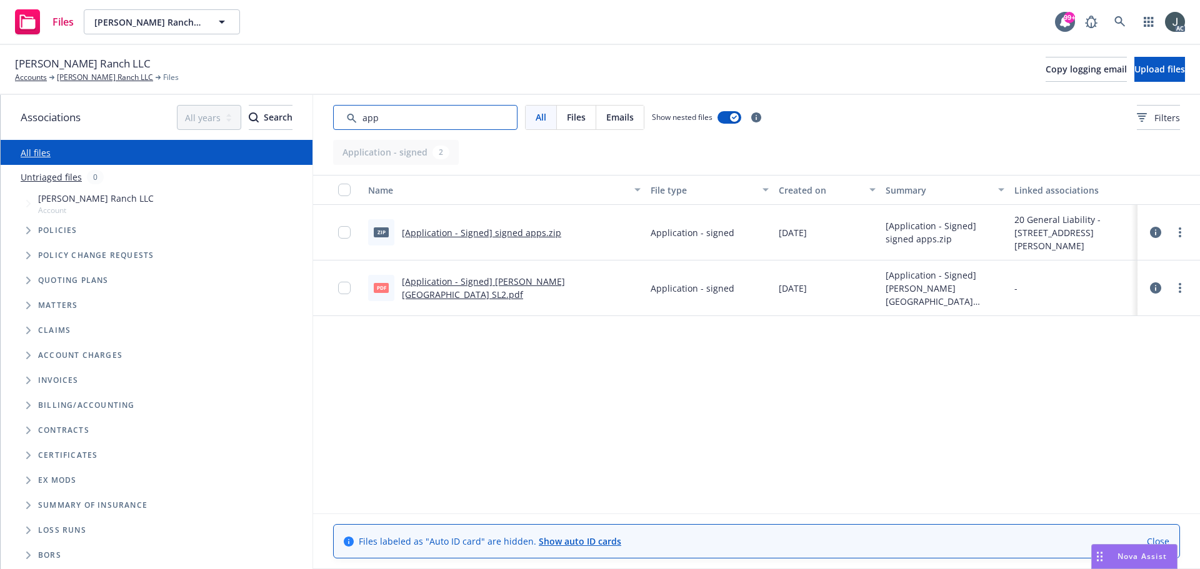
click at [424, 114] on input "Search by keyword..." at bounding box center [425, 117] width 184 height 25
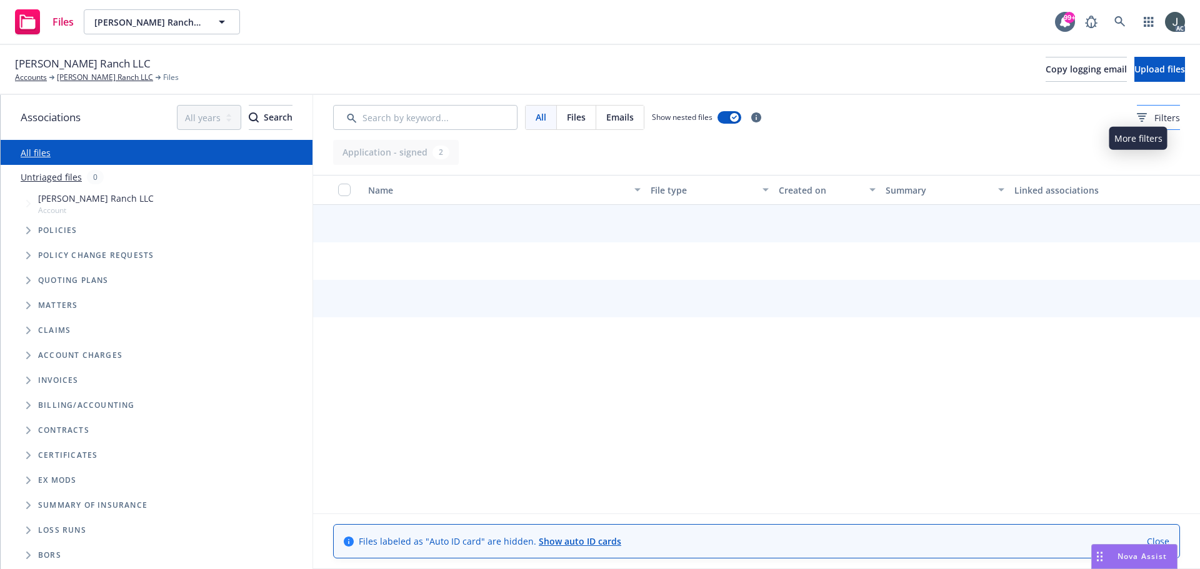
click at [1154, 119] on span "Filters" at bounding box center [1167, 117] width 26 height 13
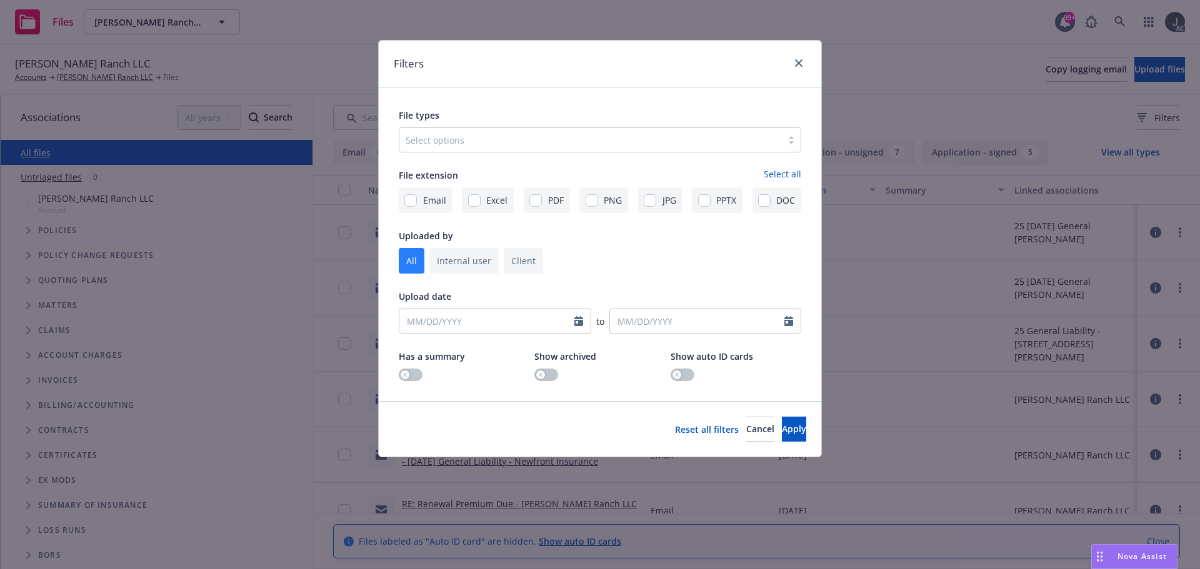
click at [445, 142] on div at bounding box center [591, 140] width 370 height 15
click at [454, 146] on div at bounding box center [591, 140] width 370 height 15
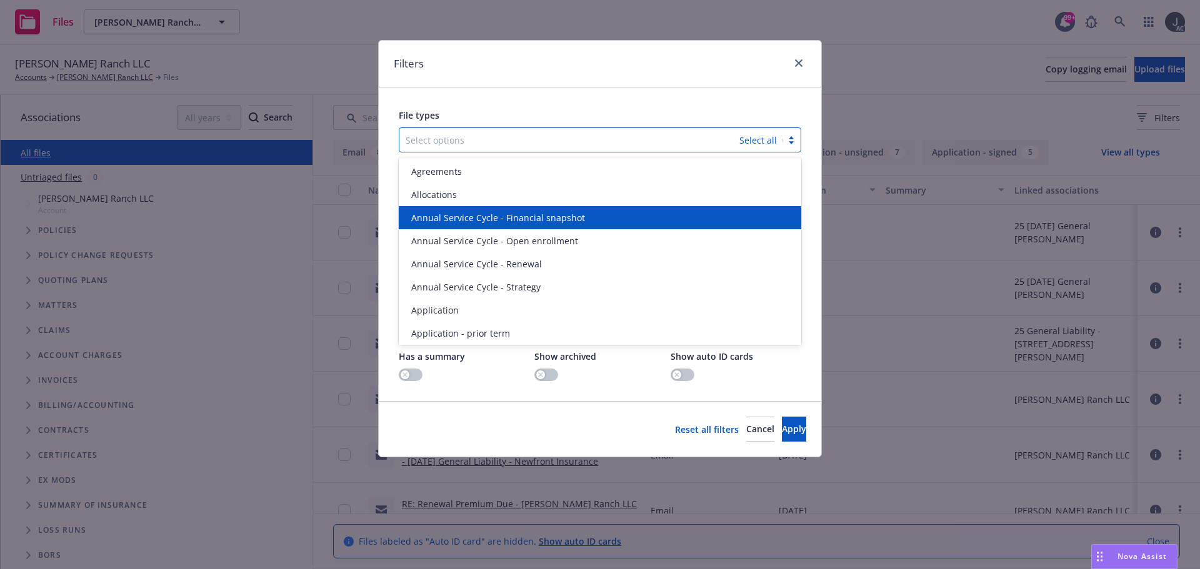
click at [454, 224] on span "Annual Service Cycle - Financial snapshot" at bounding box center [498, 217] width 174 height 13
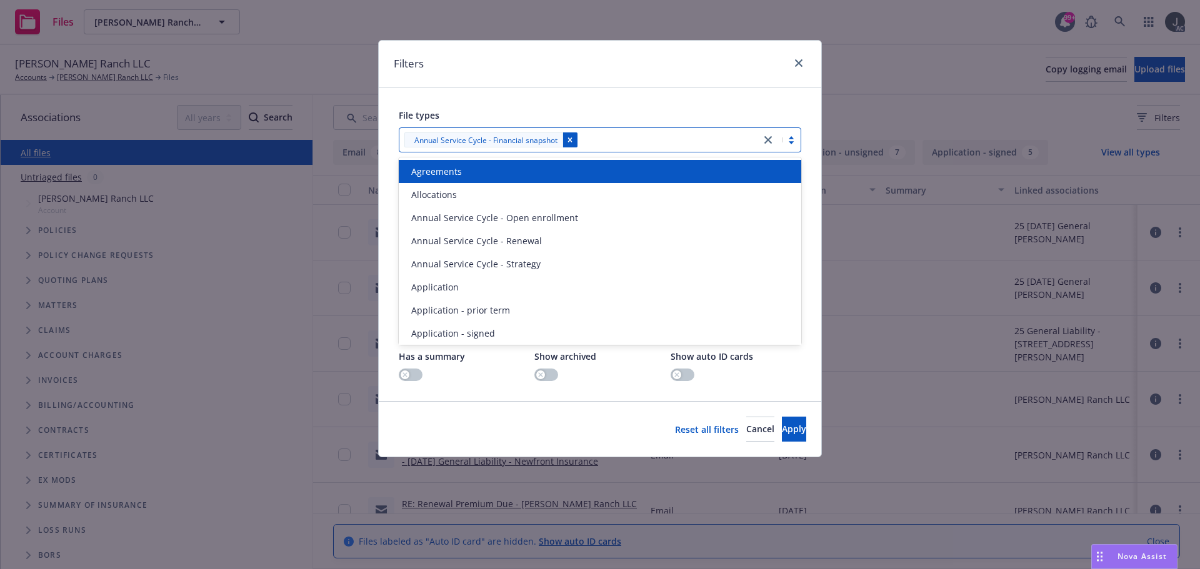
click at [574, 135] on div "Remove [object Object]" at bounding box center [570, 140] width 15 height 15
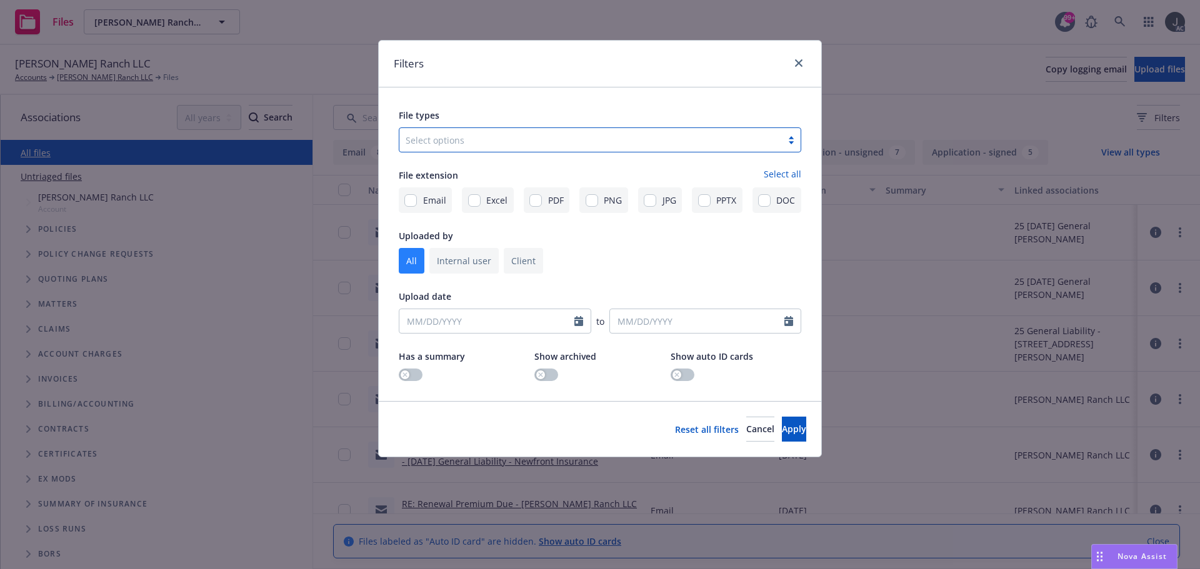
click at [471, 144] on div at bounding box center [591, 140] width 370 height 15
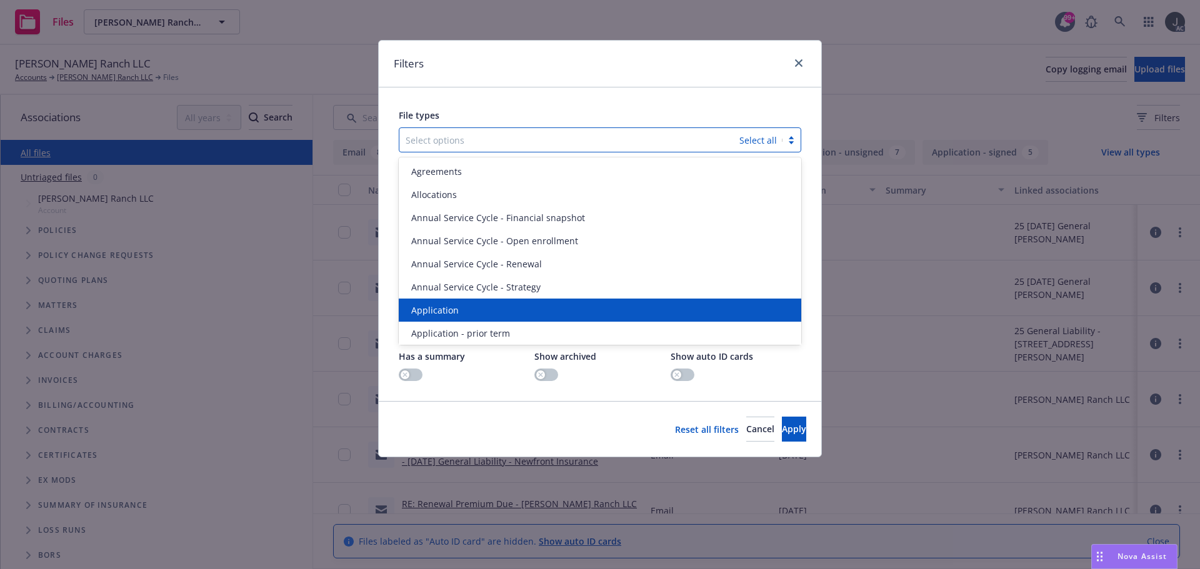
click at [475, 301] on div "Application" at bounding box center [600, 310] width 403 height 23
click at [475, 303] on div "Application - prior term" at bounding box center [600, 310] width 403 height 23
click at [475, 306] on span "Application - signed" at bounding box center [453, 310] width 84 height 13
click at [476, 311] on span "Application - unsigned" at bounding box center [458, 310] width 95 height 13
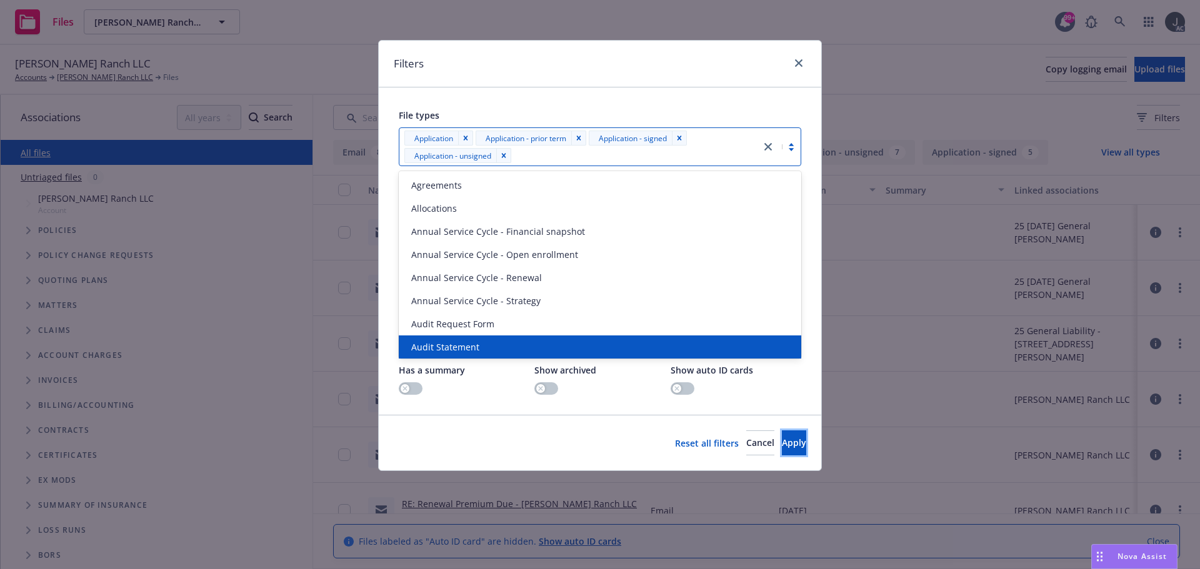
click at [801, 443] on button "Apply" at bounding box center [794, 443] width 24 height 25
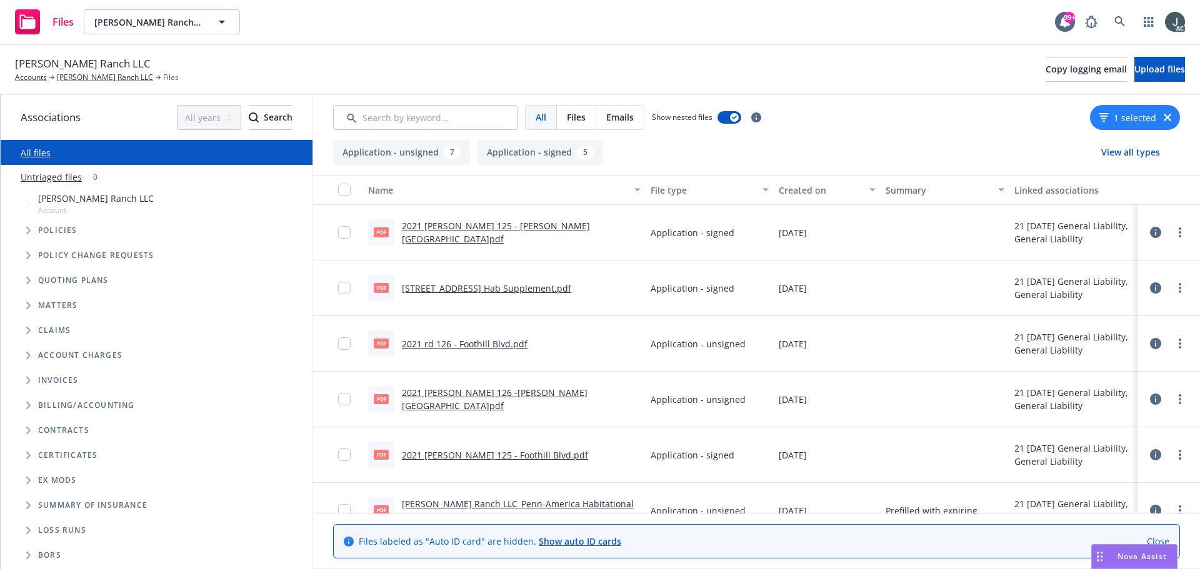
click at [793, 197] on button "Created on" at bounding box center [827, 190] width 107 height 30
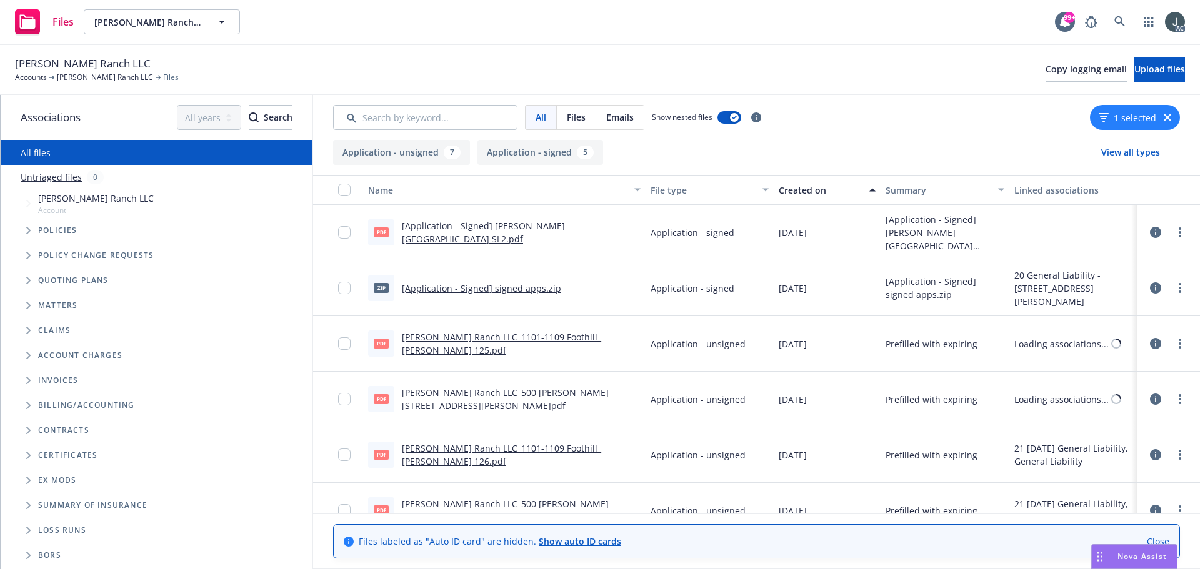
click at [793, 195] on div "Created on" at bounding box center [820, 190] width 83 height 13
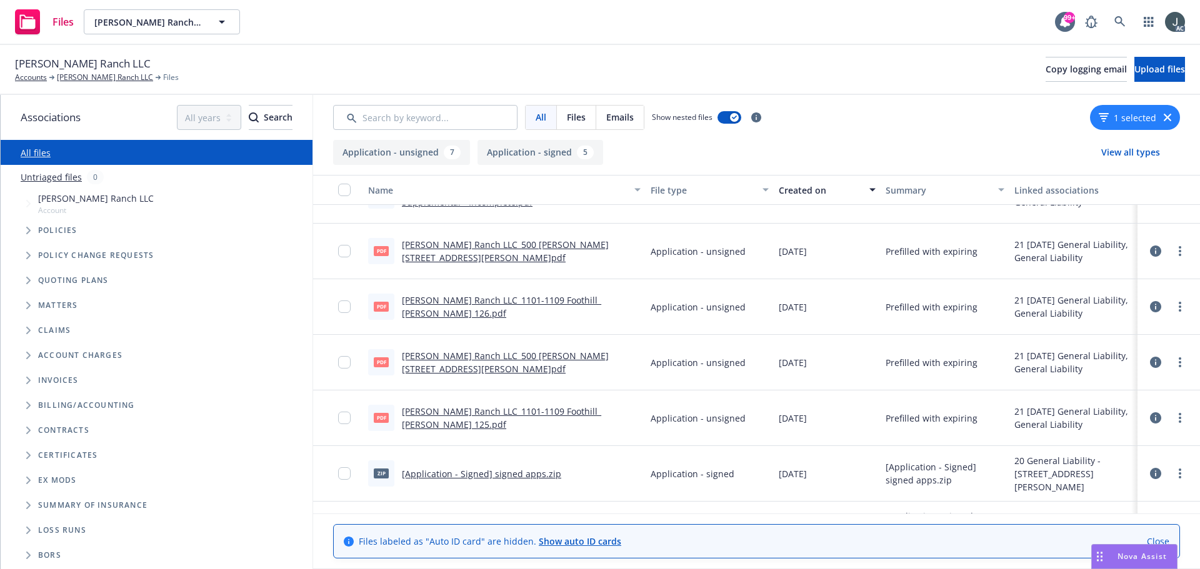
scroll to position [356, 0]
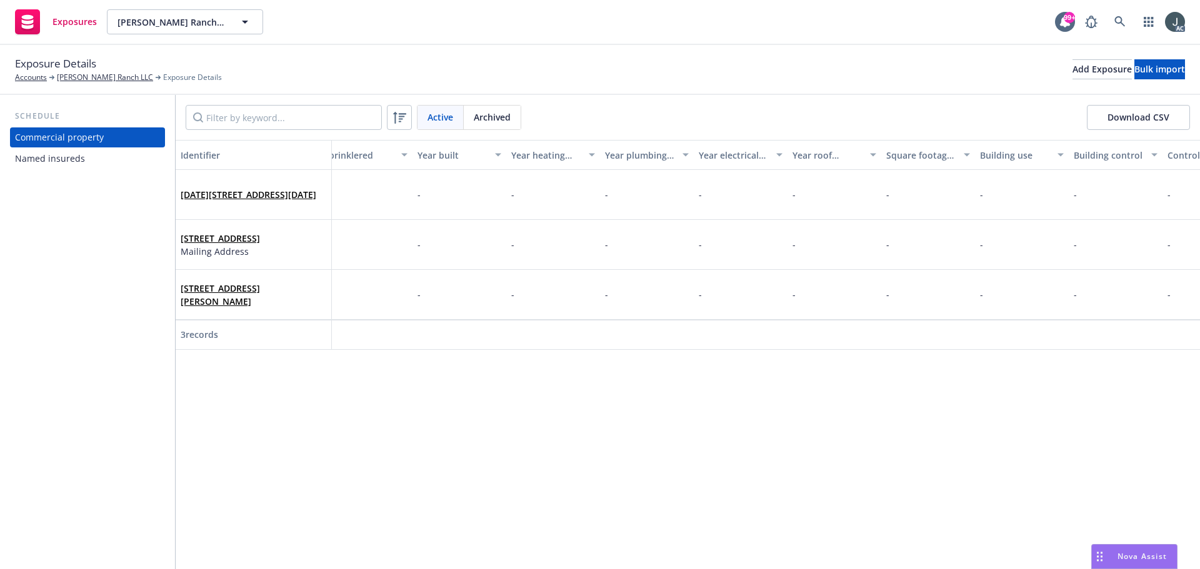
scroll to position [0, 2694]
